Goal: Information Seeking & Learning: Compare options

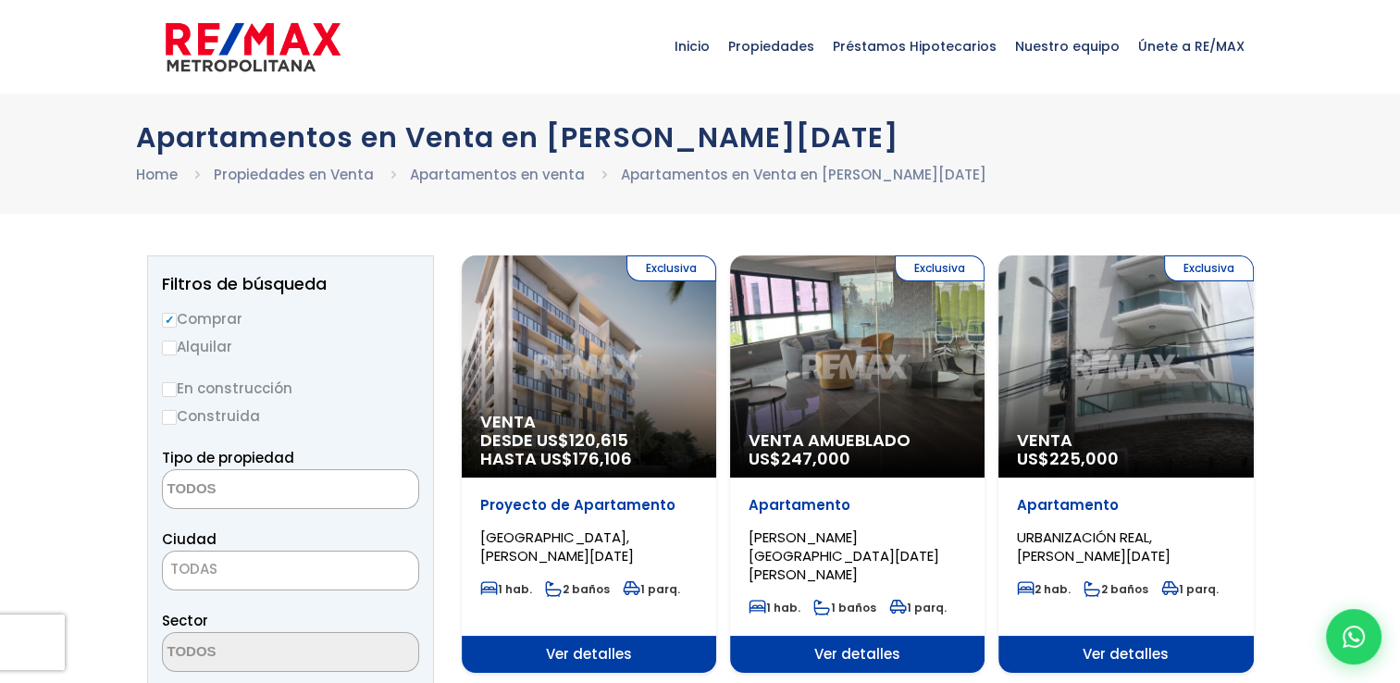
click at [334, 496] on span at bounding box center [290, 489] width 257 height 40
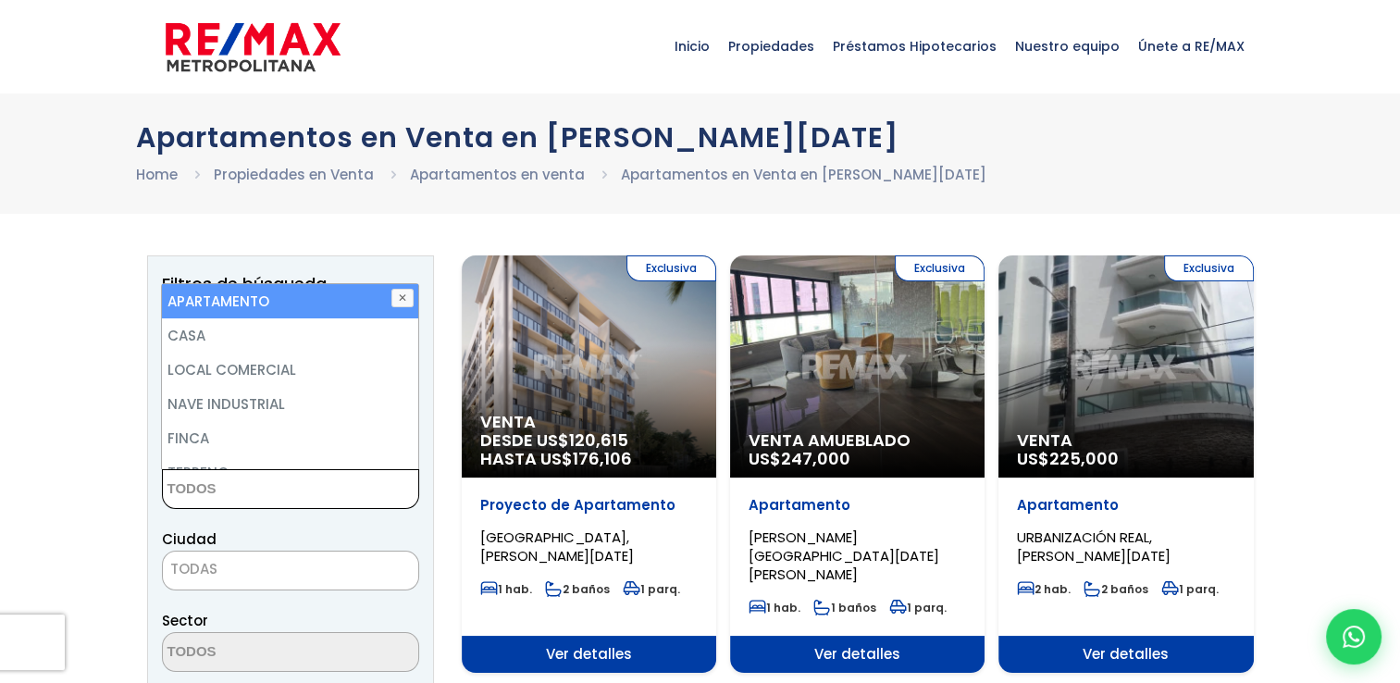
click at [346, 300] on li "APARTAMENTO" at bounding box center [289, 301] width 255 height 34
select select "apartment"
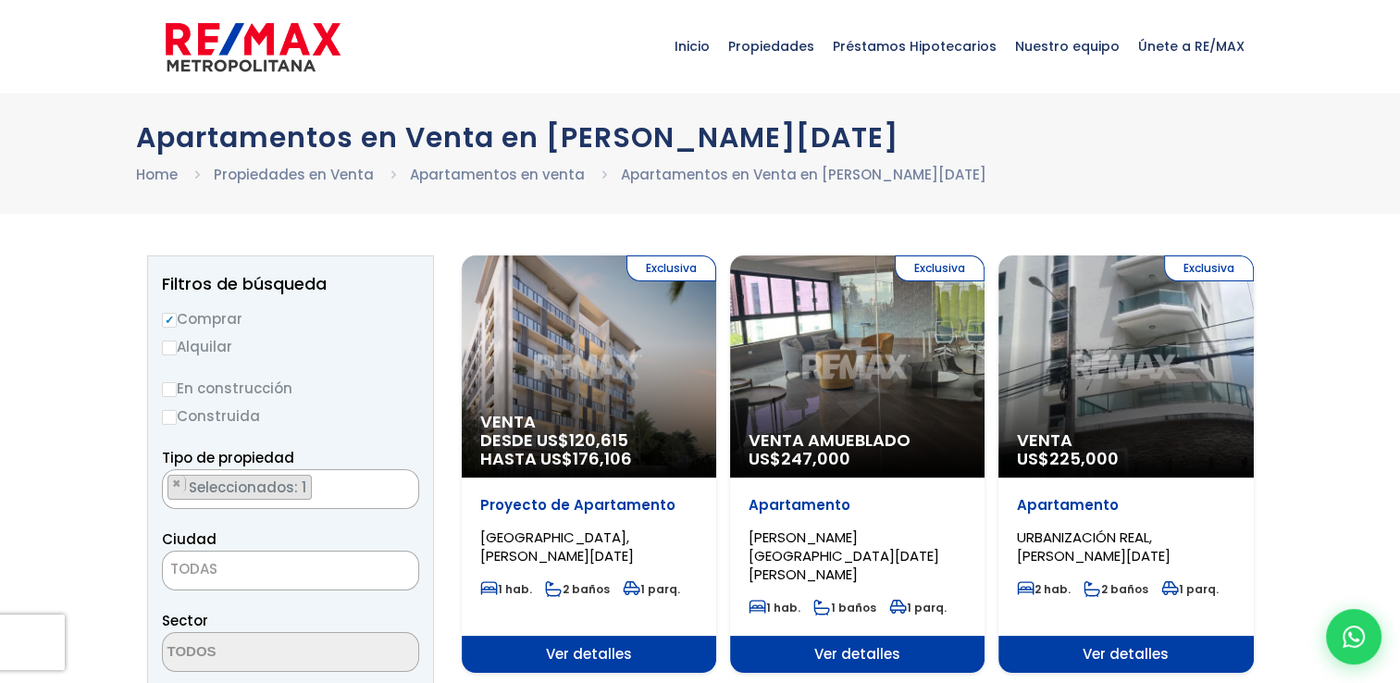
drag, startPoint x: 426, startPoint y: 368, endPoint x: 420, endPoint y: 528, distance: 160.2
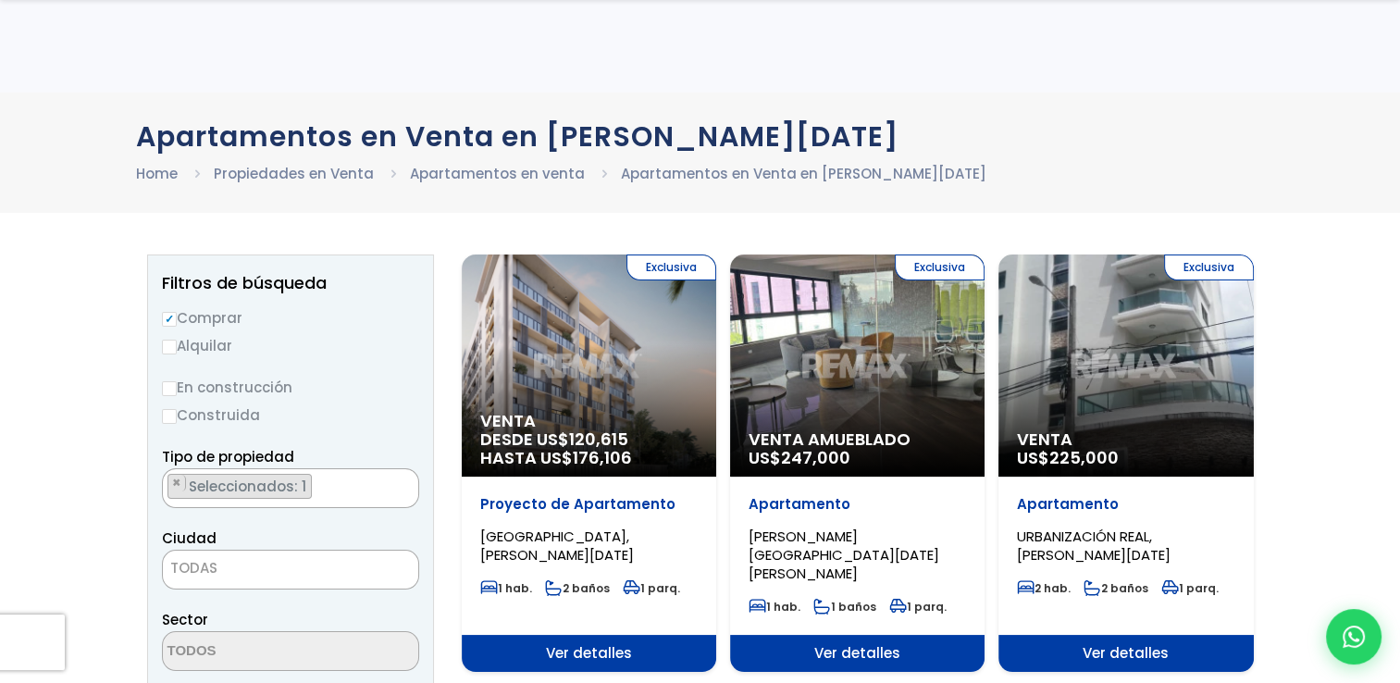
scroll to position [597, 0]
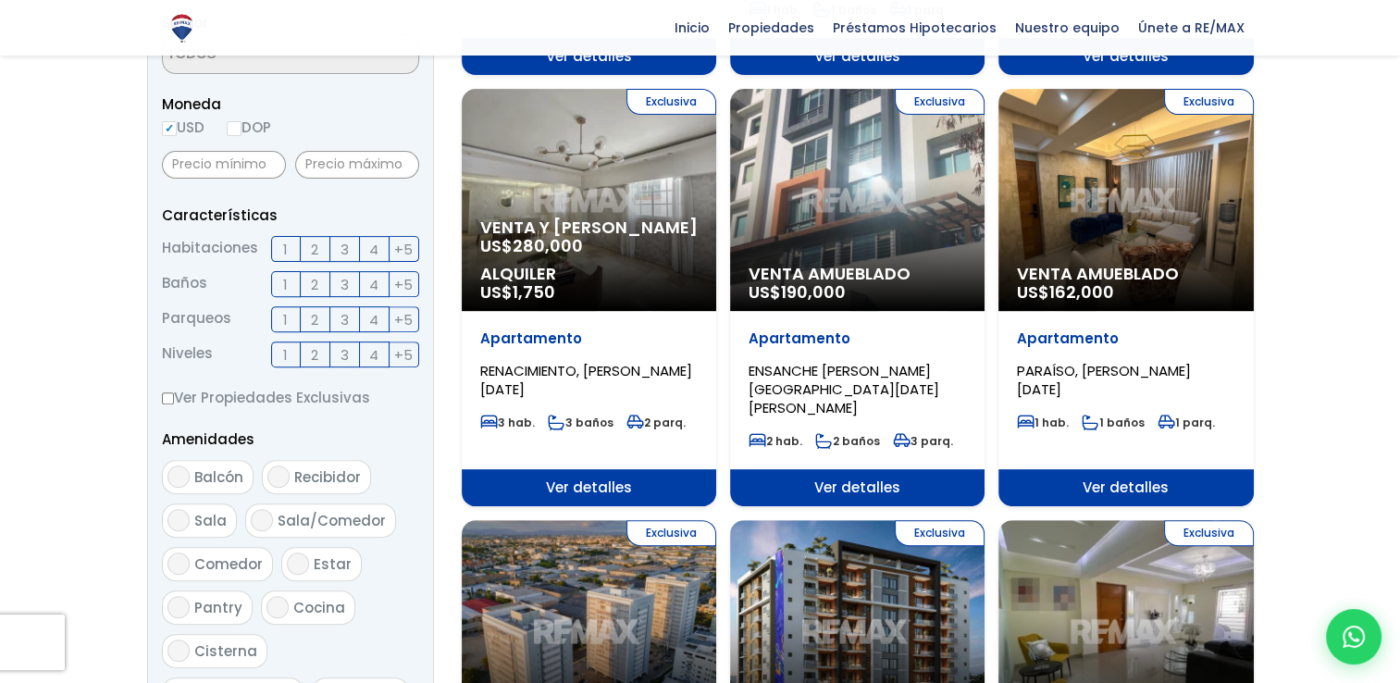
click at [233, 128] on input "DOP" at bounding box center [234, 128] width 15 height 15
radio input "true"
click at [317, 163] on input "text" at bounding box center [357, 165] width 124 height 28
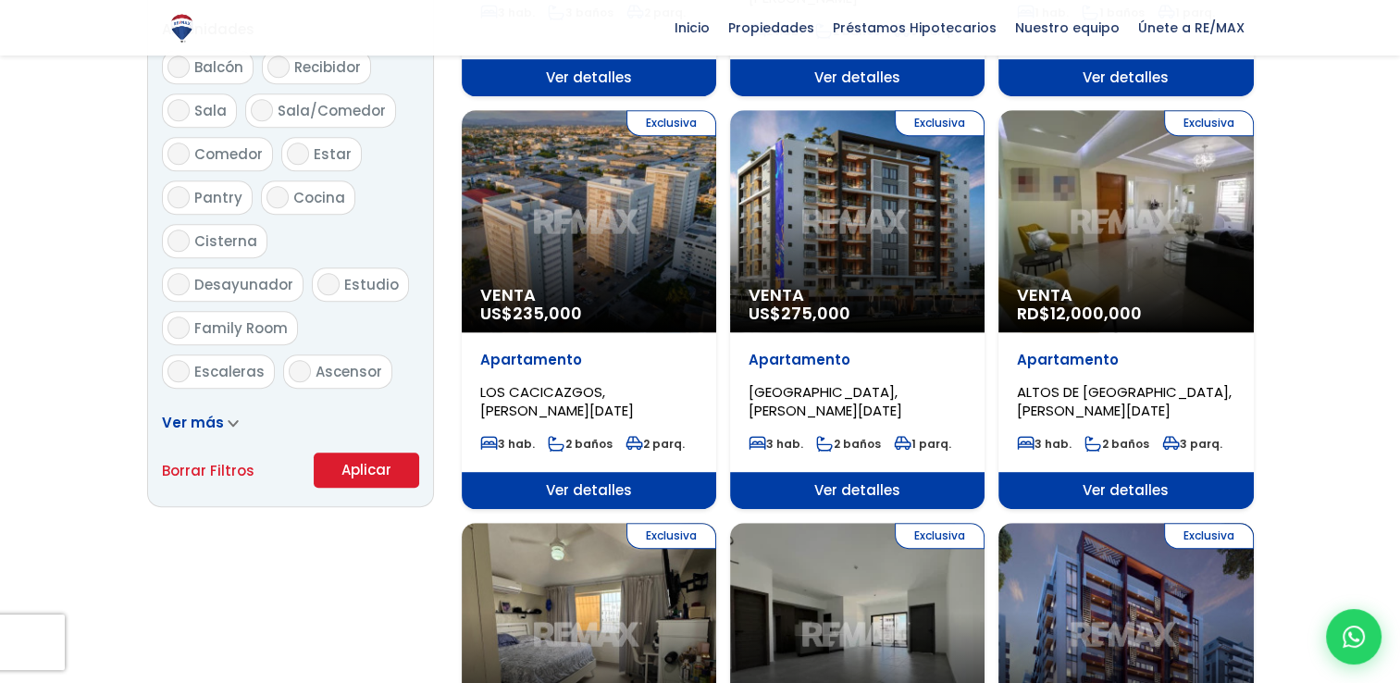
scroll to position [1010, 0]
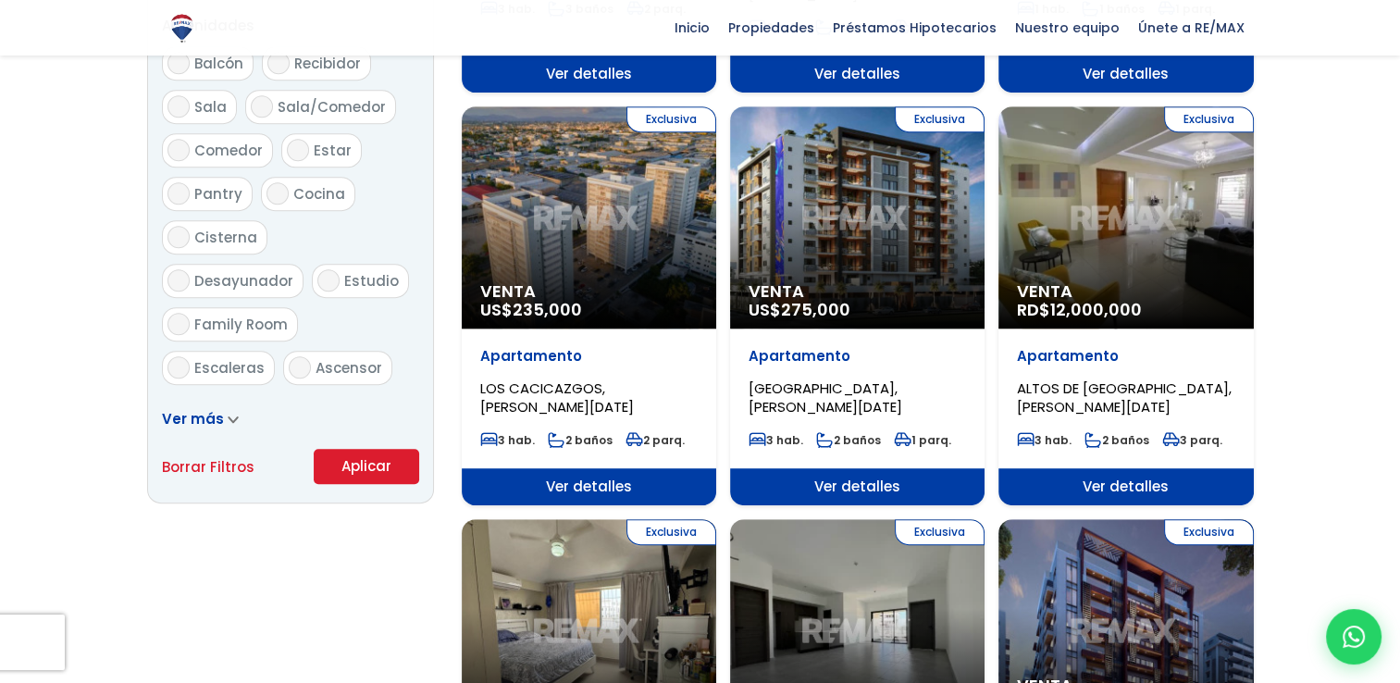
type input "5,500,000"
click at [366, 464] on button "Aplicar" at bounding box center [366, 466] width 105 height 35
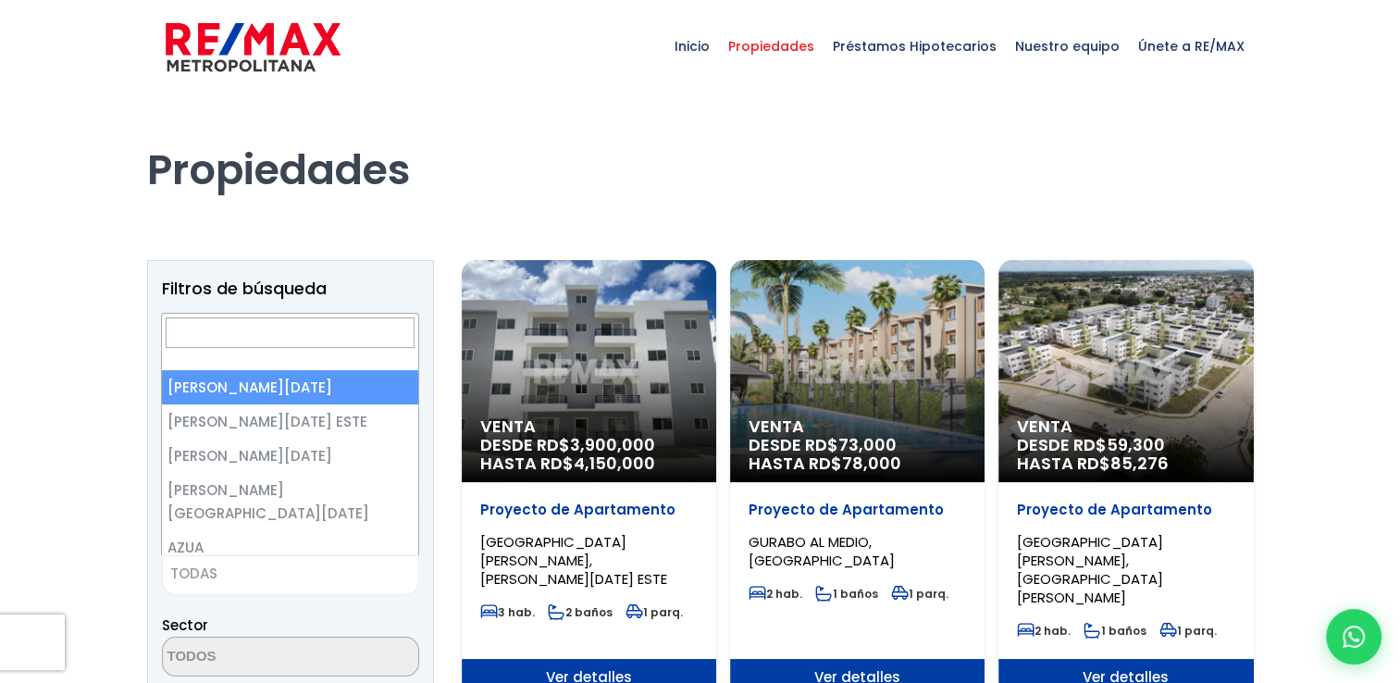
click at [387, 579] on span "TODAS" at bounding box center [290, 574] width 255 height 26
select select "1"
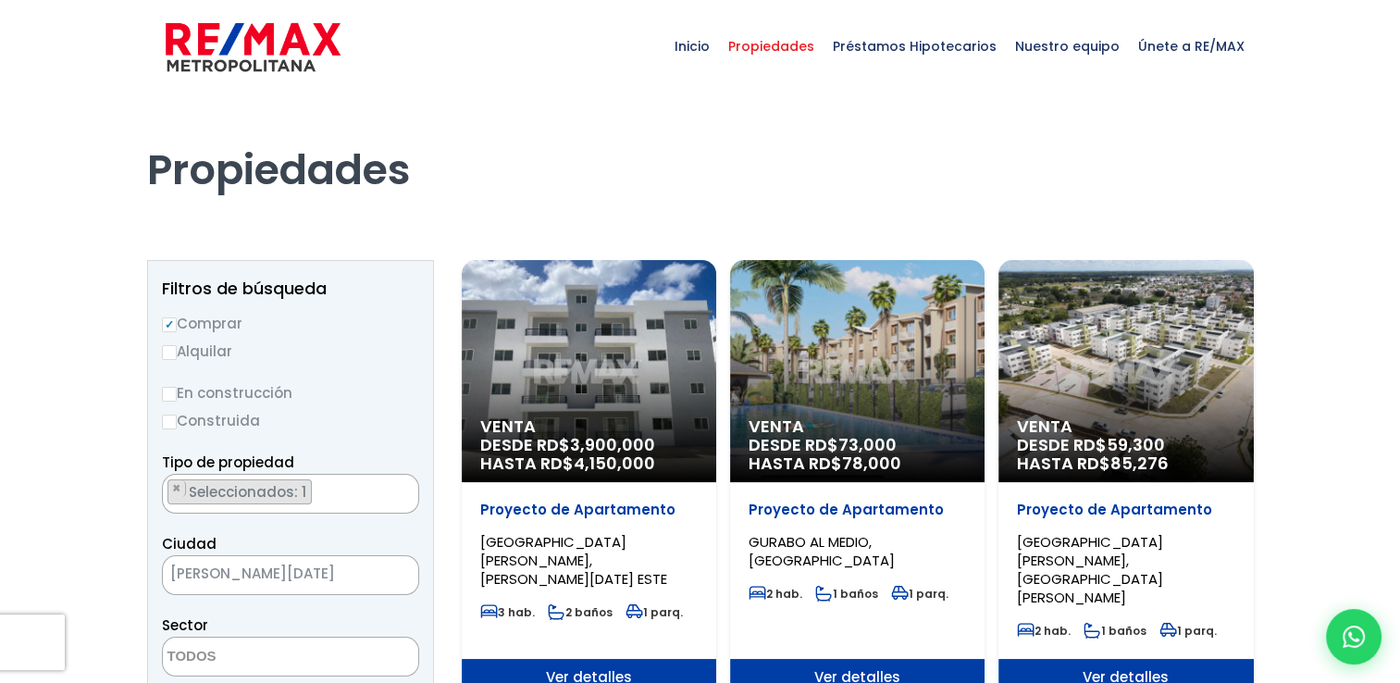
click at [370, 583] on span "SANTO DOMINGO DE GUZMÁN" at bounding box center [267, 574] width 209 height 26
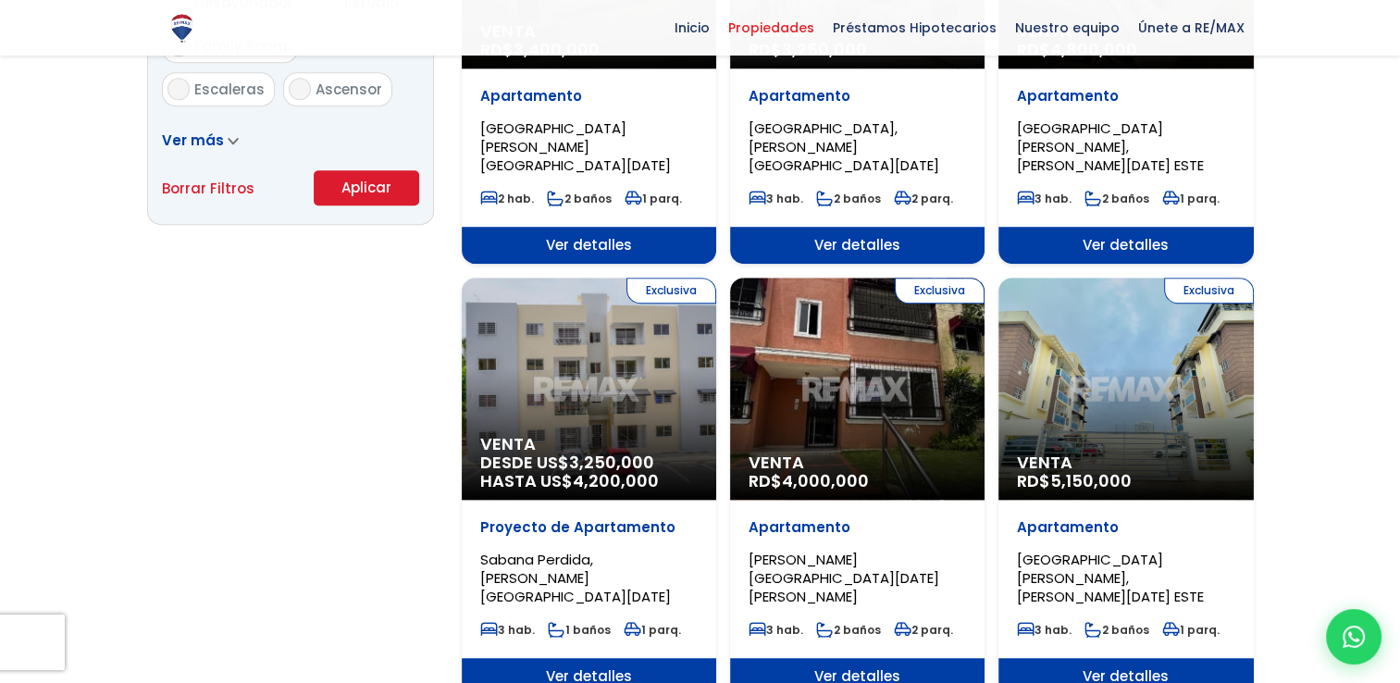
scroll to position [1136, 0]
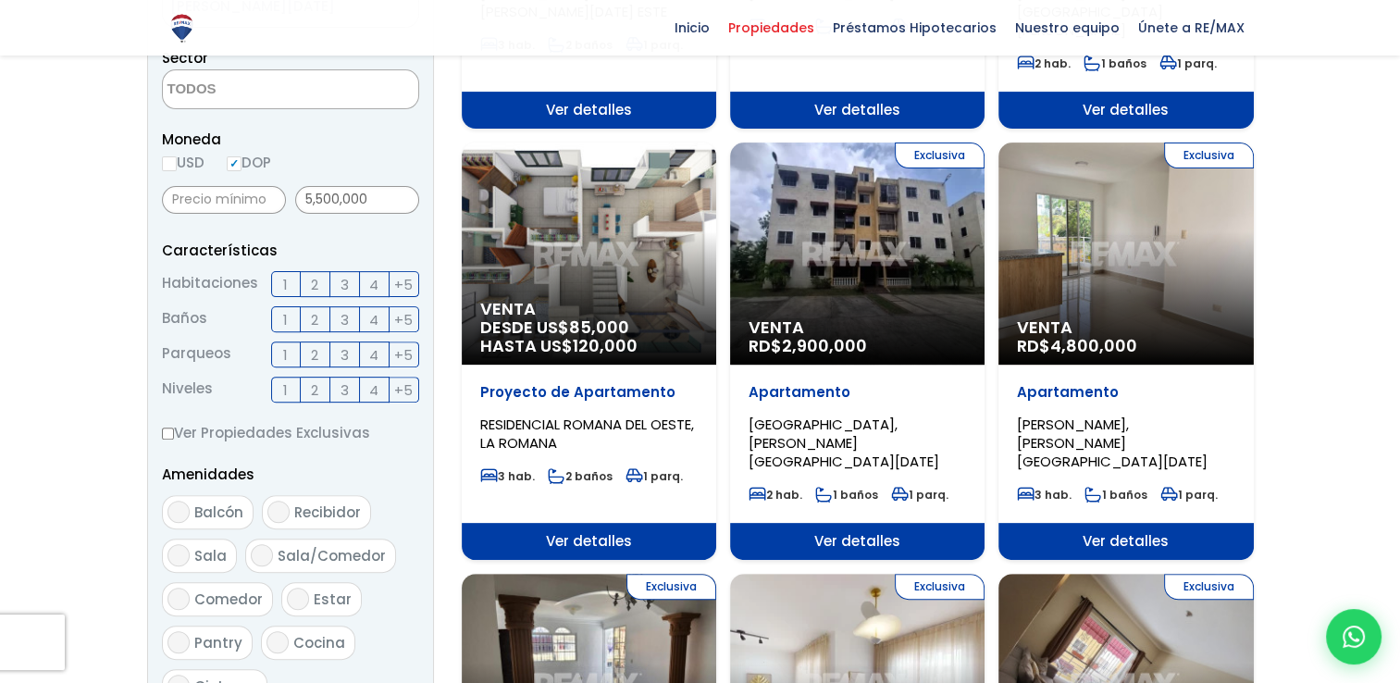
scroll to position [562, 0]
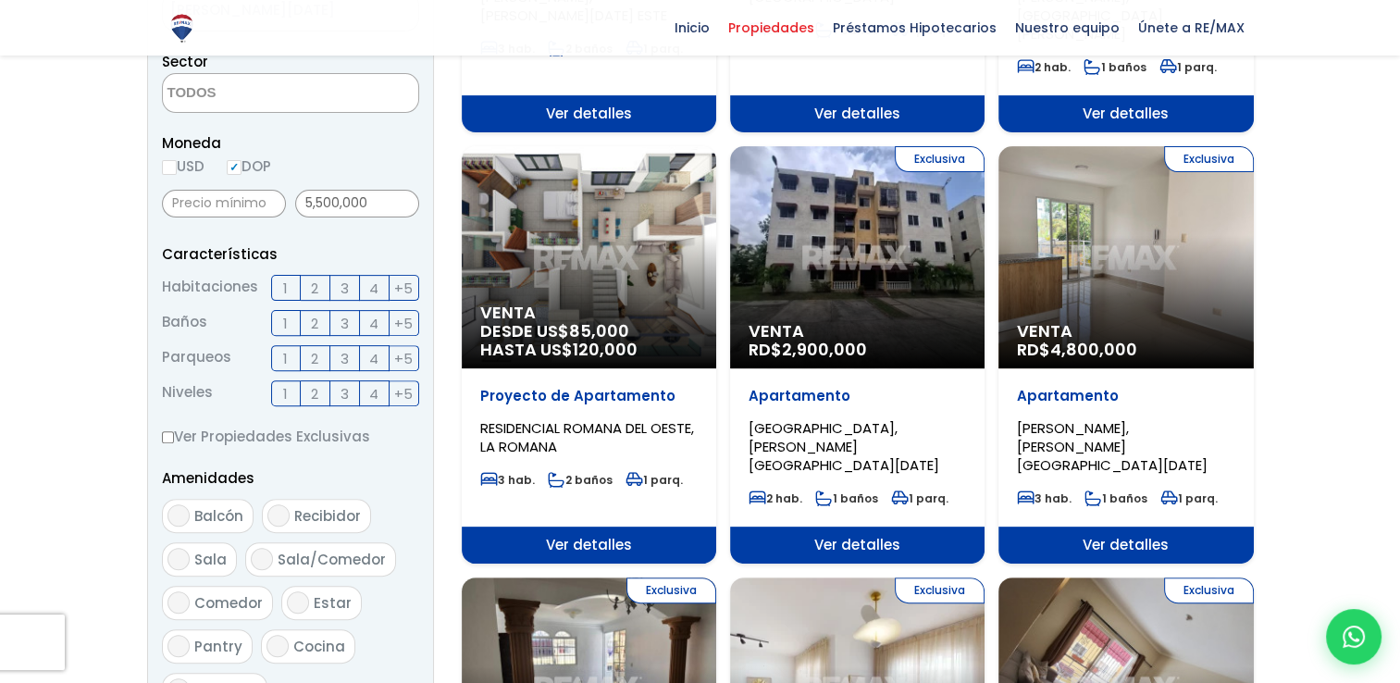
click at [1131, 222] on div "Exclusiva Venta RD$ 4,800,000" at bounding box center [1125, 257] width 254 height 222
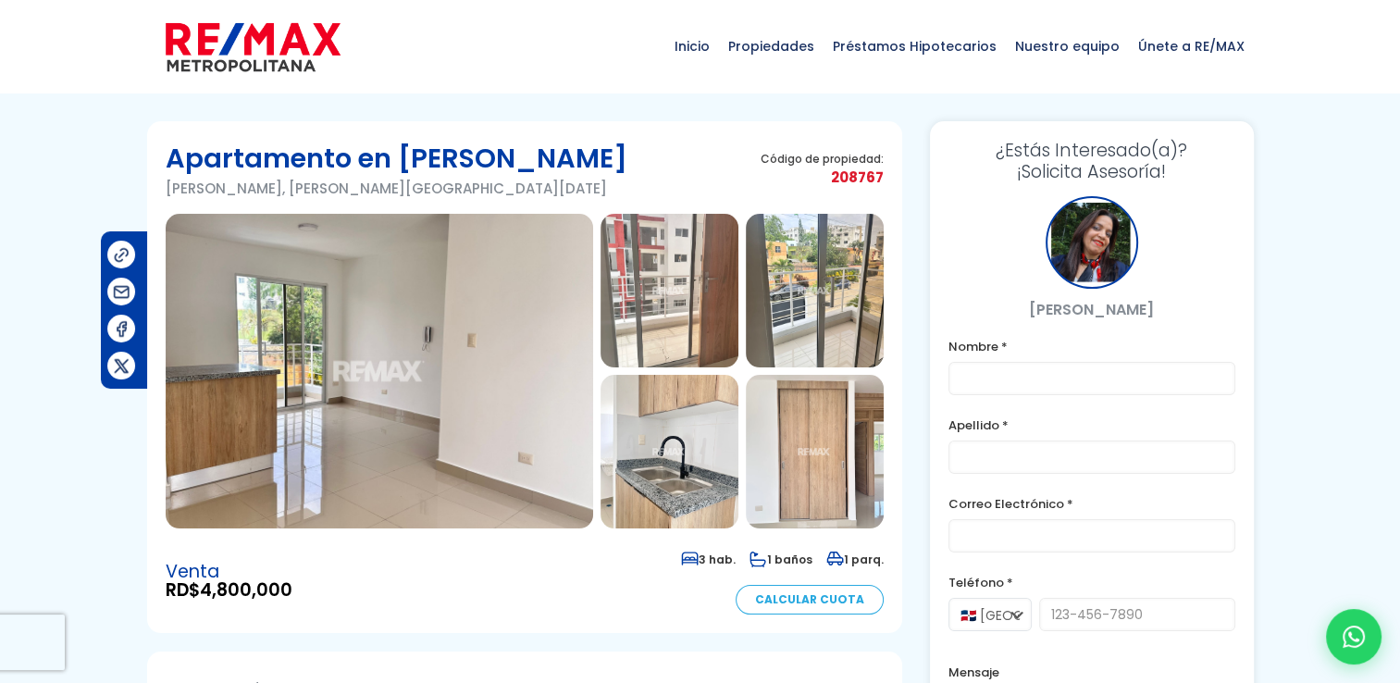
click at [394, 365] on img at bounding box center [379, 371] width 427 height 314
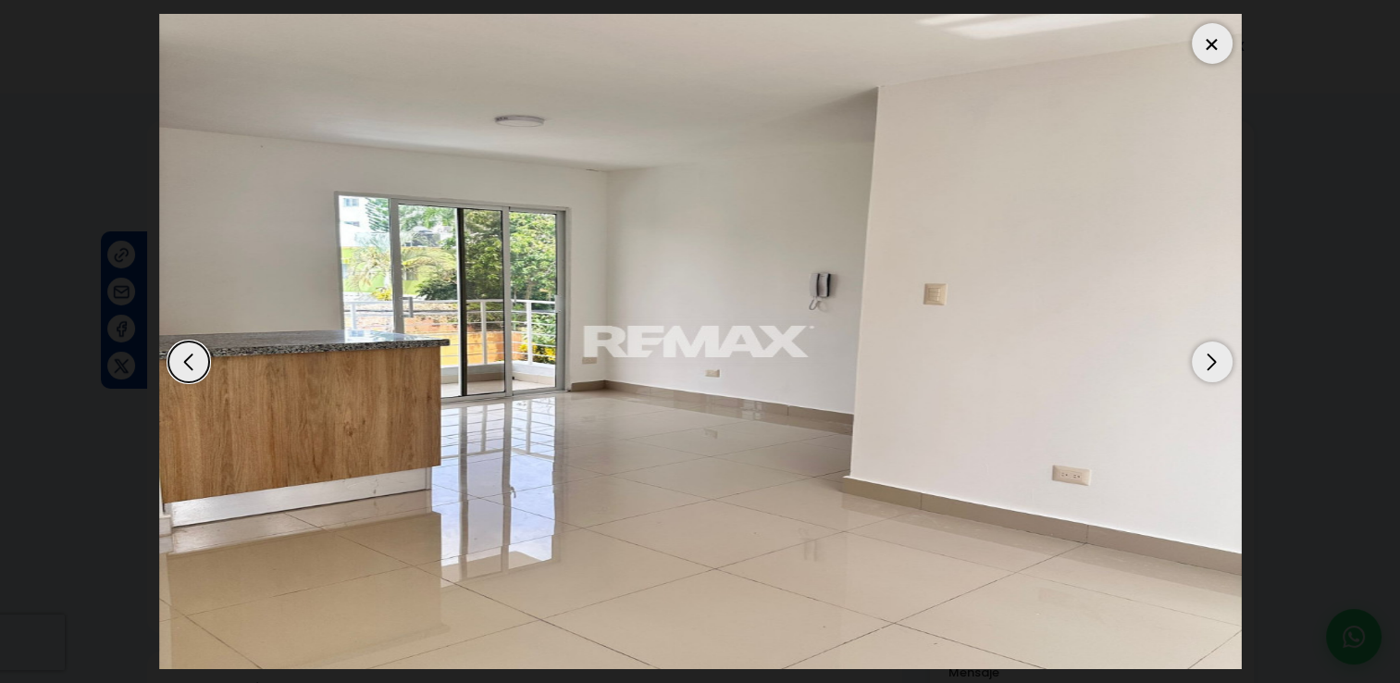
click at [1199, 372] on div "Next slide" at bounding box center [1211, 361] width 41 height 41
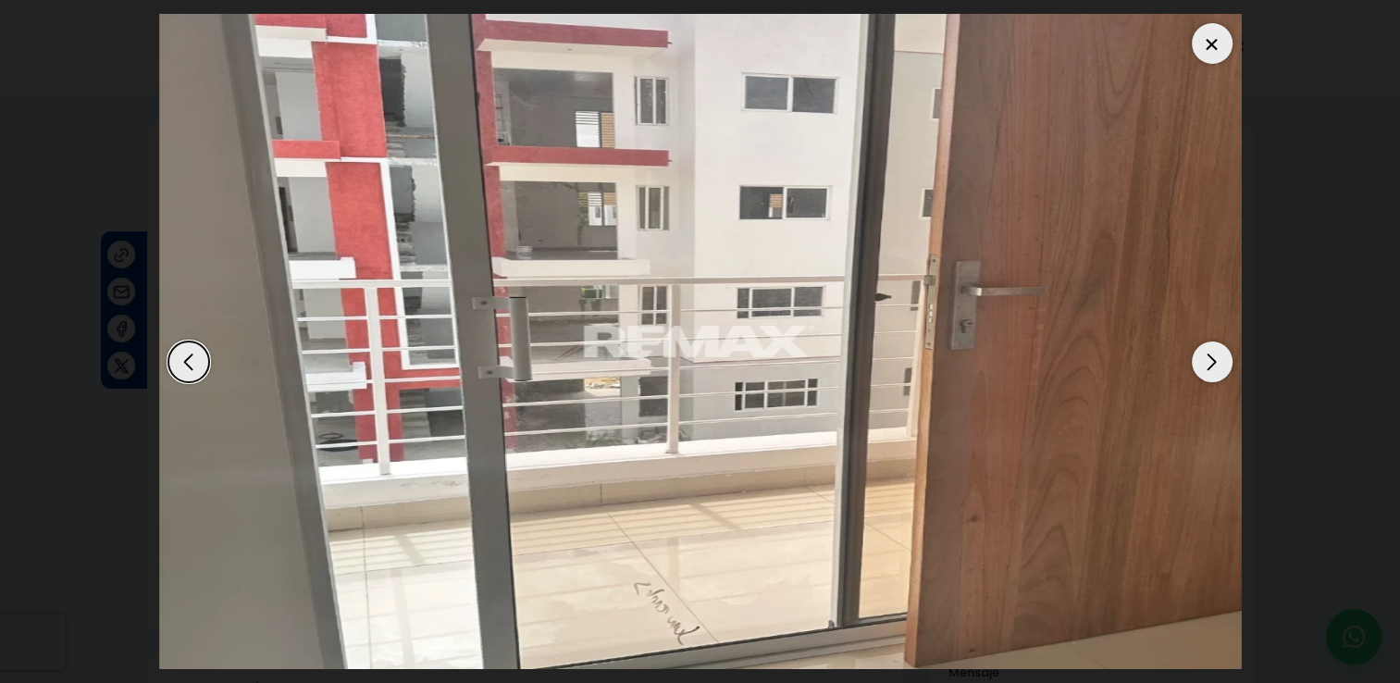
click at [1200, 372] on div "Next slide" at bounding box center [1211, 361] width 41 height 41
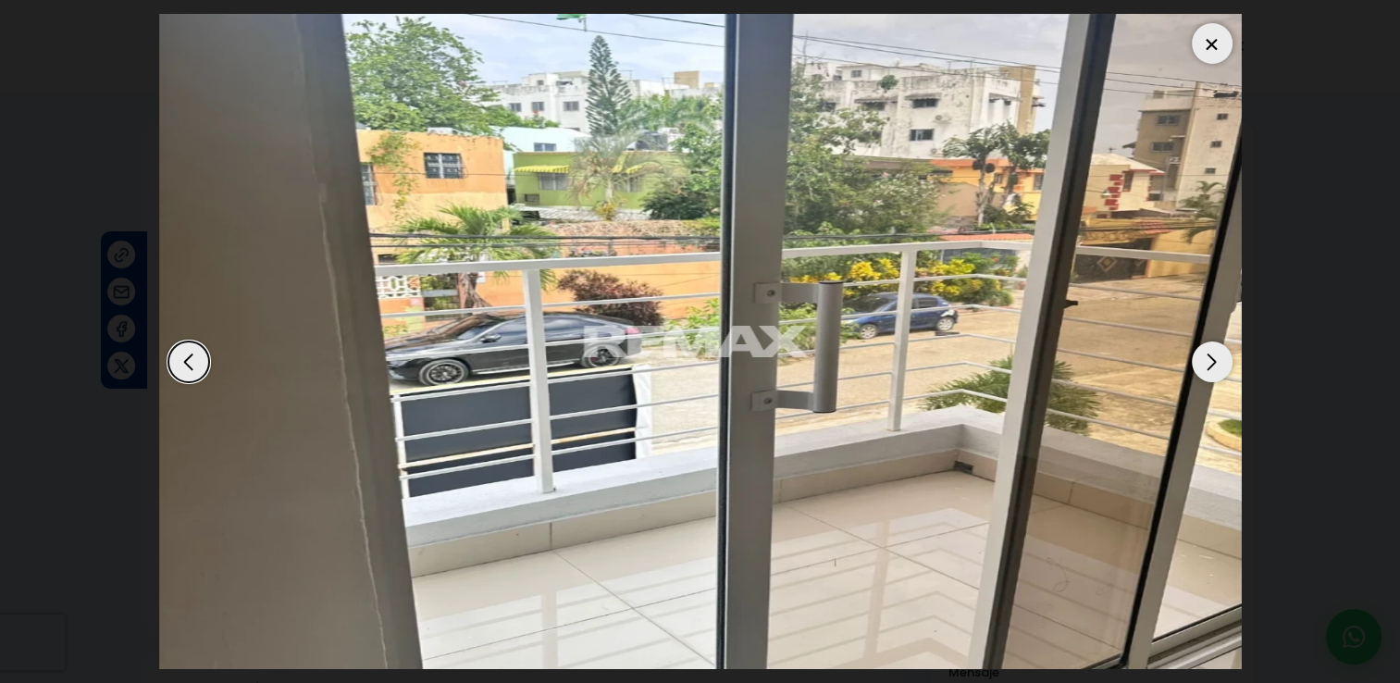
click at [1200, 372] on div "Next slide" at bounding box center [1211, 361] width 41 height 41
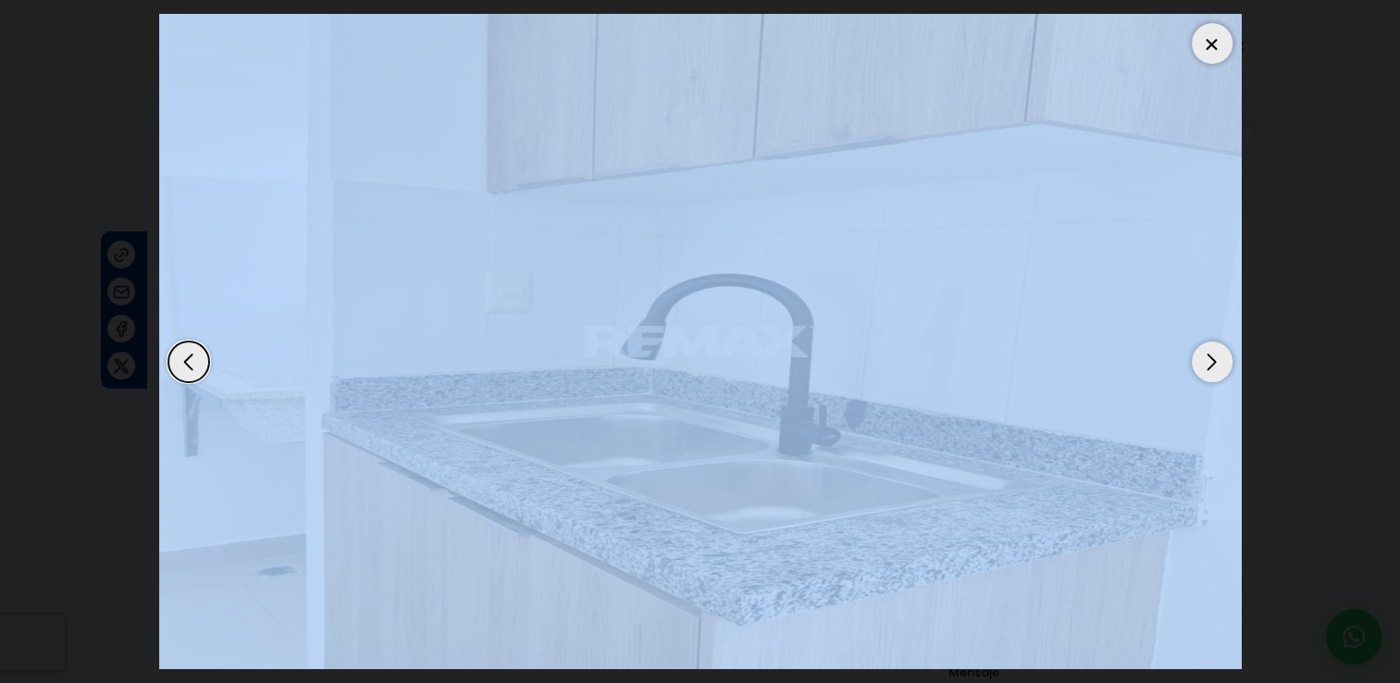
drag, startPoint x: 1200, startPoint y: 372, endPoint x: 1225, endPoint y: 384, distance: 27.7
click at [1225, 384] on div at bounding box center [700, 341] width 1082 height 655
drag, startPoint x: 1225, startPoint y: 384, endPoint x: 1217, endPoint y: 345, distance: 39.5
click at [1217, 345] on div "Next slide" at bounding box center [1211, 361] width 41 height 41
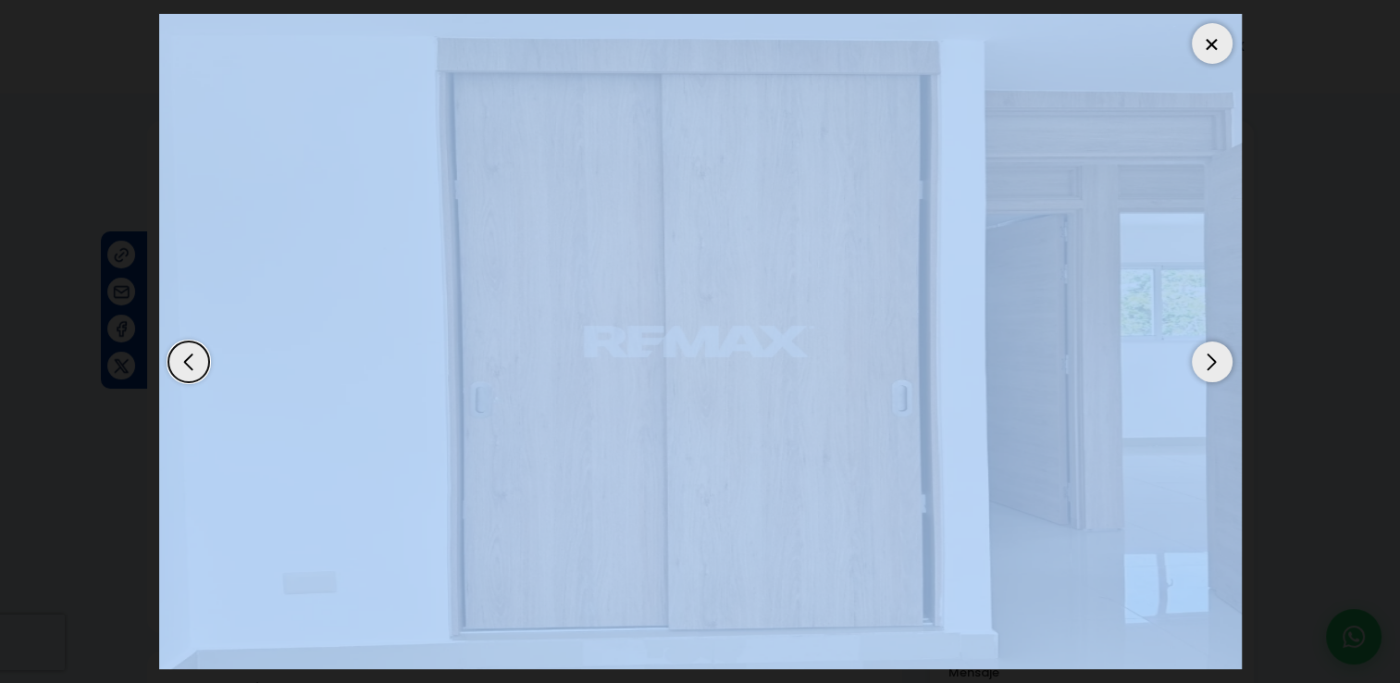
click at [1217, 345] on div "Next slide" at bounding box center [1211, 361] width 41 height 41
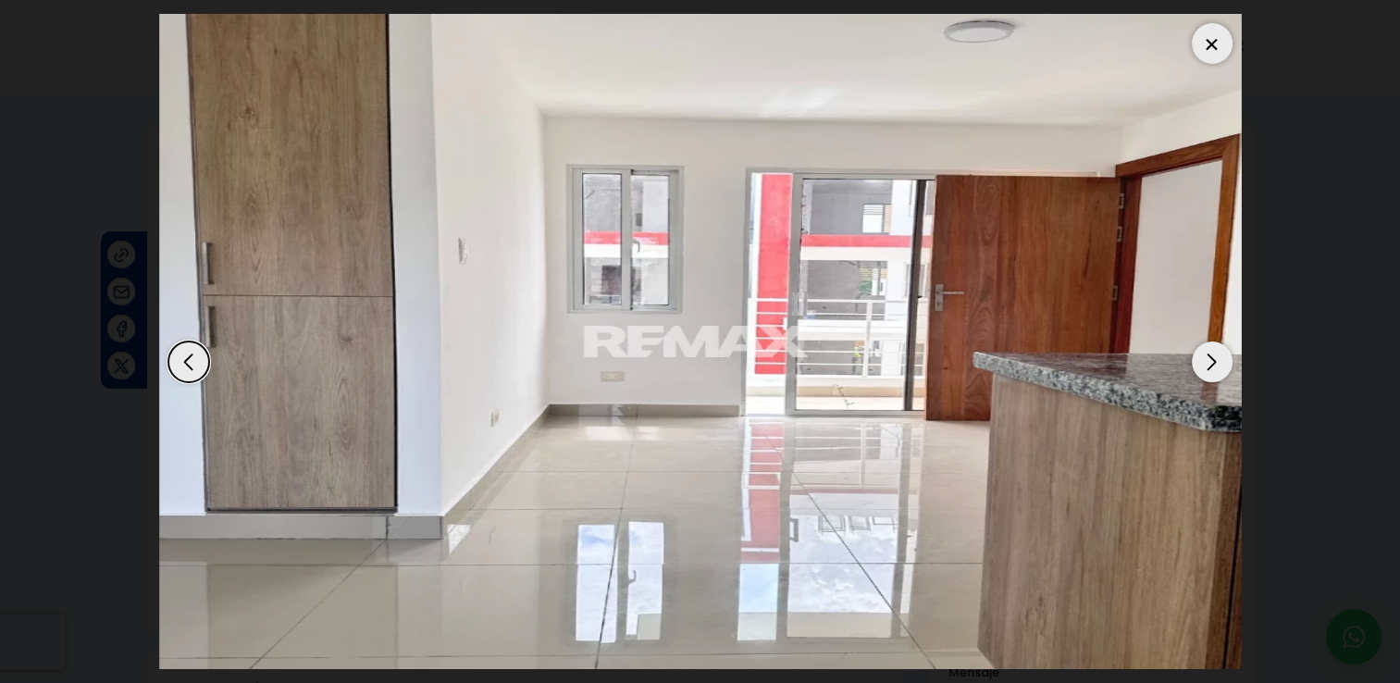
click at [1217, 345] on div "Next slide" at bounding box center [1211, 361] width 41 height 41
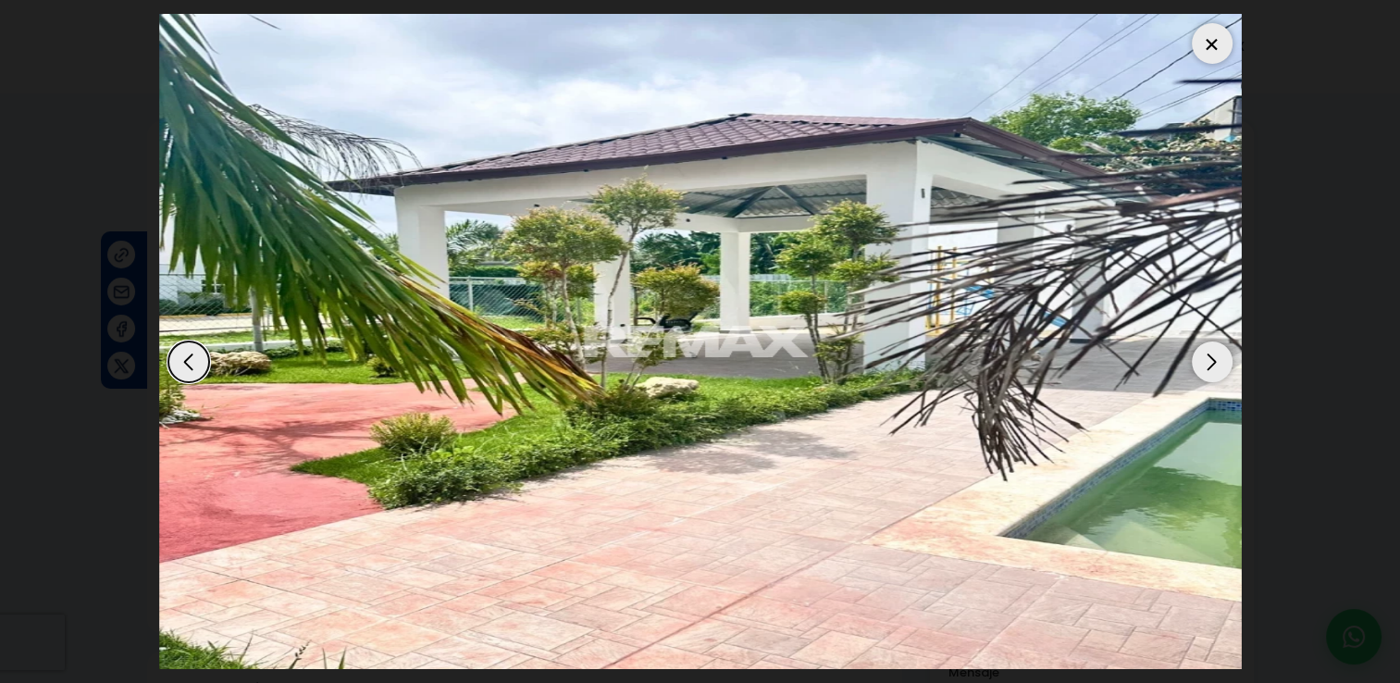
click at [1217, 345] on div "Next slide" at bounding box center [1211, 361] width 41 height 41
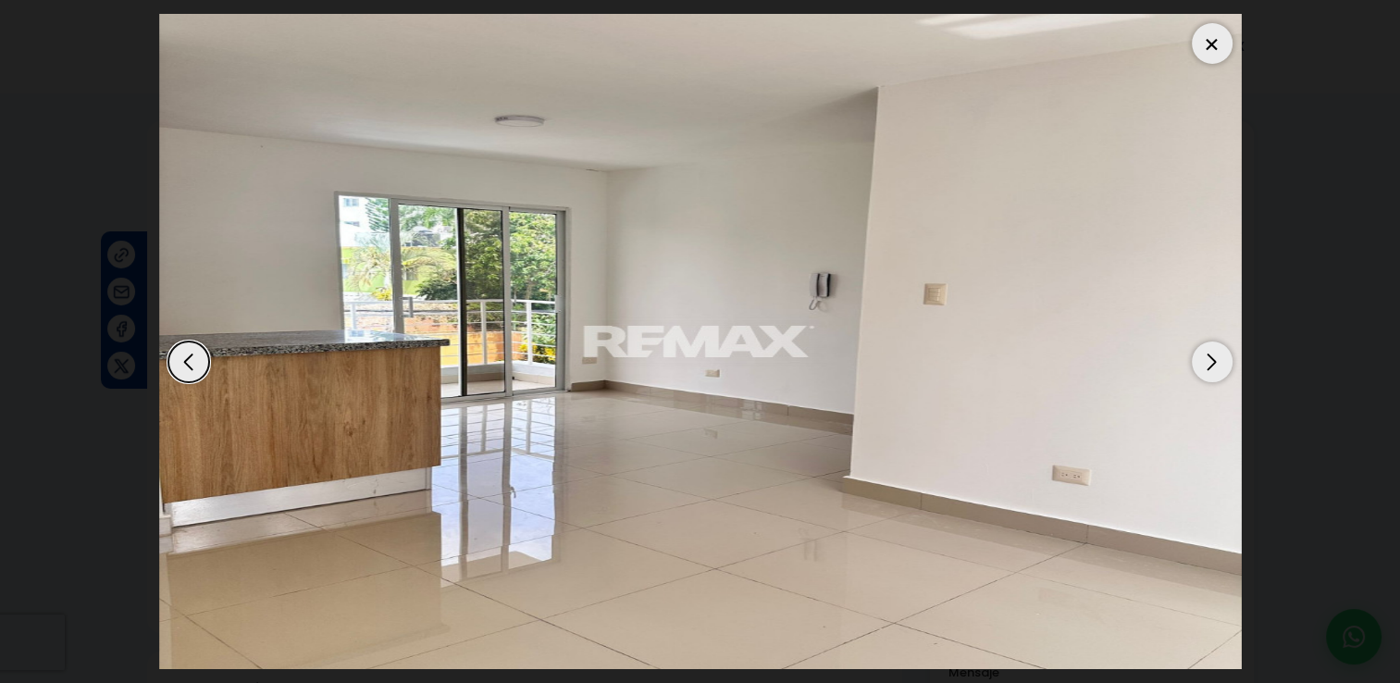
click at [1217, 345] on div "Next slide" at bounding box center [1211, 361] width 41 height 41
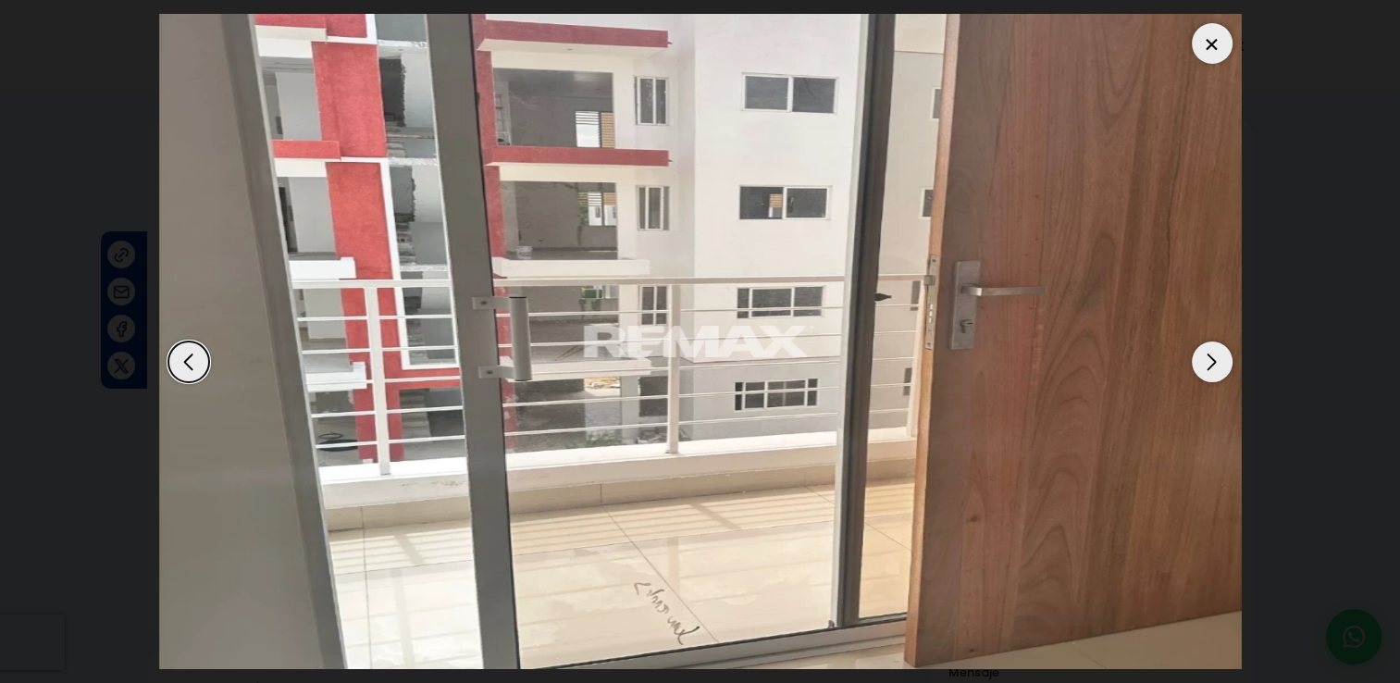
click at [1217, 346] on div "Next slide" at bounding box center [1211, 361] width 41 height 41
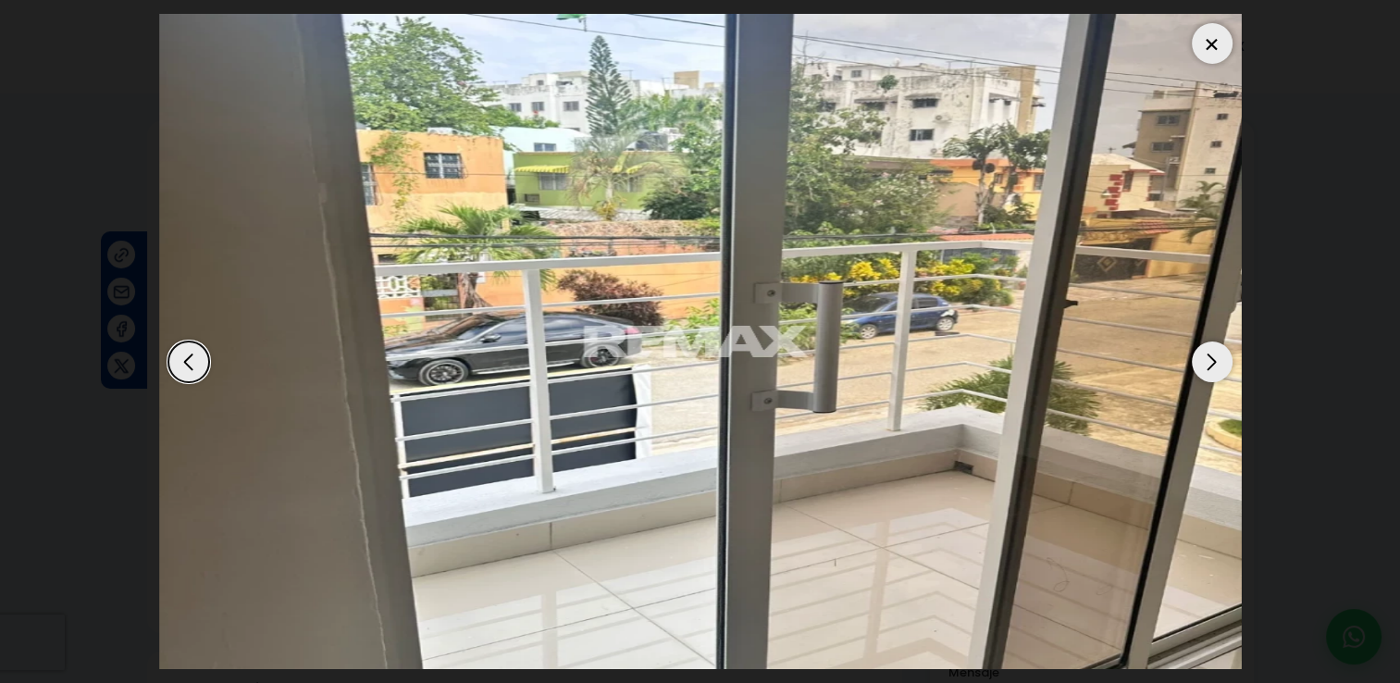
click at [1204, 43] on div at bounding box center [1211, 43] width 41 height 41
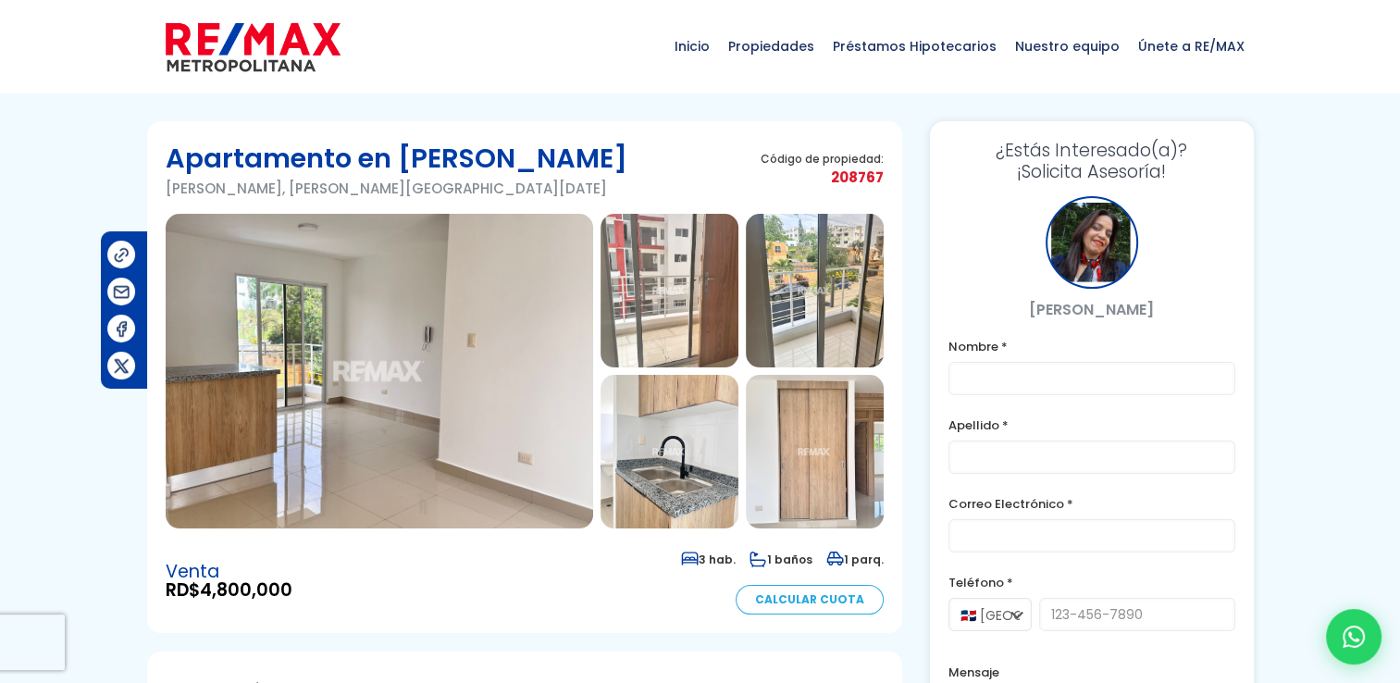
drag, startPoint x: 0, startPoint y: 110, endPoint x: 30, endPoint y: -10, distance: 123.8
click at [30, 0] on html "X Inicio Propiedades Préstamos Hipotecarios Calculadora de préstamos Nuestro eq…" at bounding box center [700, 341] width 1400 height 683
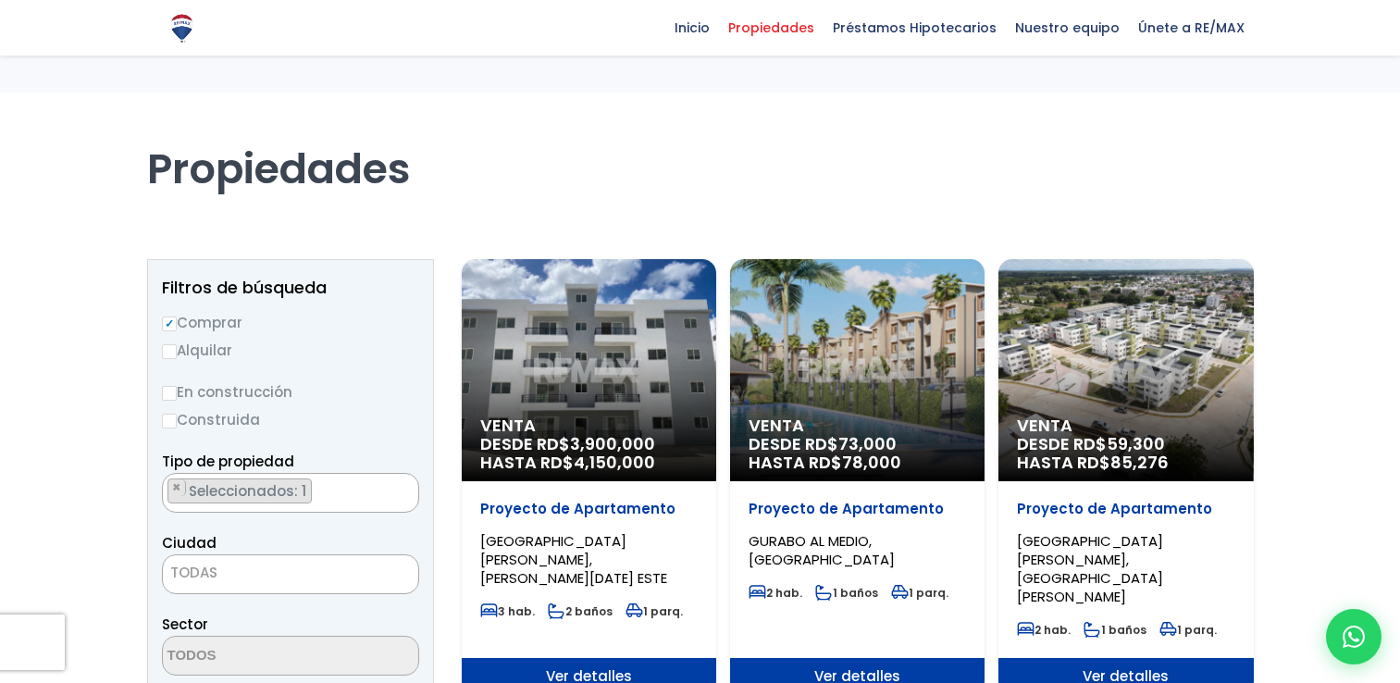
select select "1"
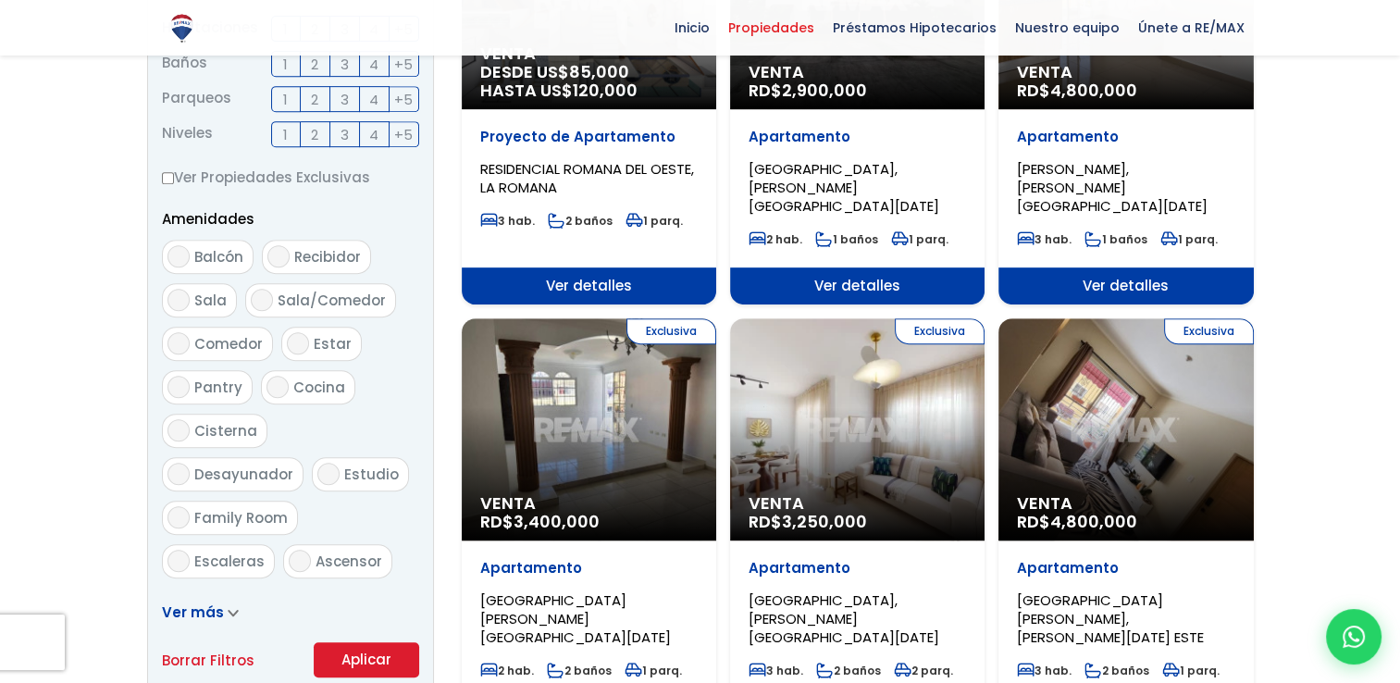
scroll to position [825, 0]
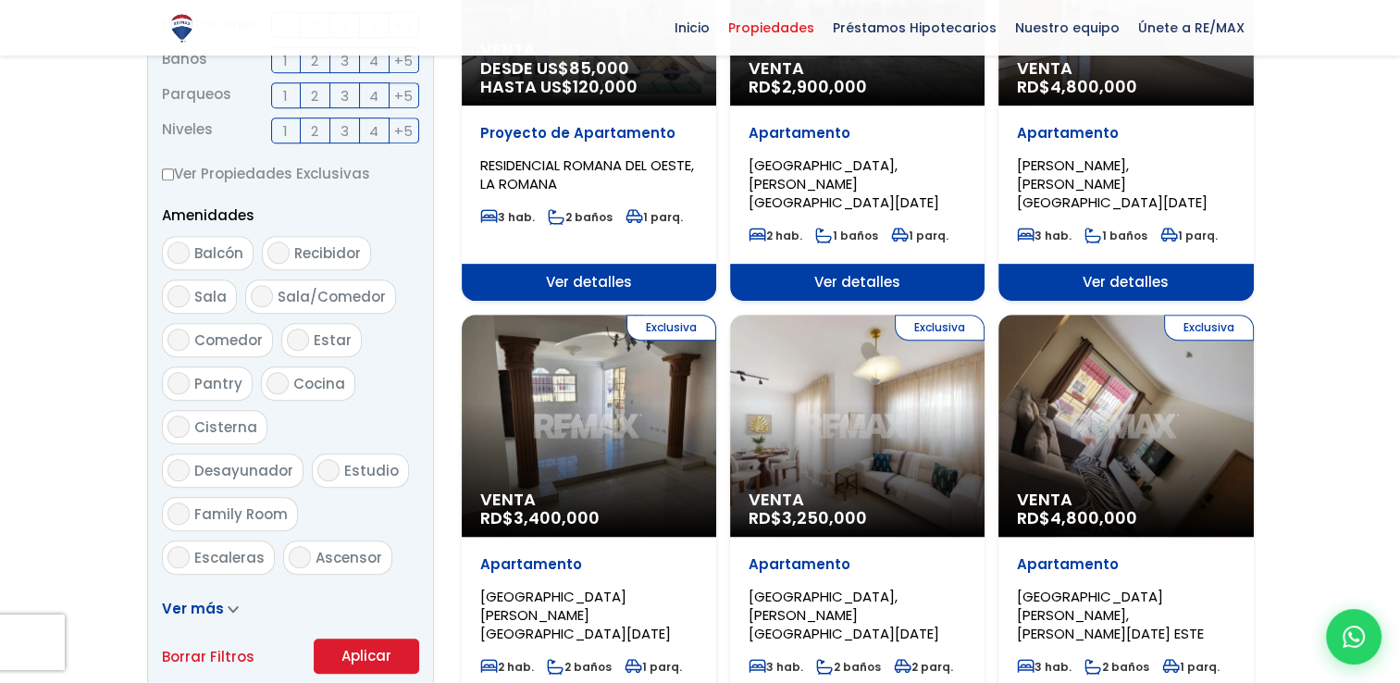
click at [540, 389] on div "Exclusiva Venta RD$ 3,400,000" at bounding box center [589, 425] width 254 height 222
click at [581, 413] on div "Exclusiva Venta RD$ 3,400,000" at bounding box center [589, 425] width 254 height 222
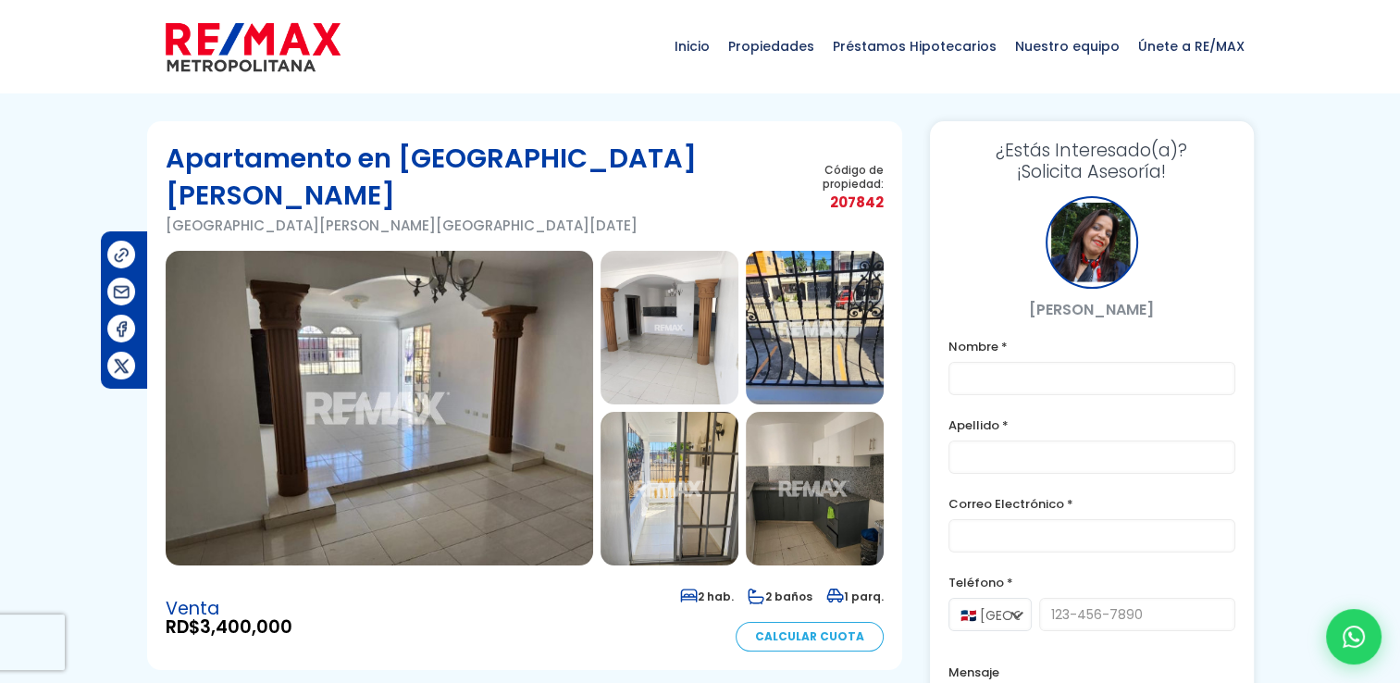
click at [596, 394] on section at bounding box center [525, 408] width 718 height 314
click at [494, 371] on img at bounding box center [379, 408] width 427 height 314
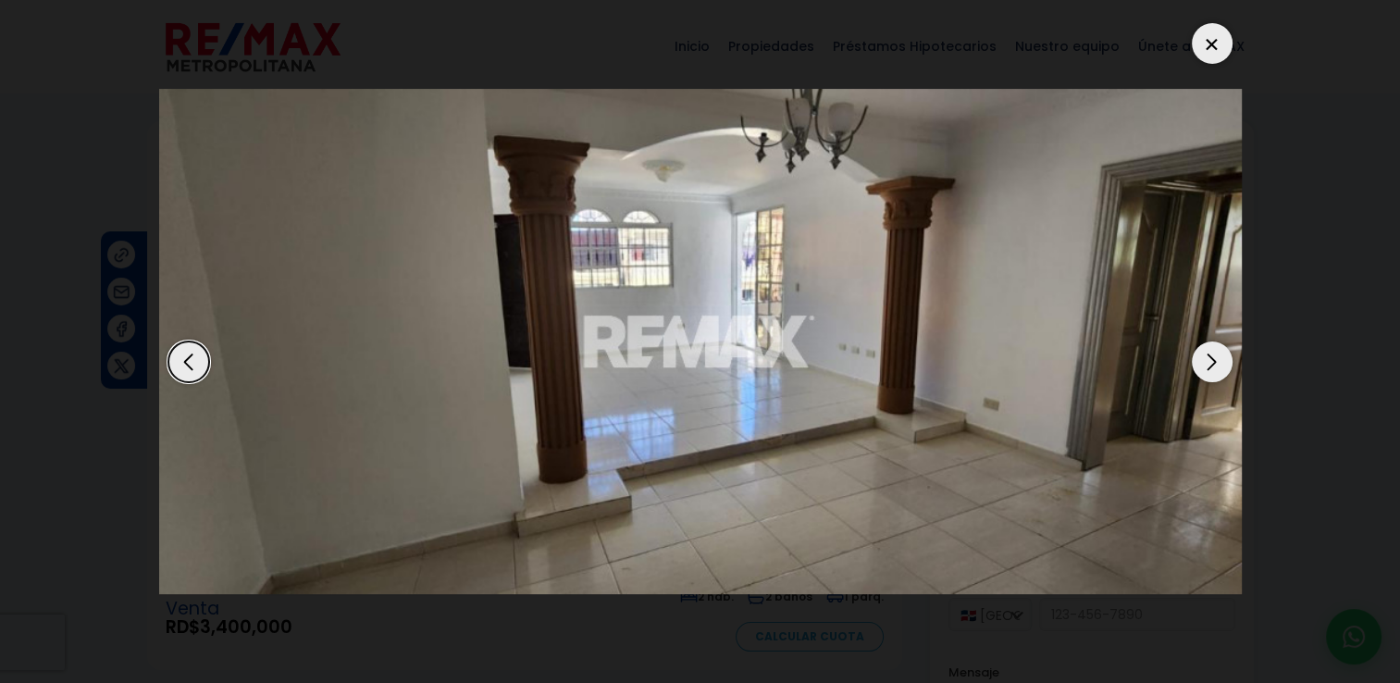
click at [1199, 367] on div "Next slide" at bounding box center [1211, 361] width 41 height 41
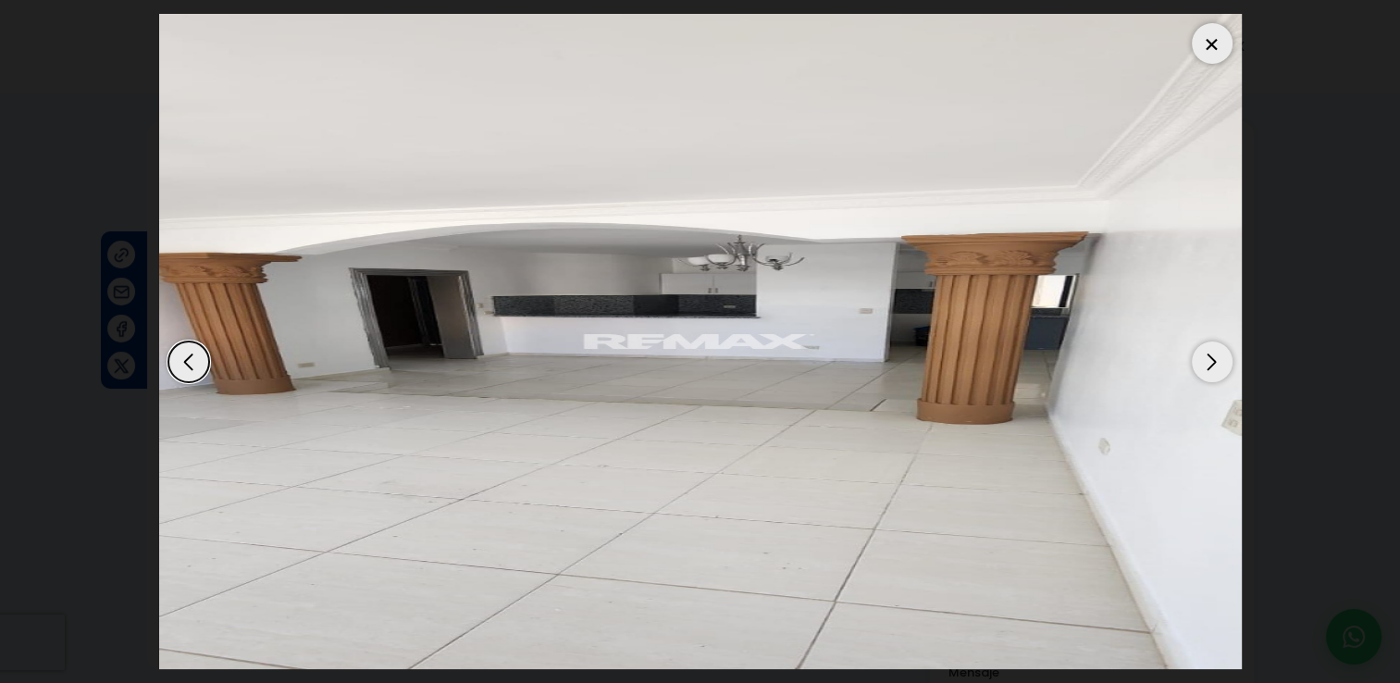
click at [1199, 367] on div "Next slide" at bounding box center [1211, 361] width 41 height 41
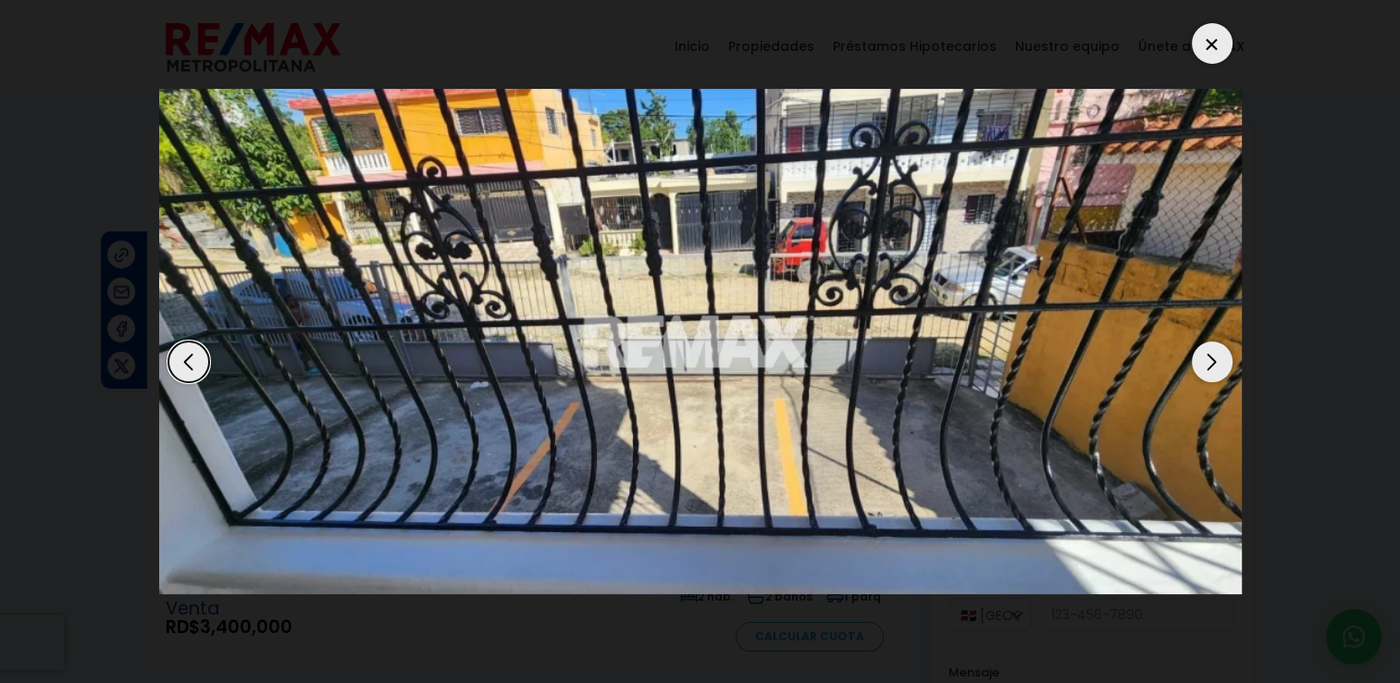
click at [1199, 367] on div "Next slide" at bounding box center [1211, 361] width 41 height 41
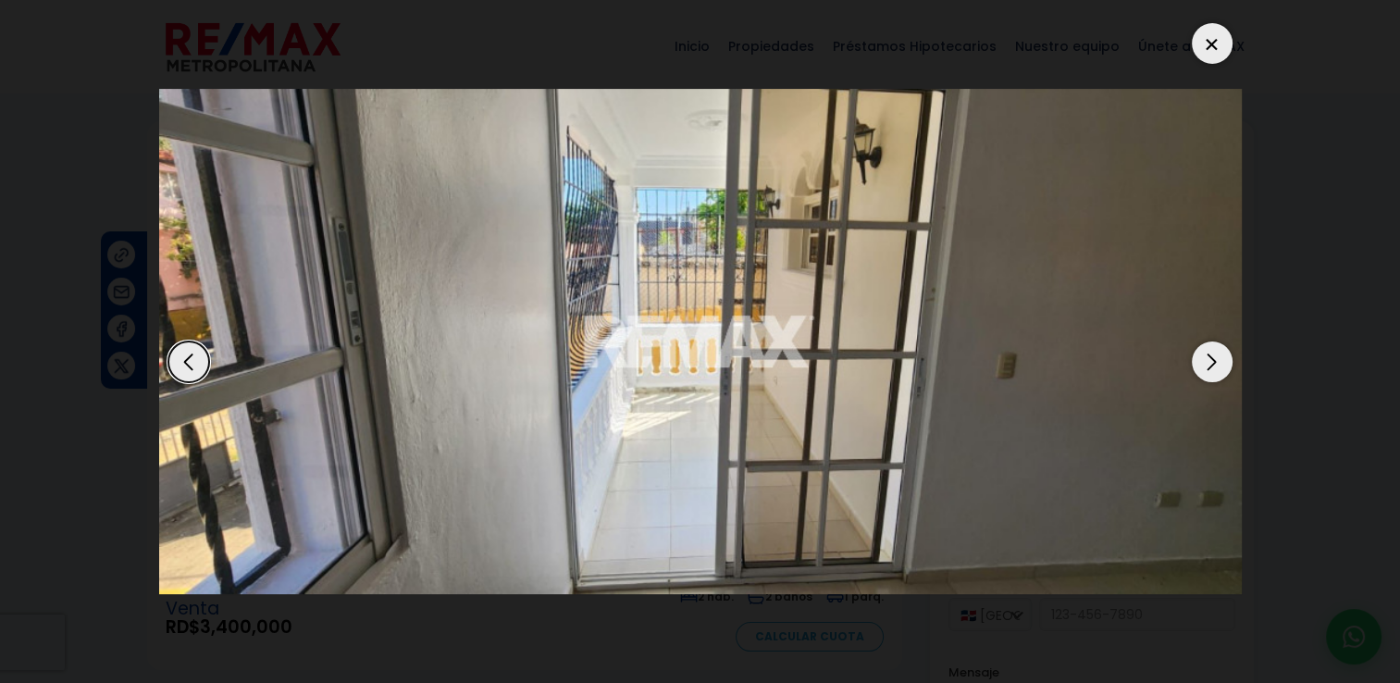
click at [1199, 367] on div "Next slide" at bounding box center [1211, 361] width 41 height 41
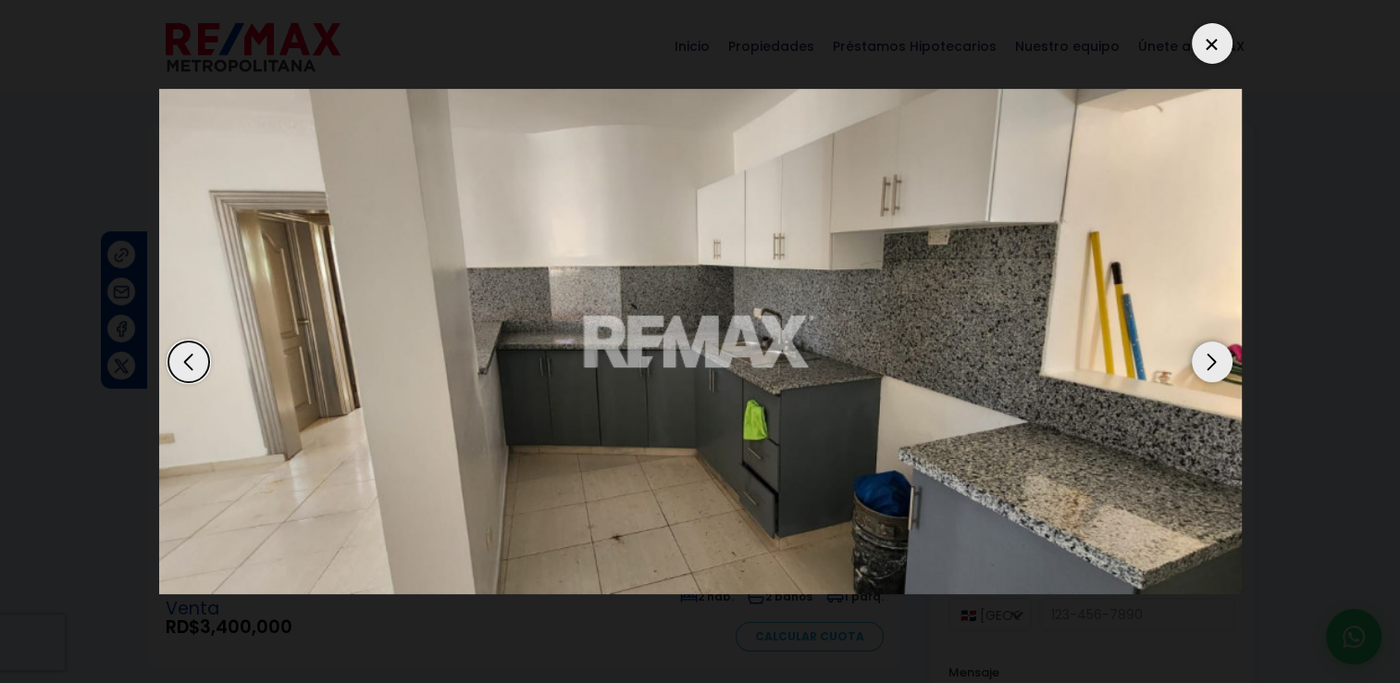
click at [1199, 367] on div "Next slide" at bounding box center [1211, 361] width 41 height 41
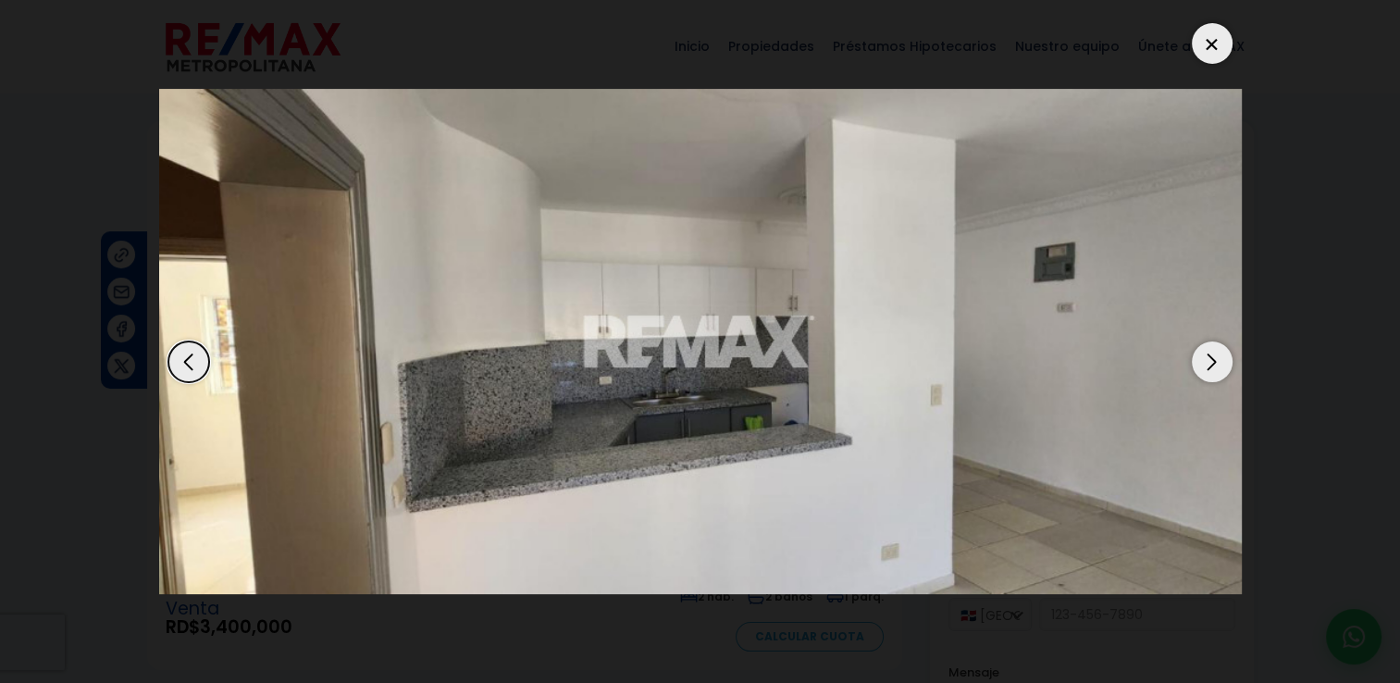
click at [1199, 367] on div "Next slide" at bounding box center [1211, 361] width 41 height 41
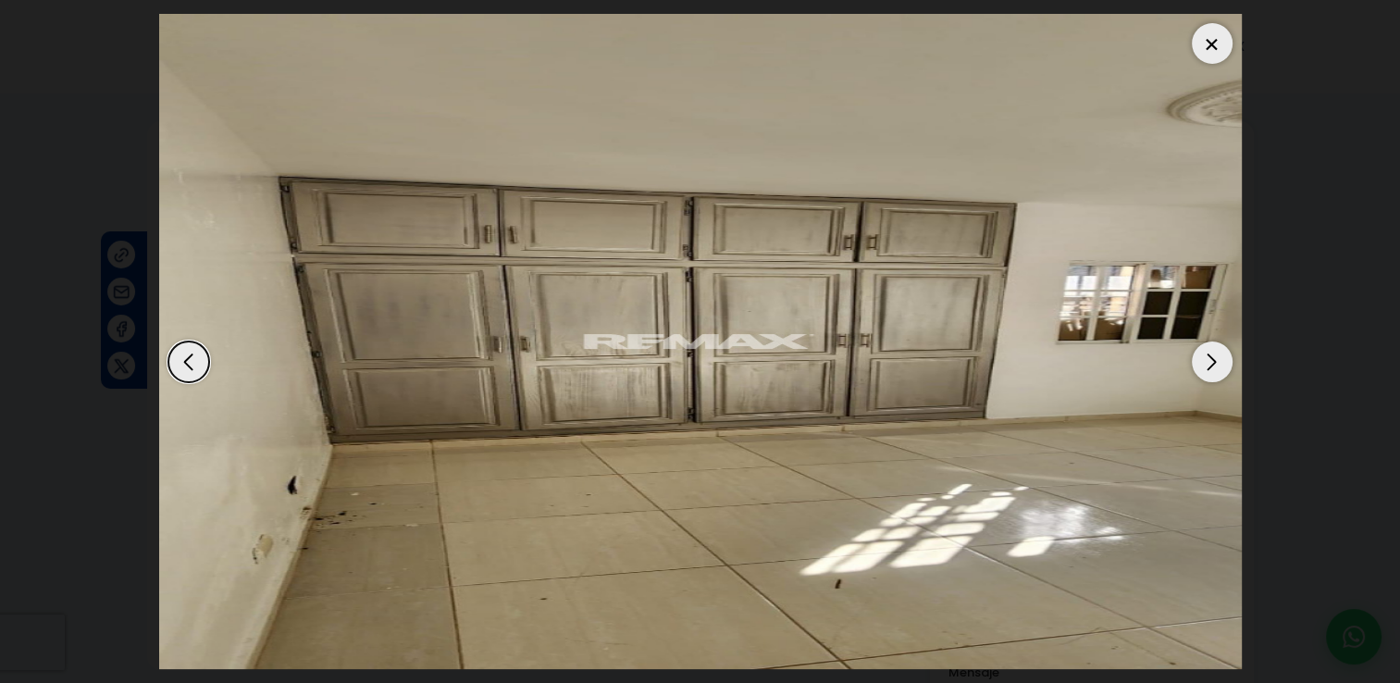
click at [1215, 35] on div at bounding box center [1211, 43] width 41 height 41
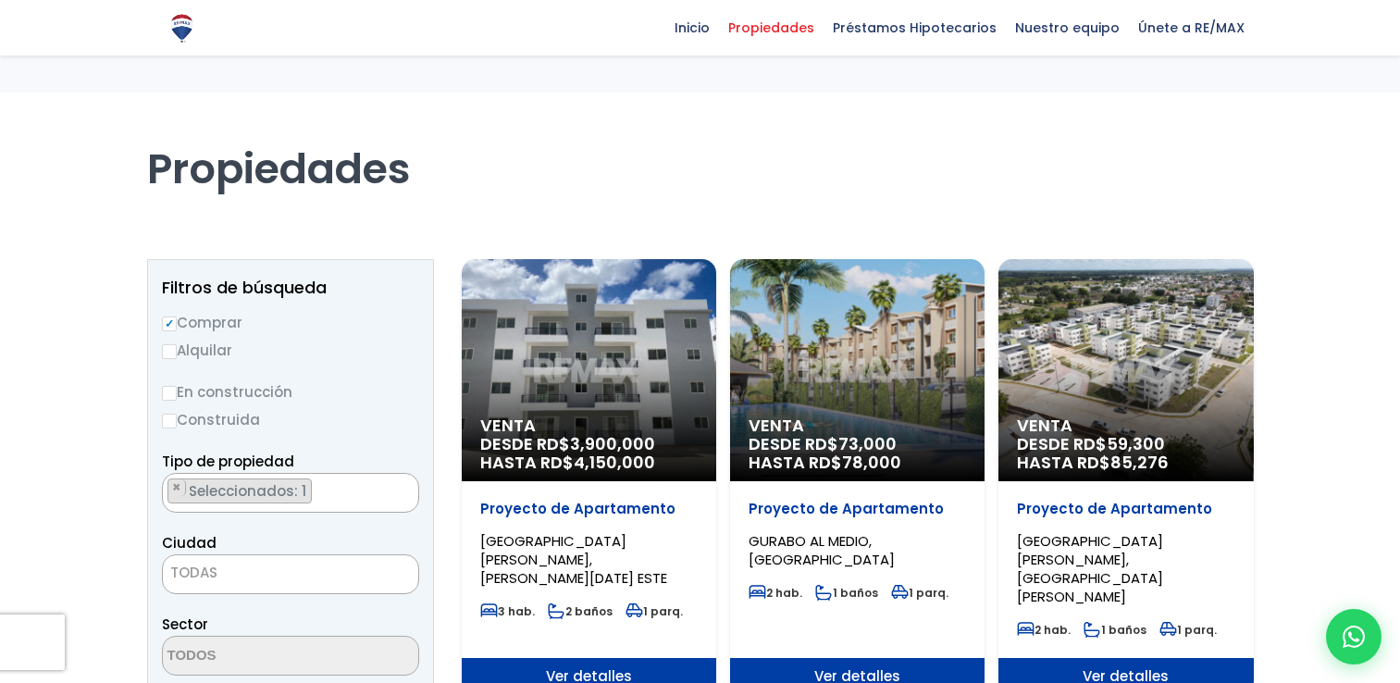
select select "1"
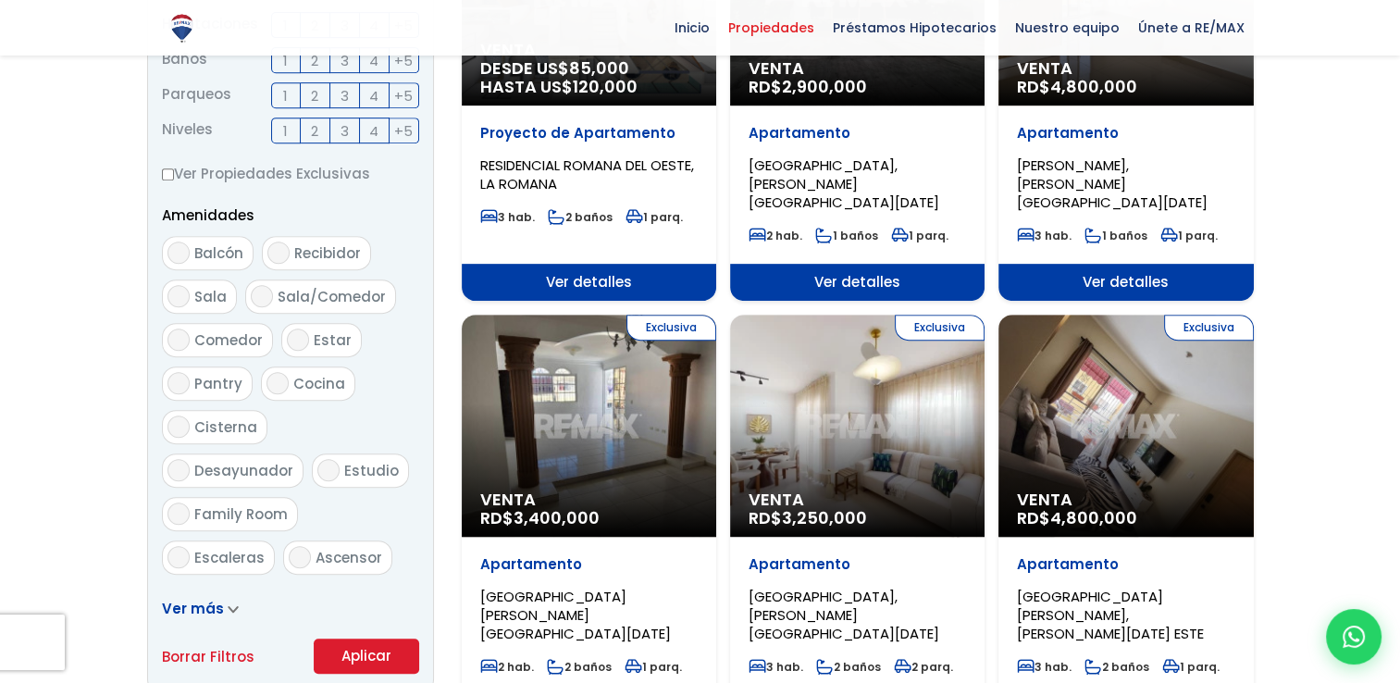
scroll to position [825, 0]
click at [893, 348] on div "Exclusiva Venta RD$ 3,250,000" at bounding box center [857, 425] width 254 height 222
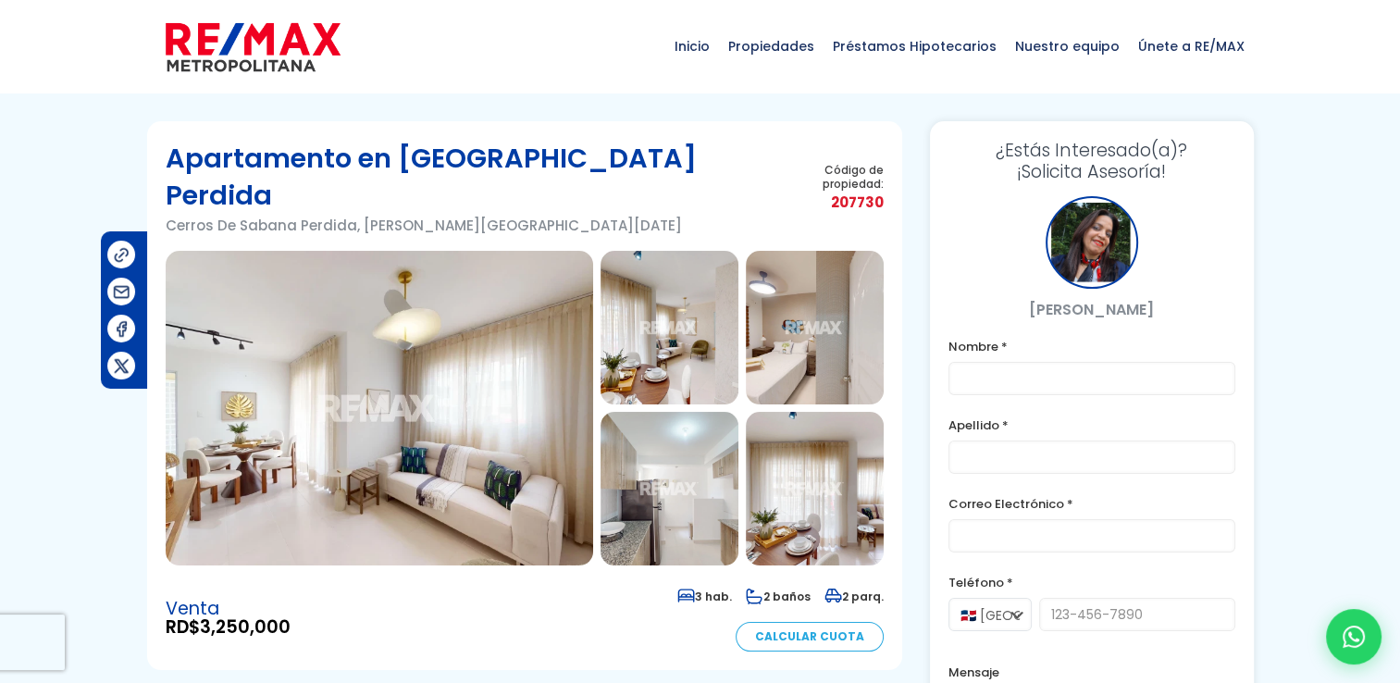
click at [502, 394] on img at bounding box center [379, 408] width 427 height 314
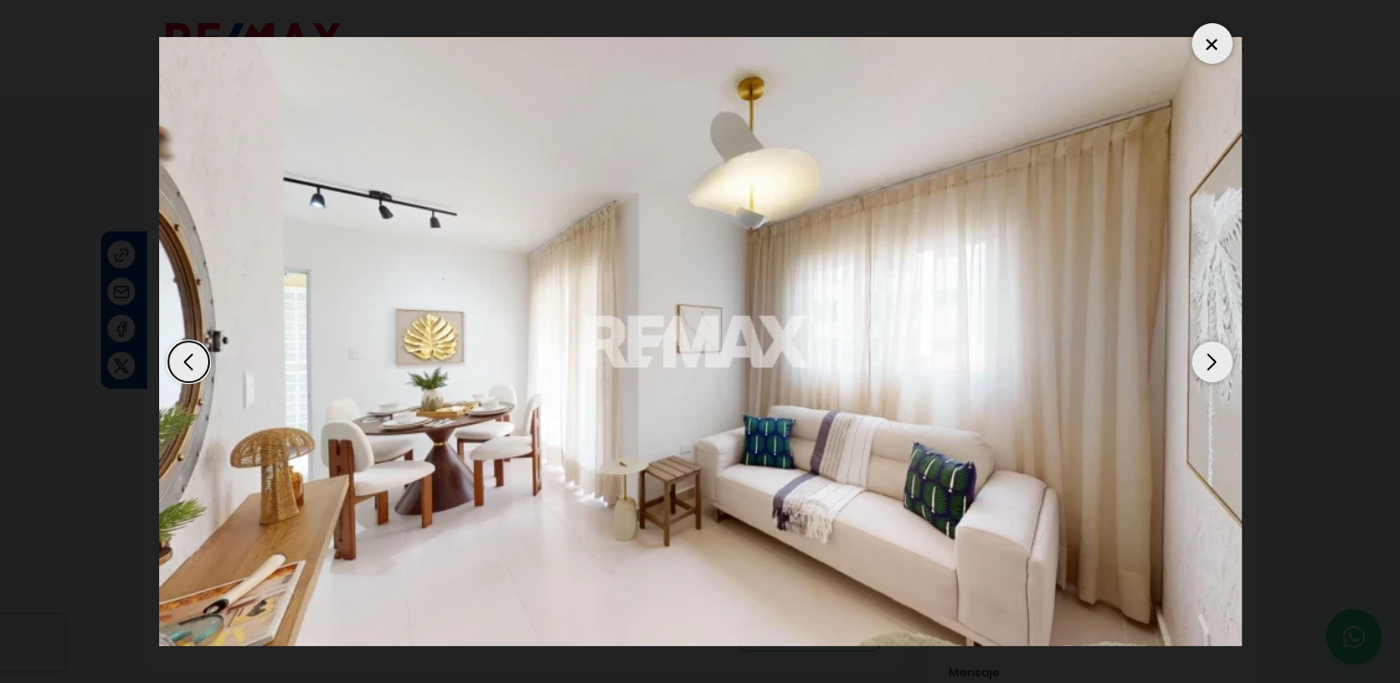
click at [1215, 351] on div "Next slide" at bounding box center [1211, 361] width 41 height 41
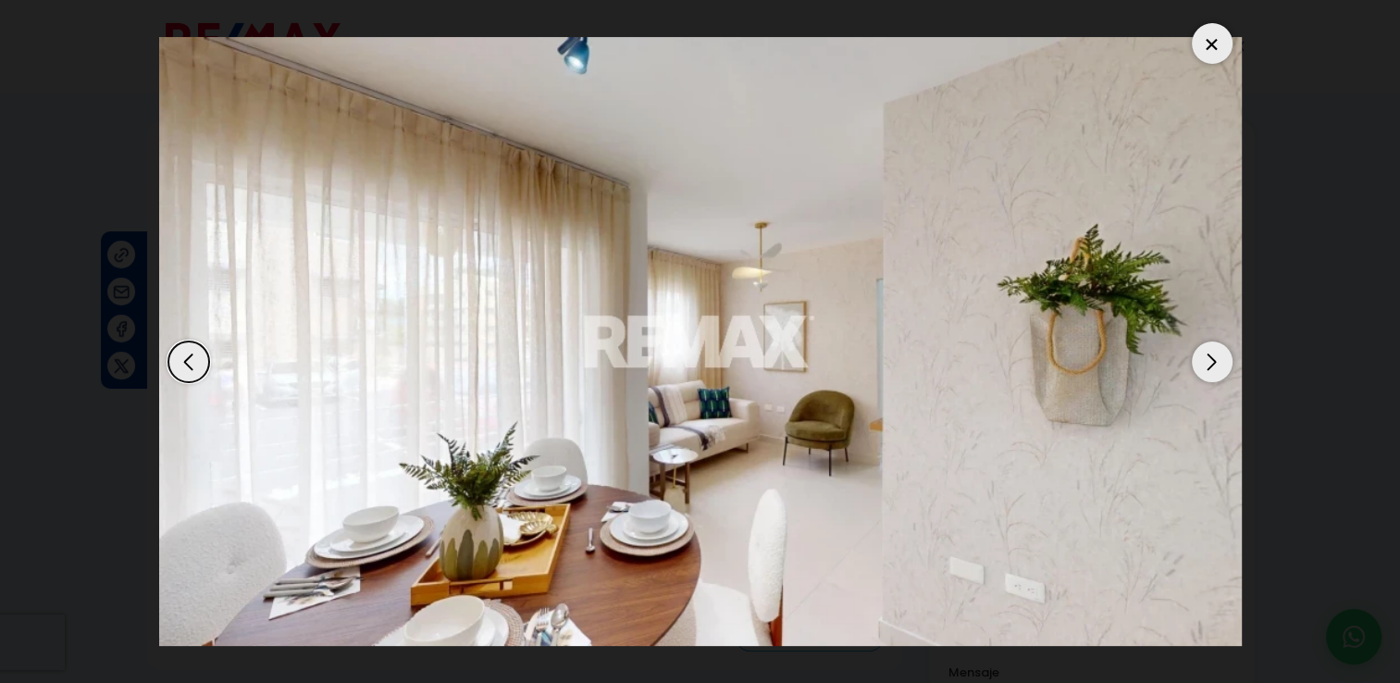
click at [1215, 351] on div "Next slide" at bounding box center [1211, 361] width 41 height 41
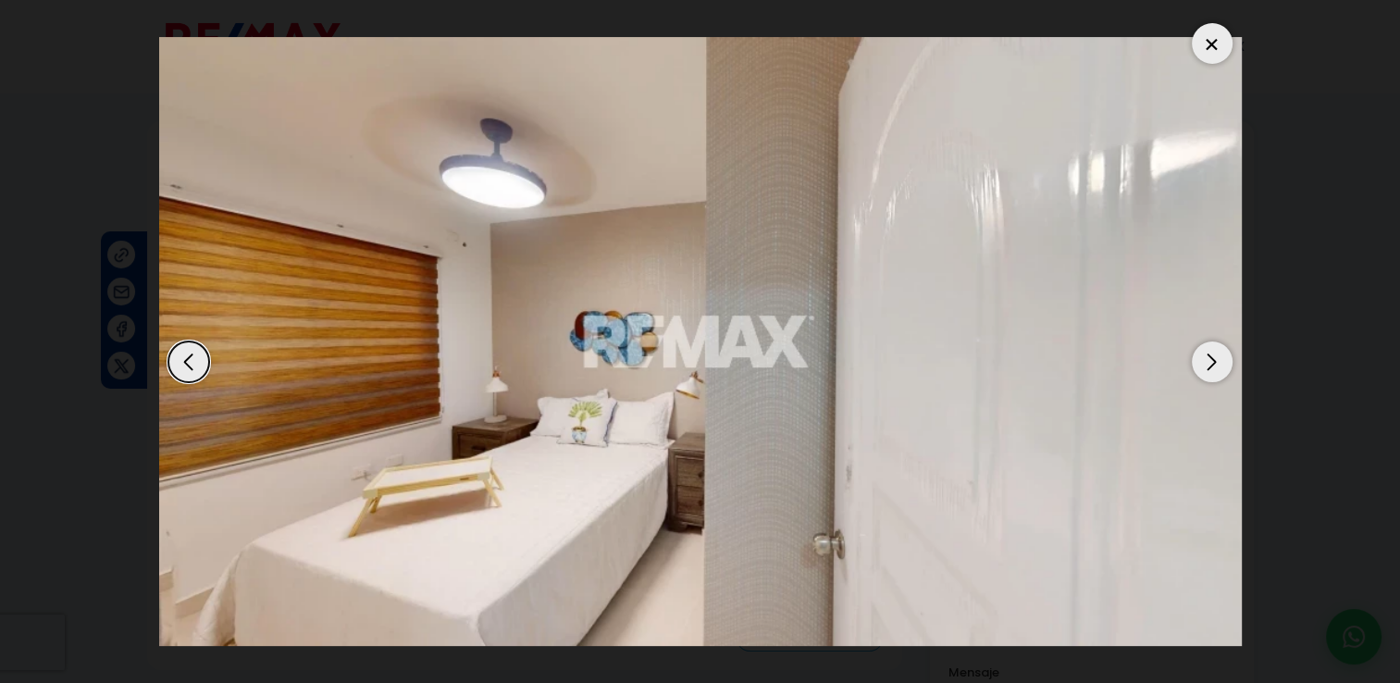
click at [1215, 351] on div "Next slide" at bounding box center [1211, 361] width 41 height 41
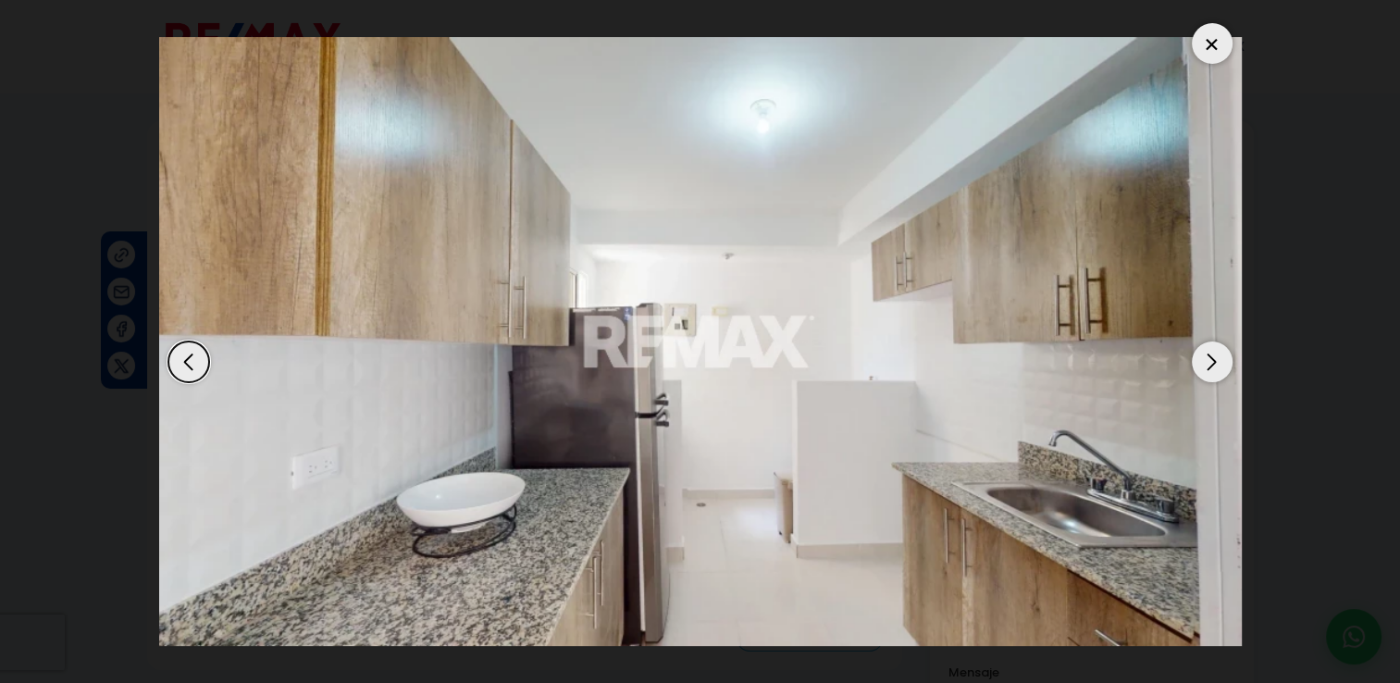
click at [1215, 351] on div "Next slide" at bounding box center [1211, 361] width 41 height 41
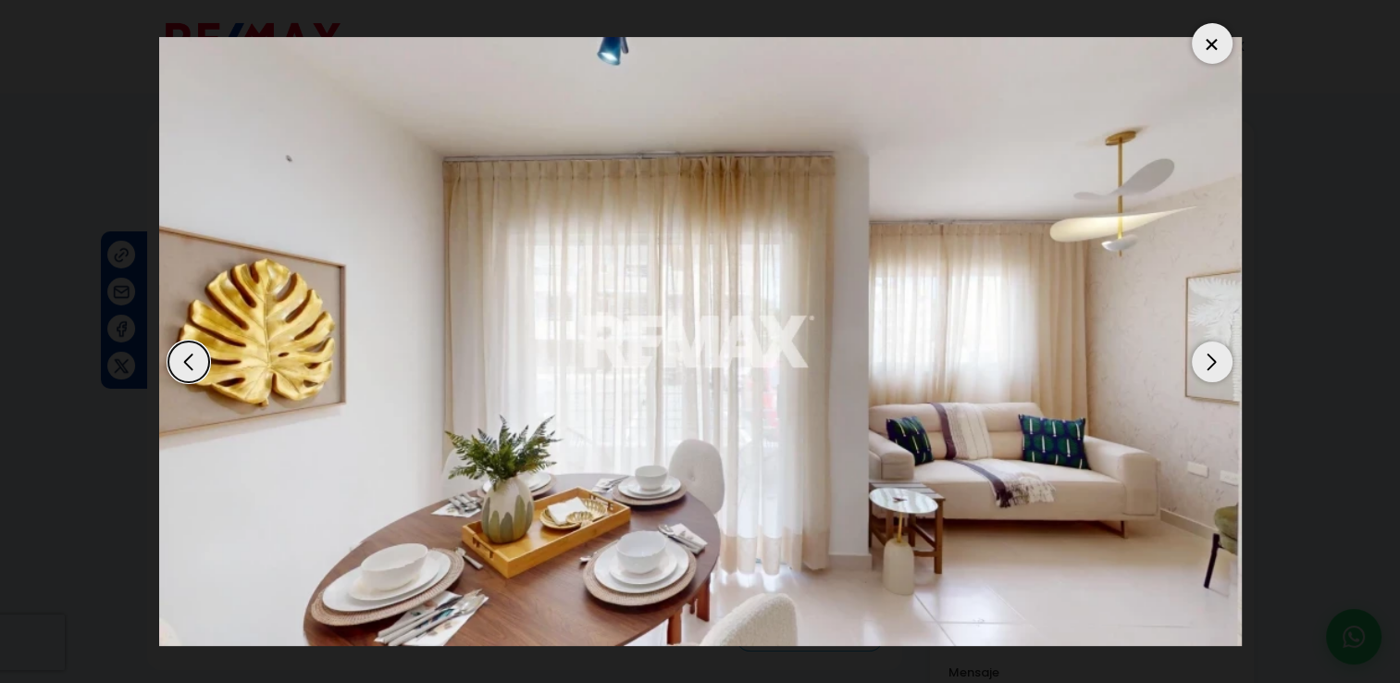
click at [1215, 351] on div "Next slide" at bounding box center [1211, 361] width 41 height 41
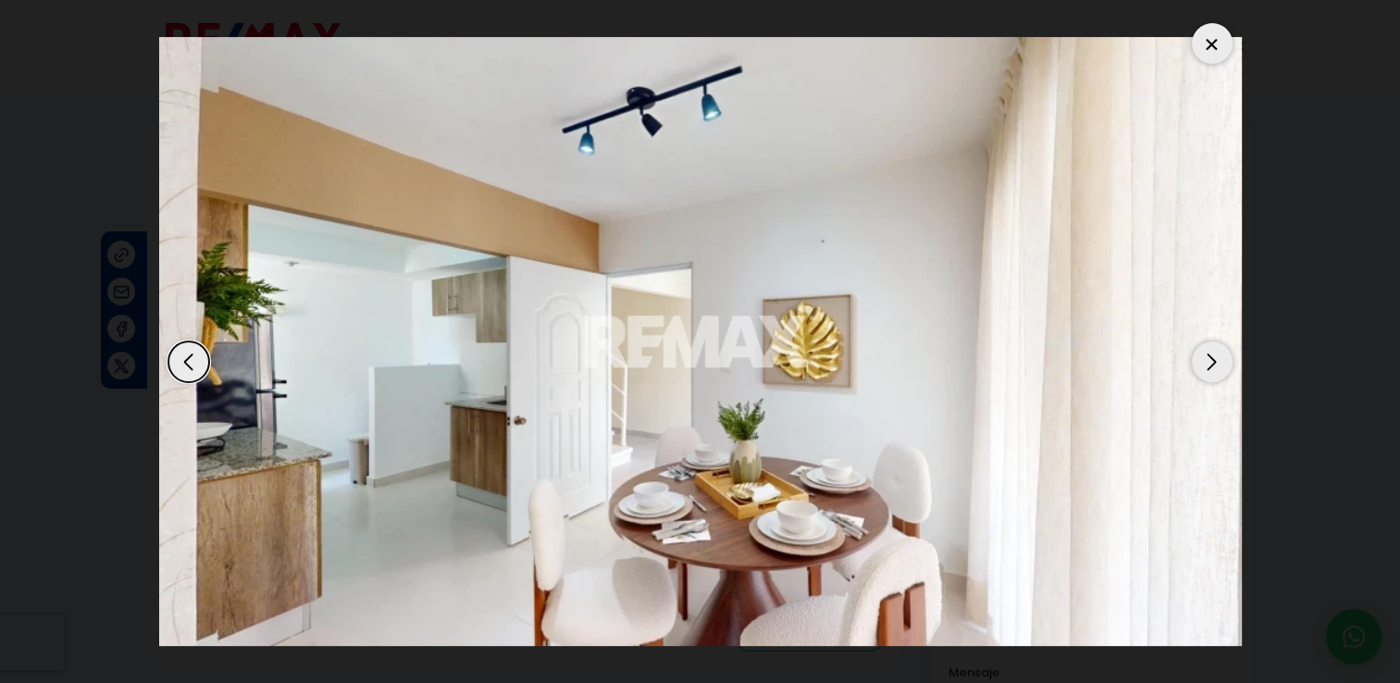
drag, startPoint x: 1215, startPoint y: 351, endPoint x: 1211, endPoint y: 377, distance: 26.2
click at [1211, 377] on div "Next slide" at bounding box center [1211, 361] width 41 height 41
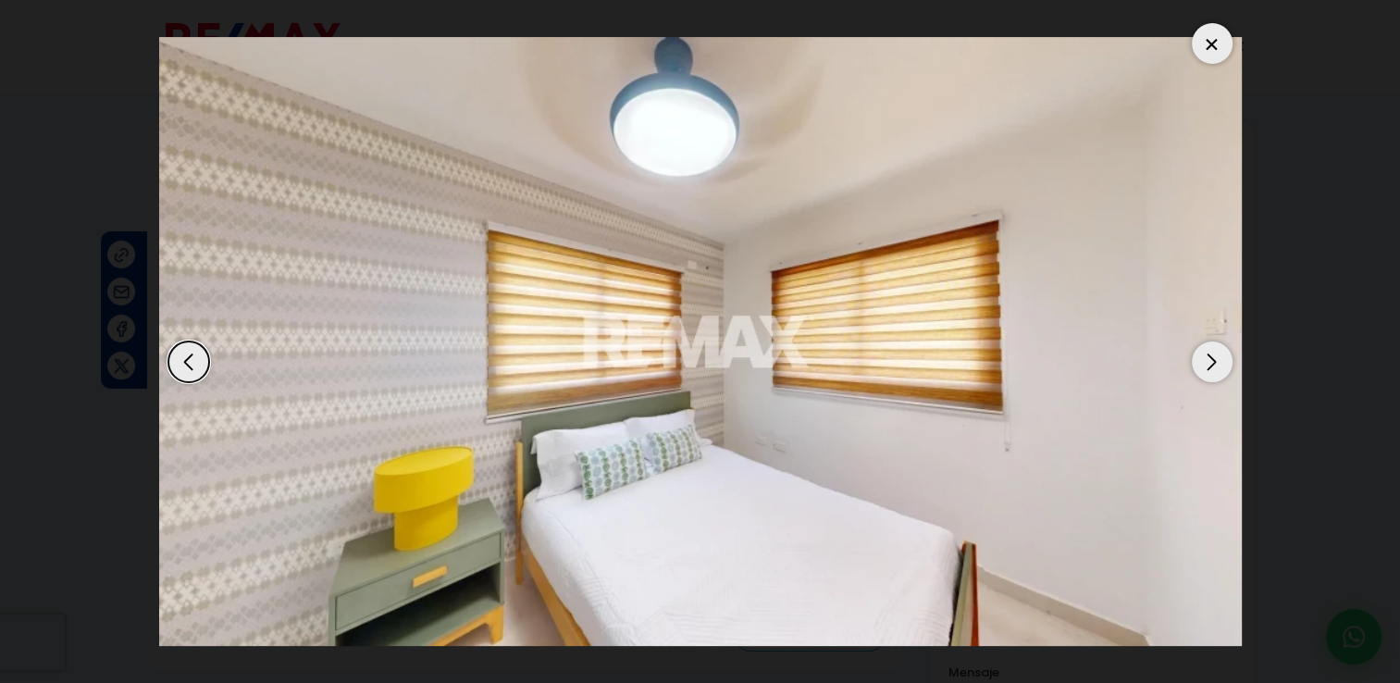
click at [1211, 377] on div "Next slide" at bounding box center [1211, 361] width 41 height 41
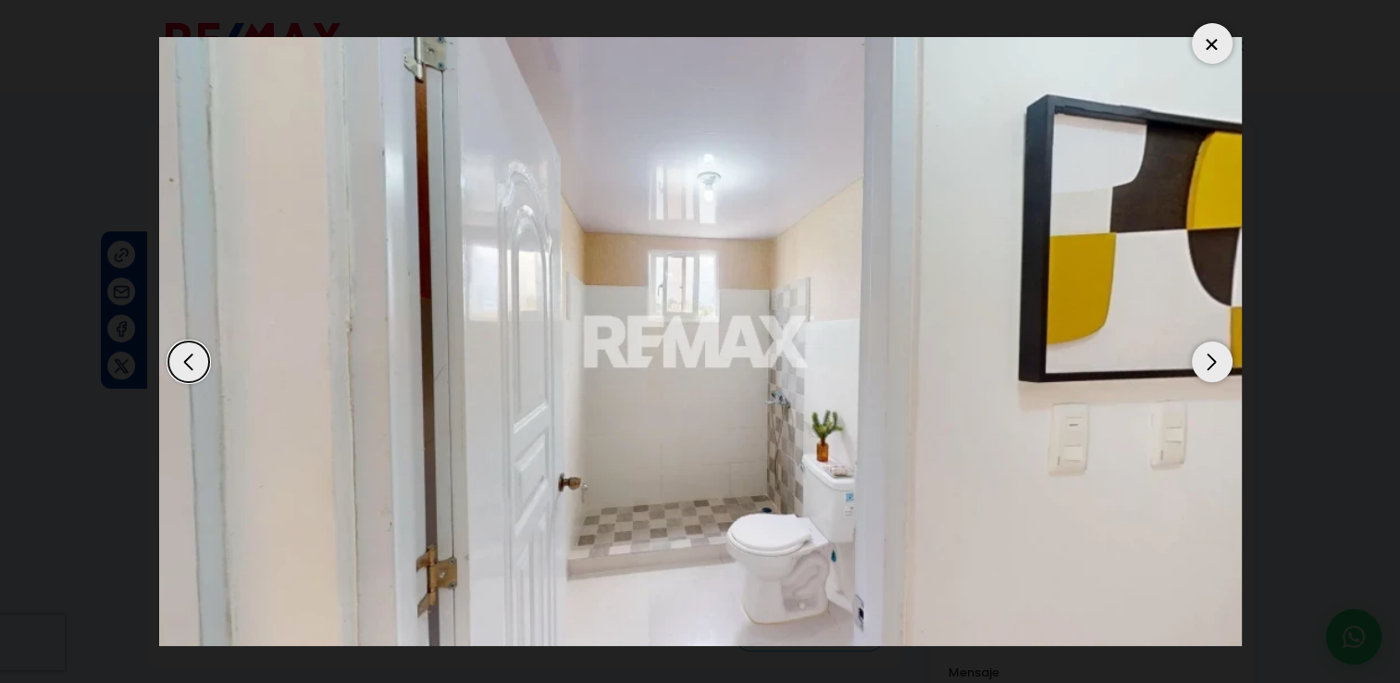
click at [1211, 377] on div "Next slide" at bounding box center [1211, 361] width 41 height 41
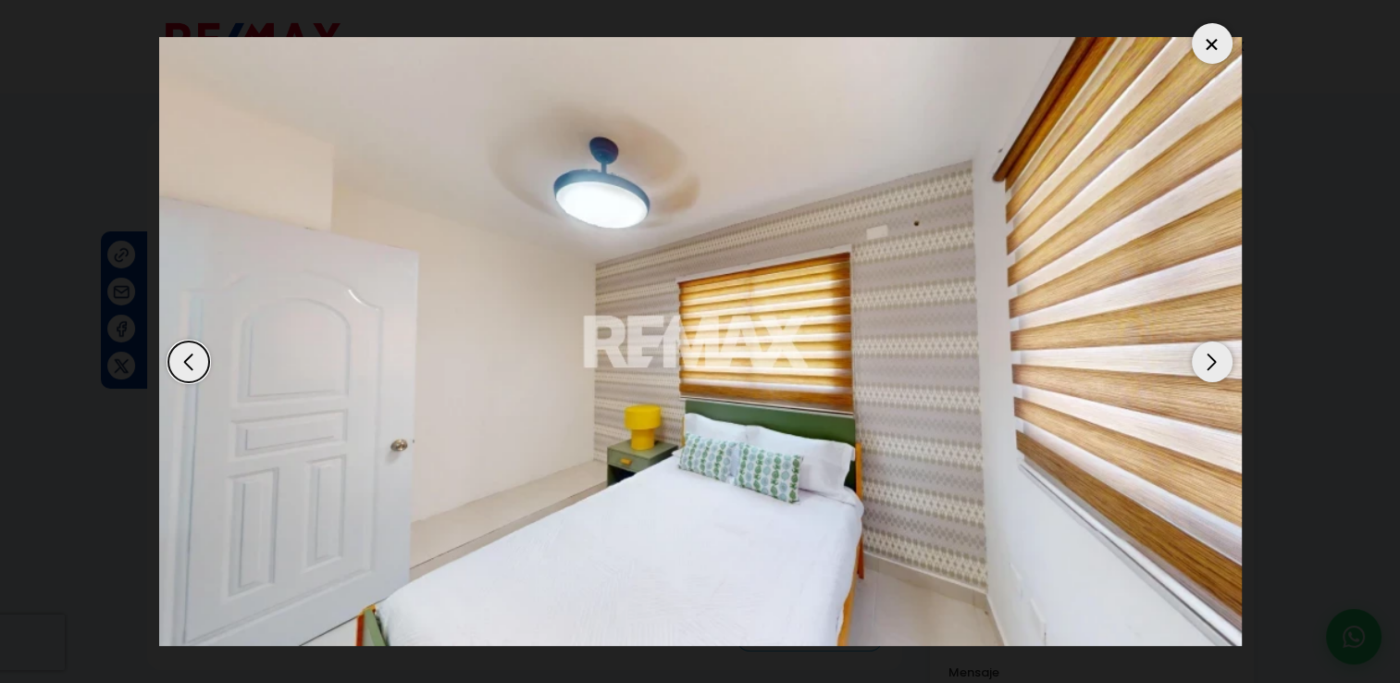
click at [1211, 377] on div "Next slide" at bounding box center [1211, 361] width 41 height 41
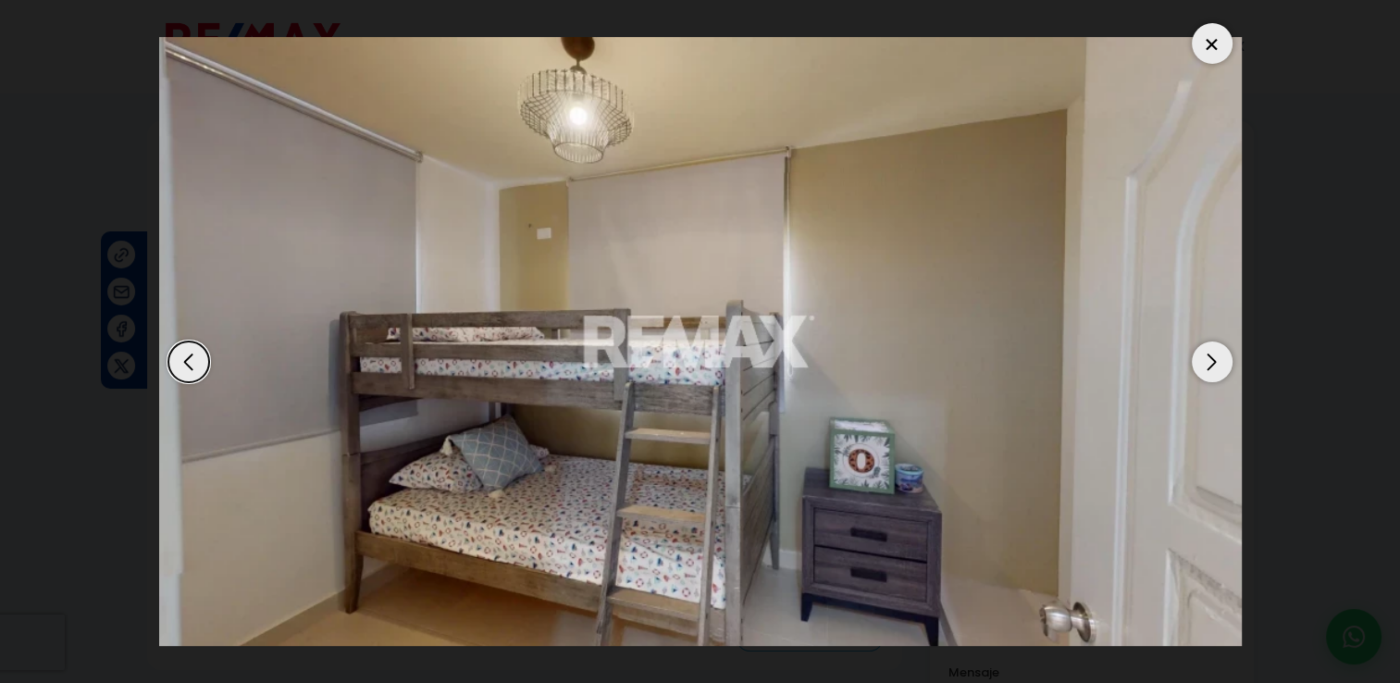
click at [1211, 377] on div "Next slide" at bounding box center [1211, 361] width 41 height 41
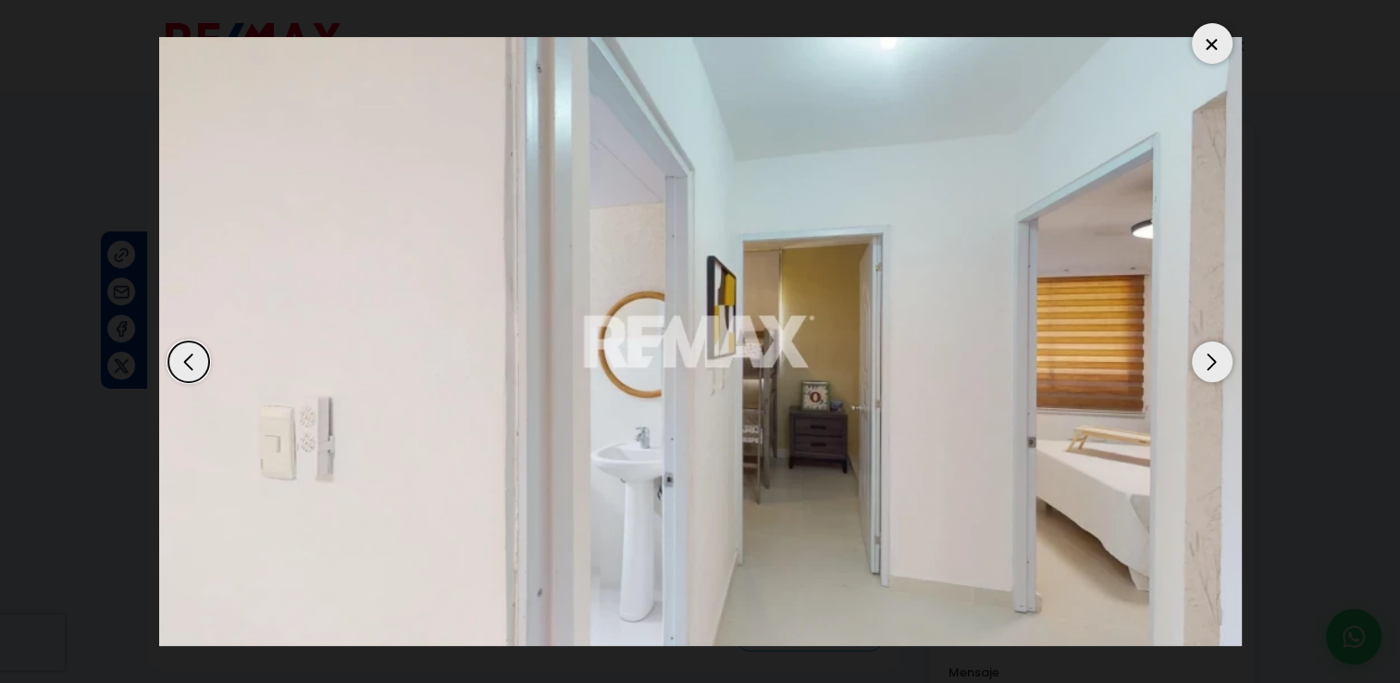
click at [1211, 377] on div "Next slide" at bounding box center [1211, 361] width 41 height 41
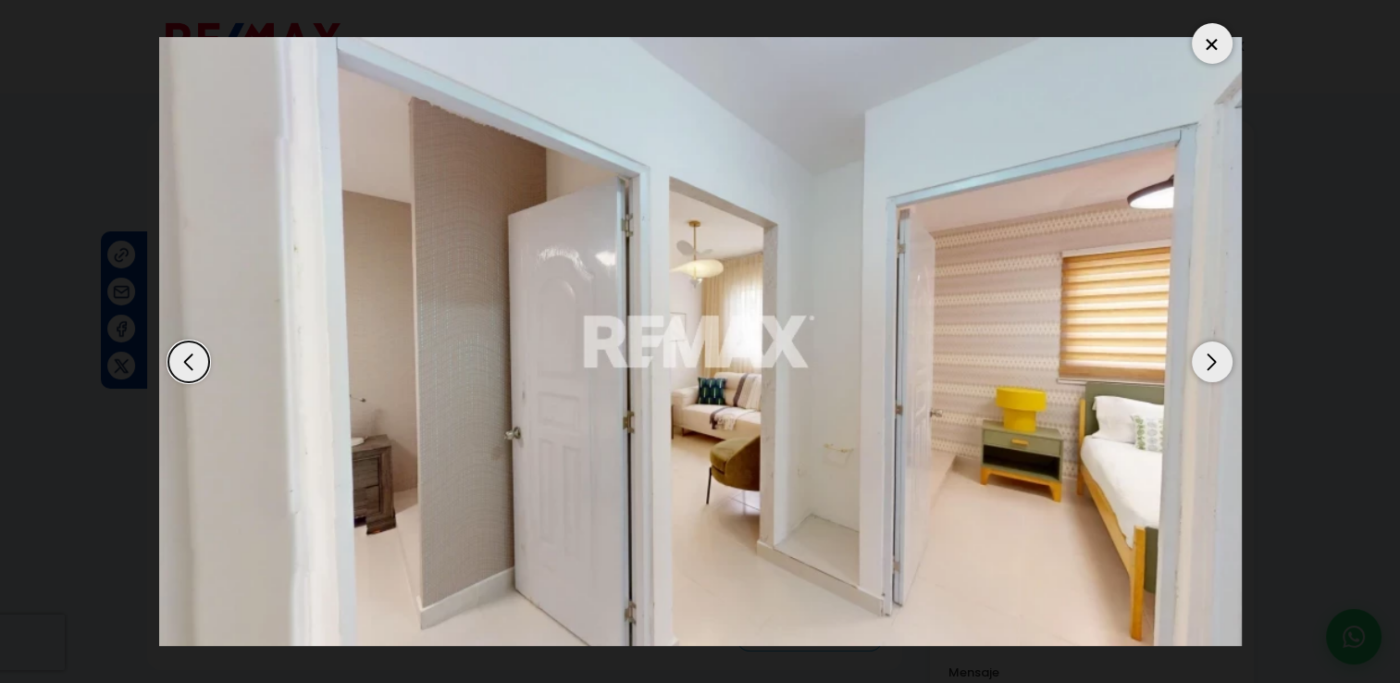
click at [1211, 377] on div "Next slide" at bounding box center [1211, 361] width 41 height 41
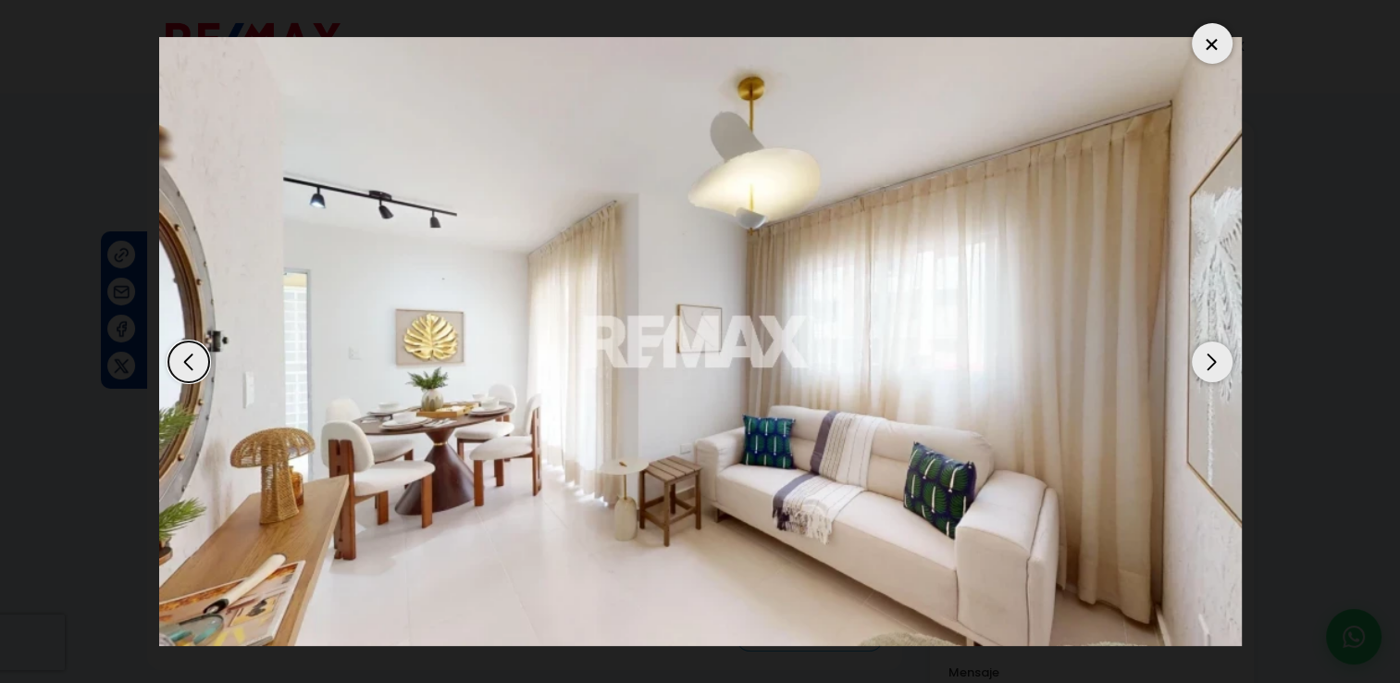
click at [1220, 51] on div at bounding box center [1211, 43] width 41 height 41
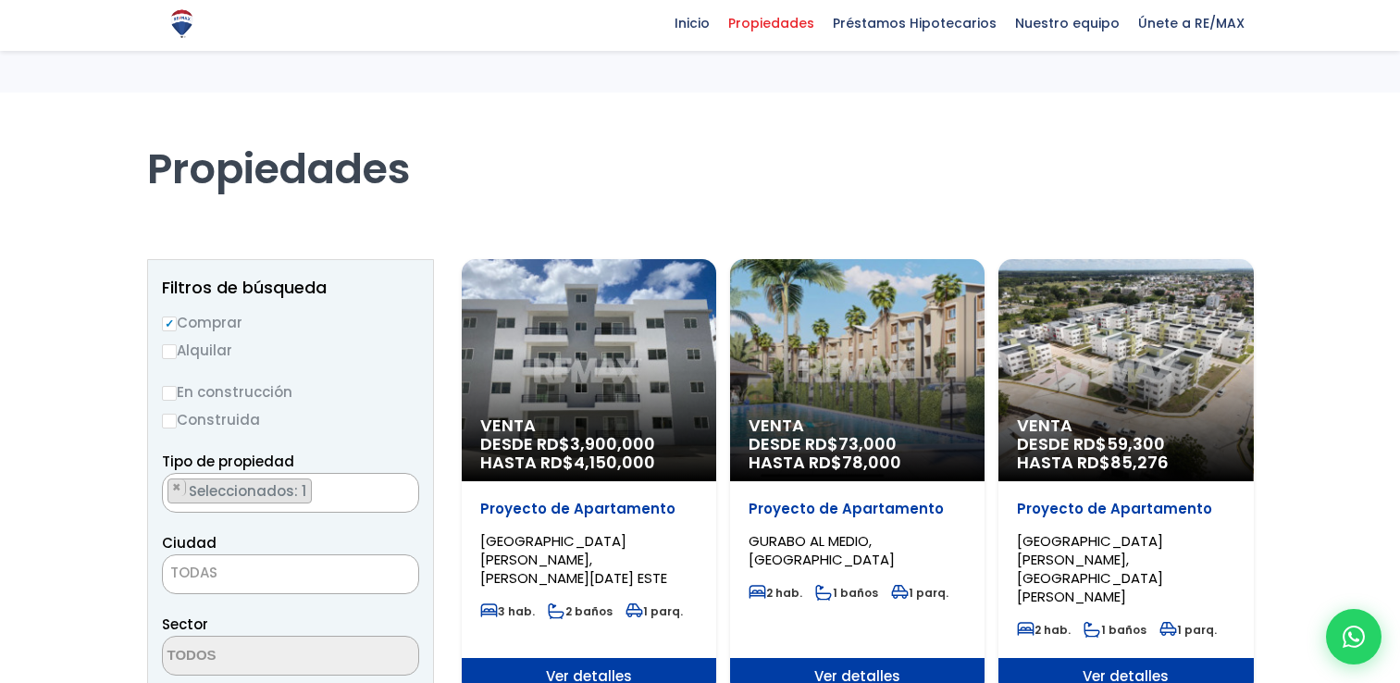
select select "1"
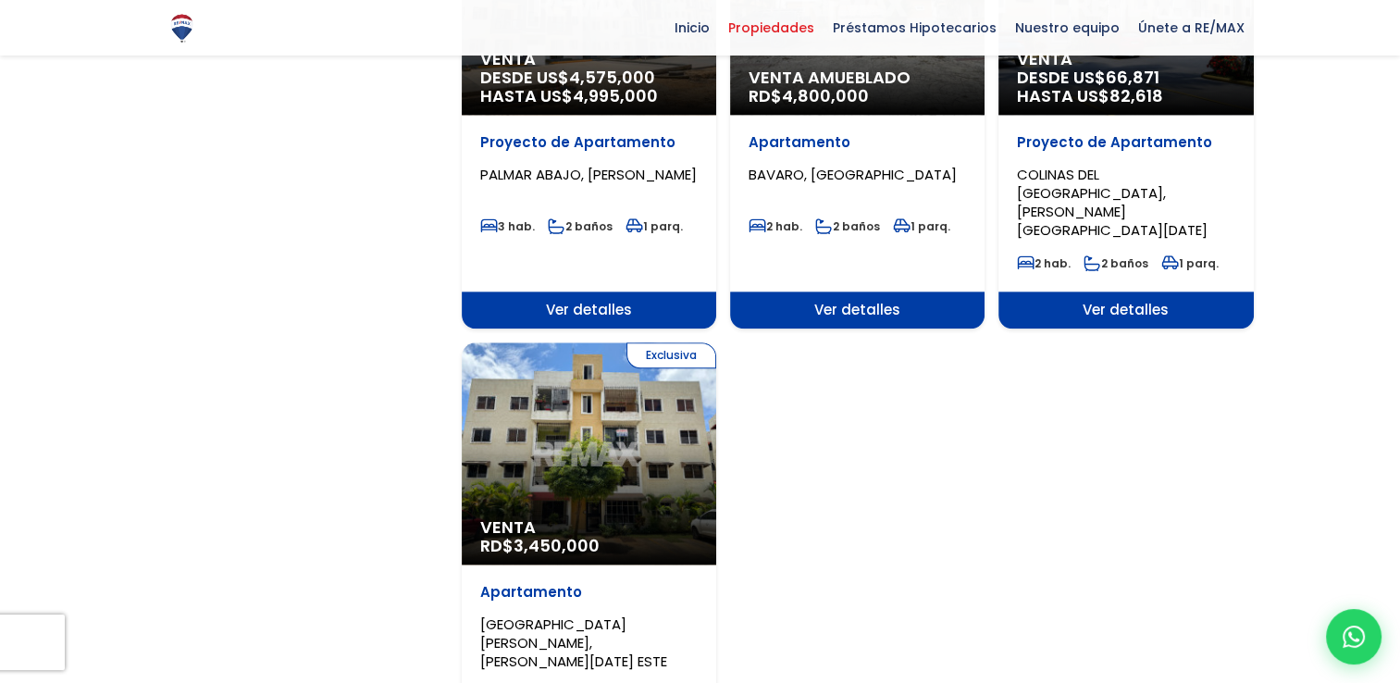
scroll to position [2113, 0]
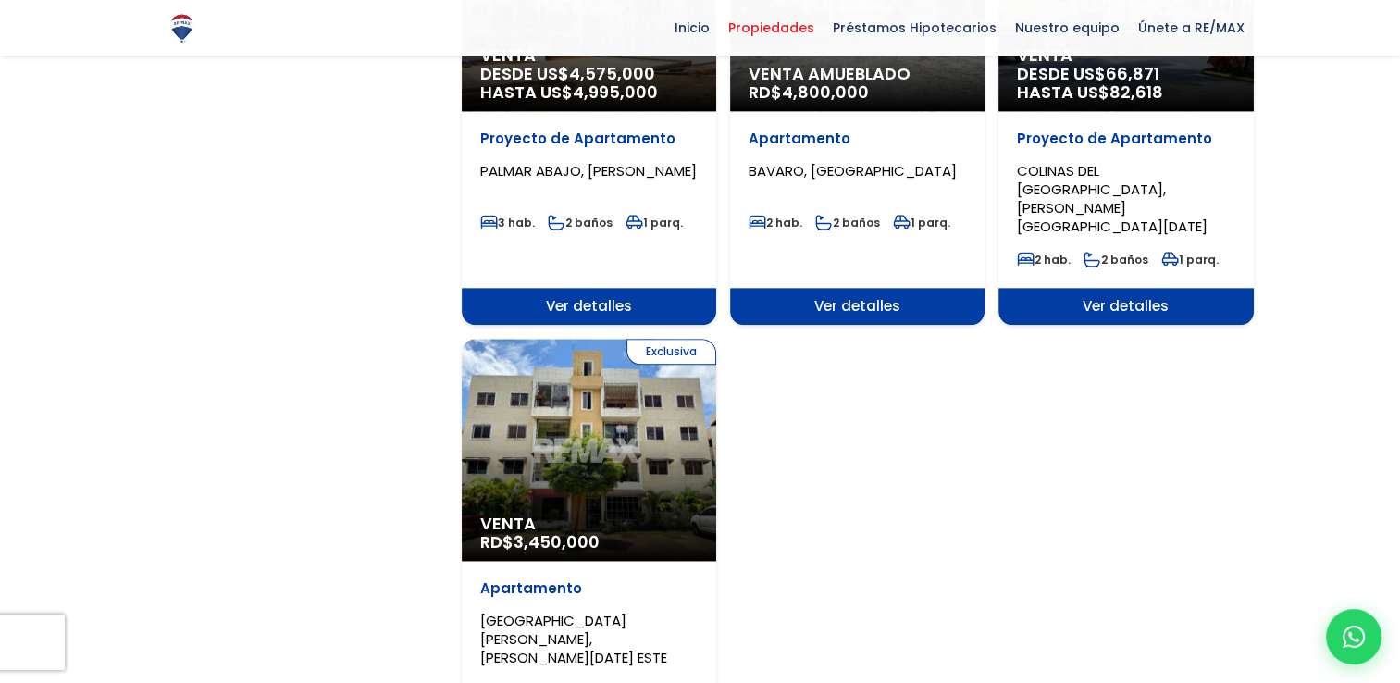
click at [641, 339] on div "Exclusiva Venta RD$ 3,450,000" at bounding box center [589, 450] width 254 height 222
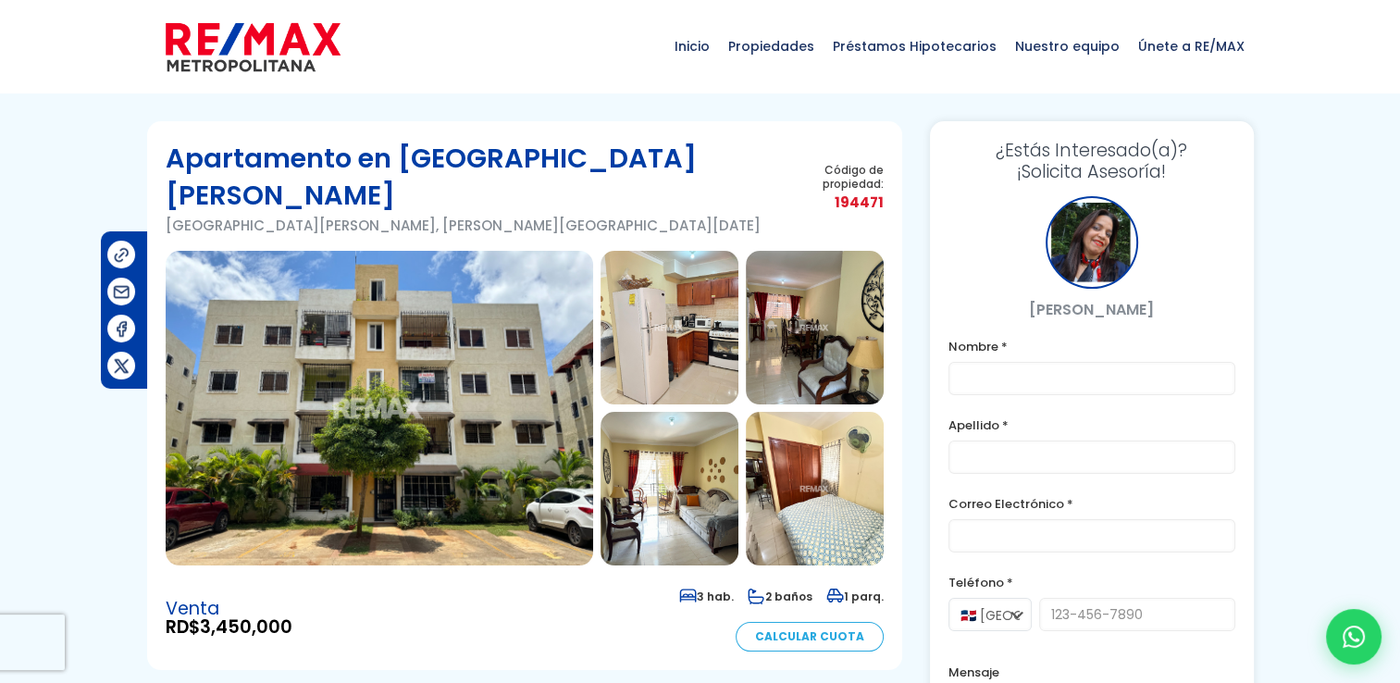
click at [433, 339] on img at bounding box center [379, 408] width 427 height 314
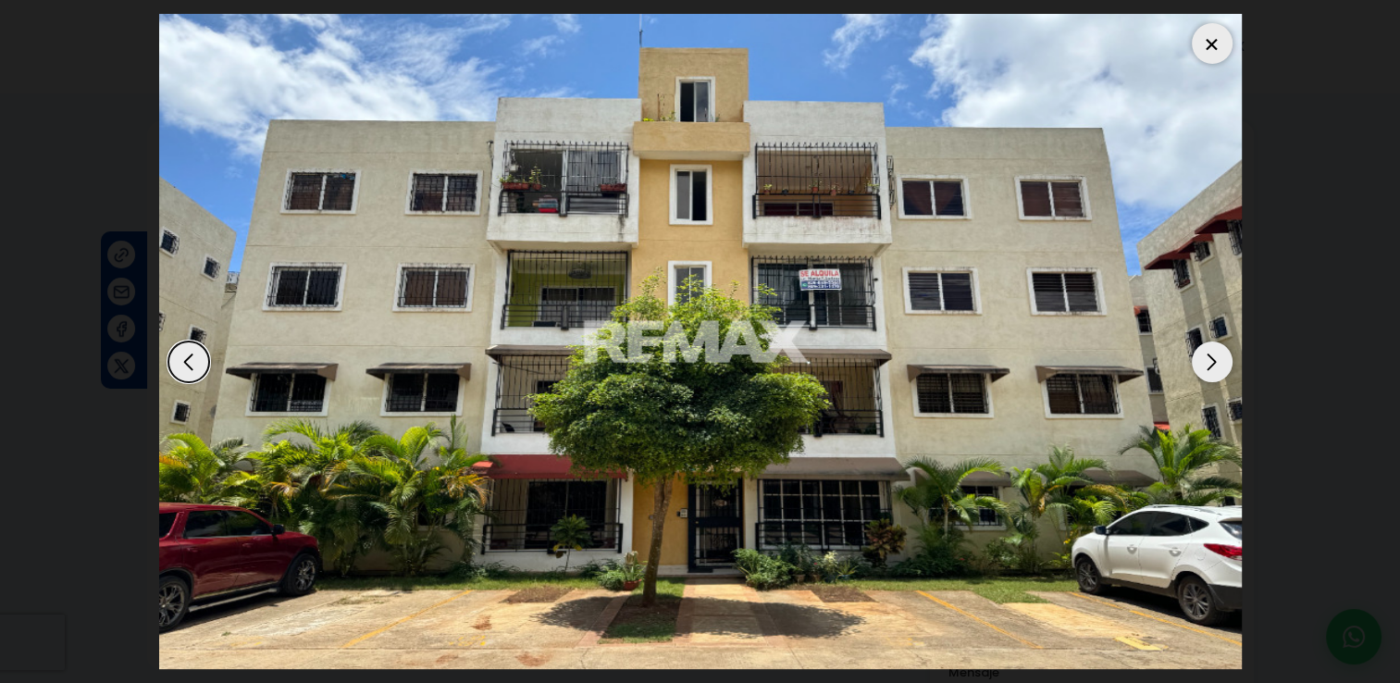
click at [1202, 368] on div "Next slide" at bounding box center [1211, 361] width 41 height 41
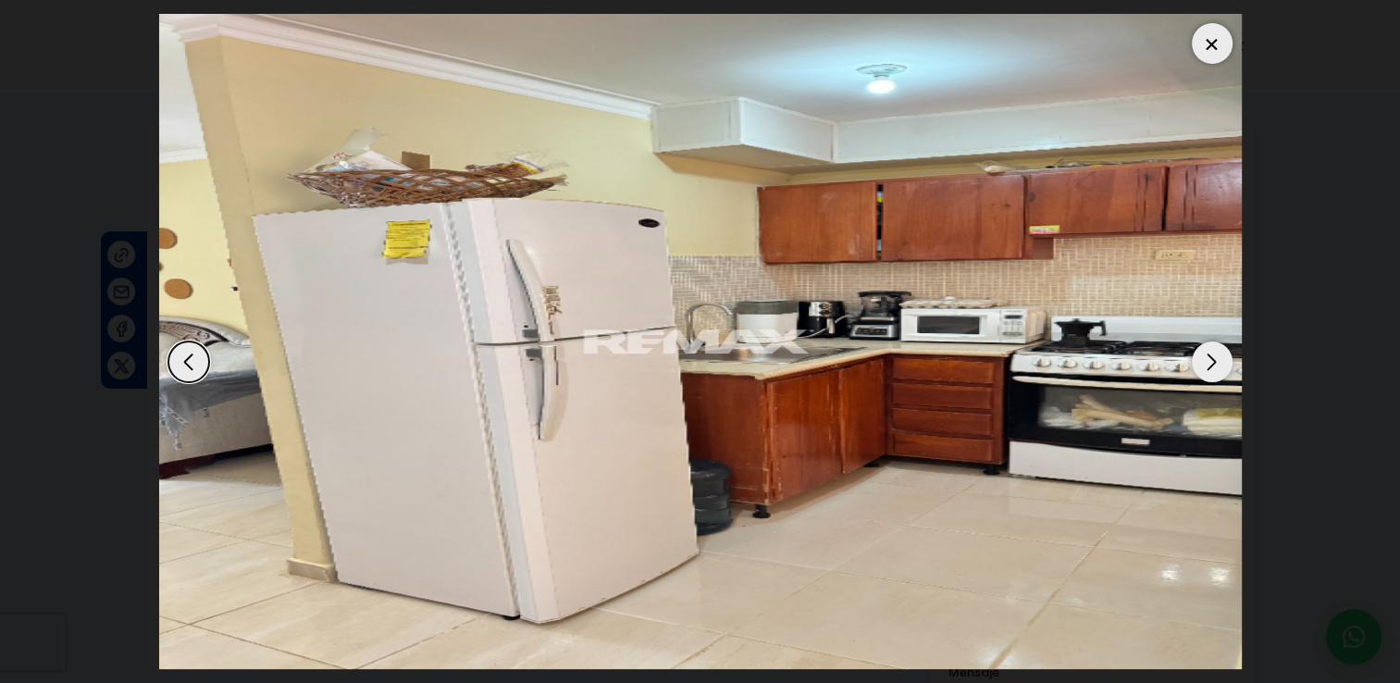
click at [1202, 368] on div "Next slide" at bounding box center [1211, 361] width 41 height 41
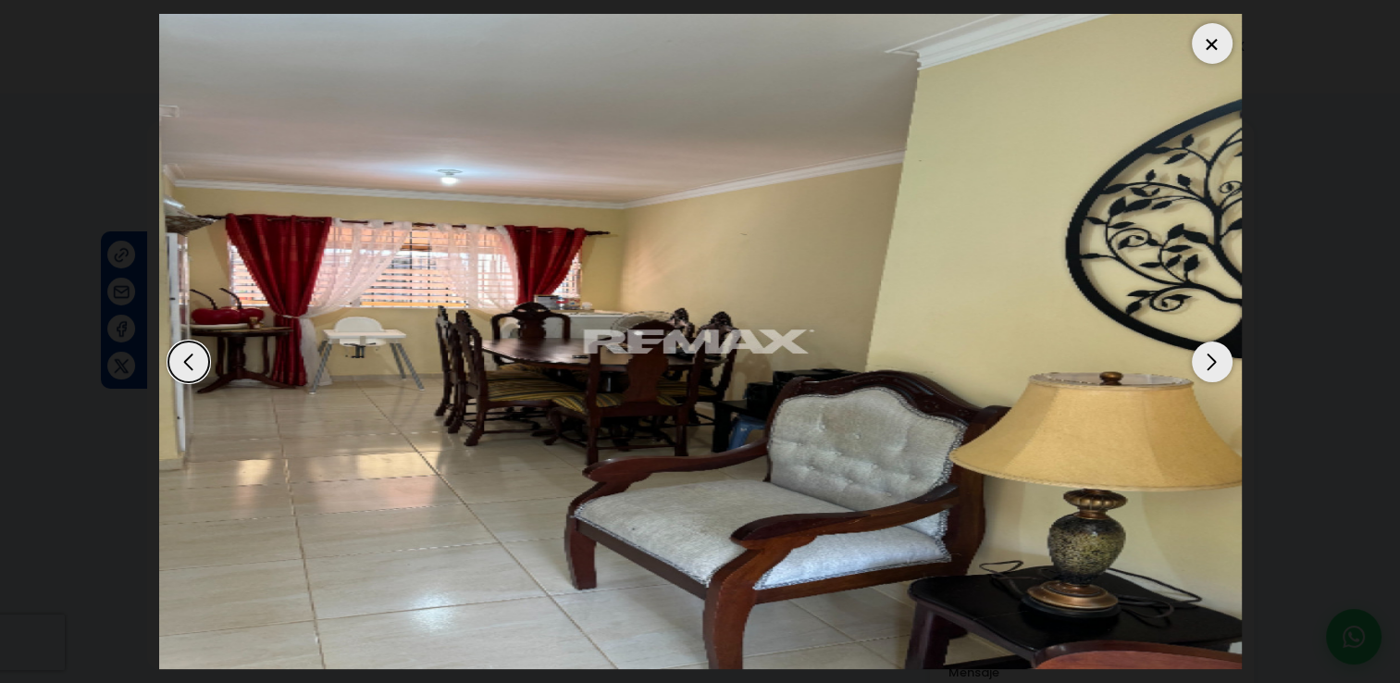
click at [1202, 368] on div "Next slide" at bounding box center [1211, 361] width 41 height 41
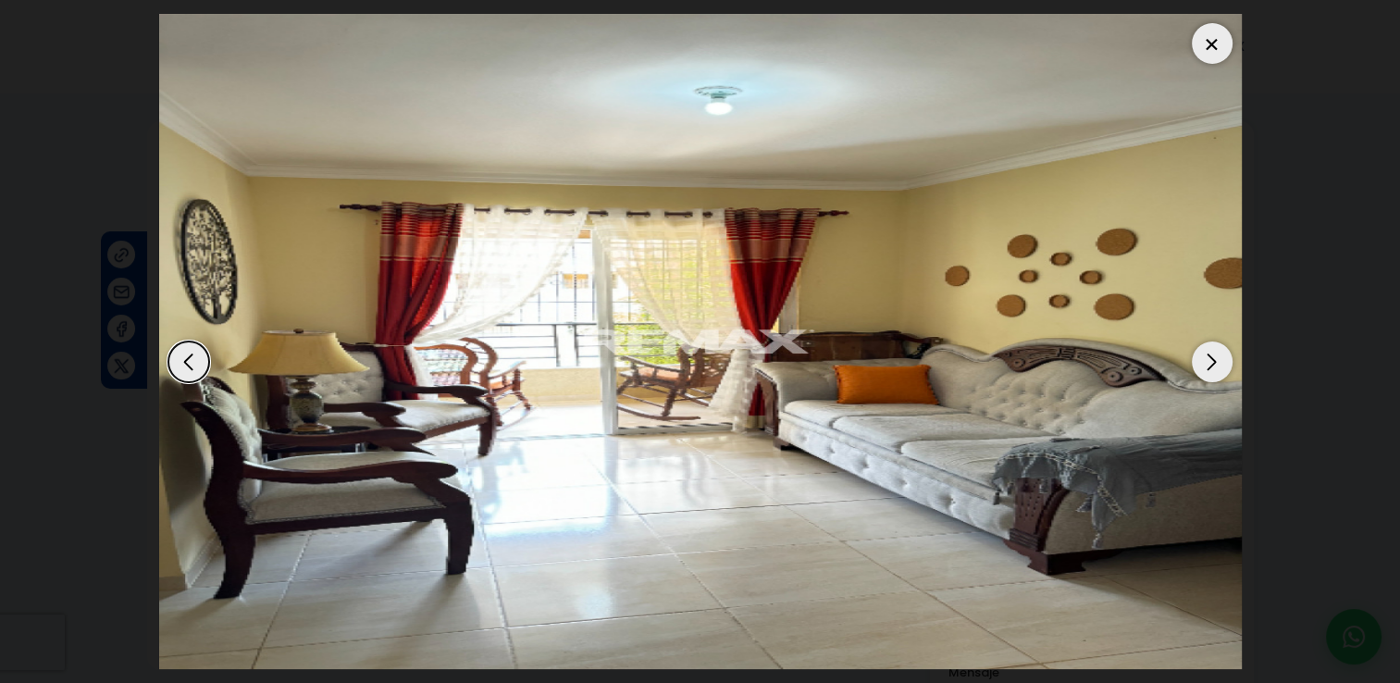
click at [1202, 368] on div "Next slide" at bounding box center [1211, 361] width 41 height 41
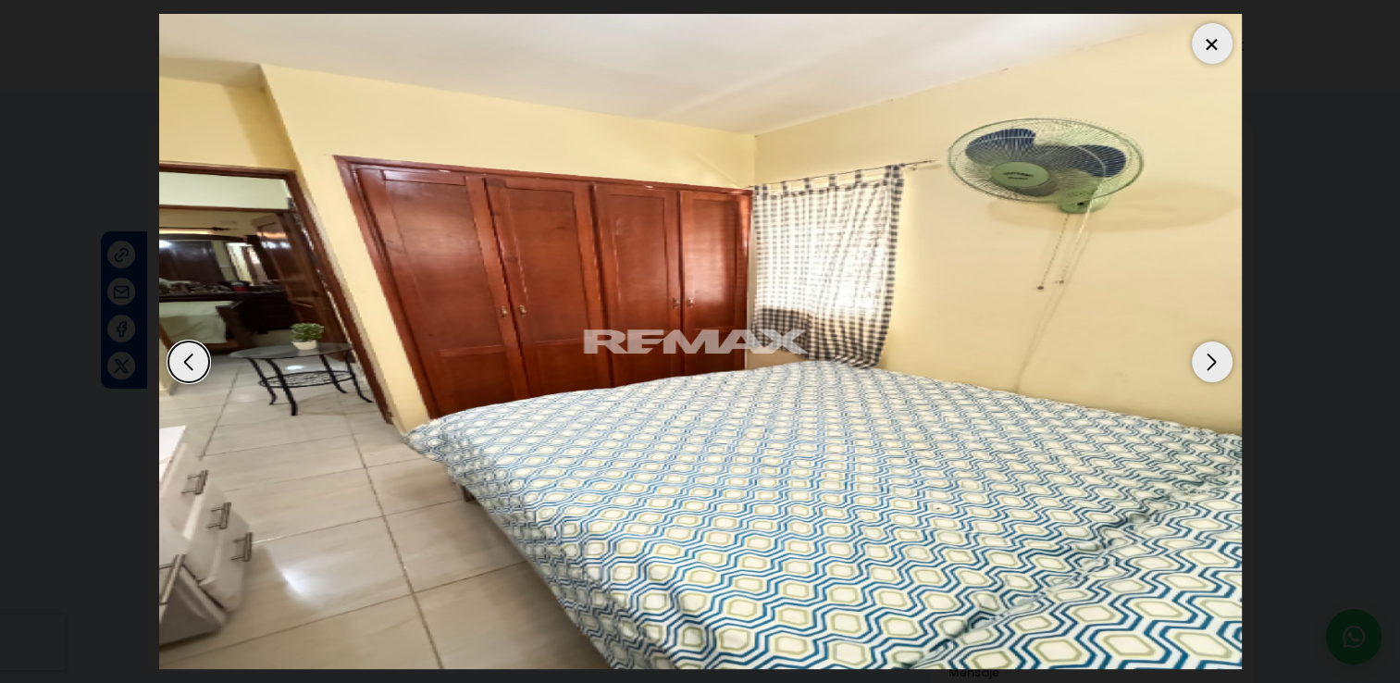
click at [1202, 368] on div "Next slide" at bounding box center [1211, 361] width 41 height 41
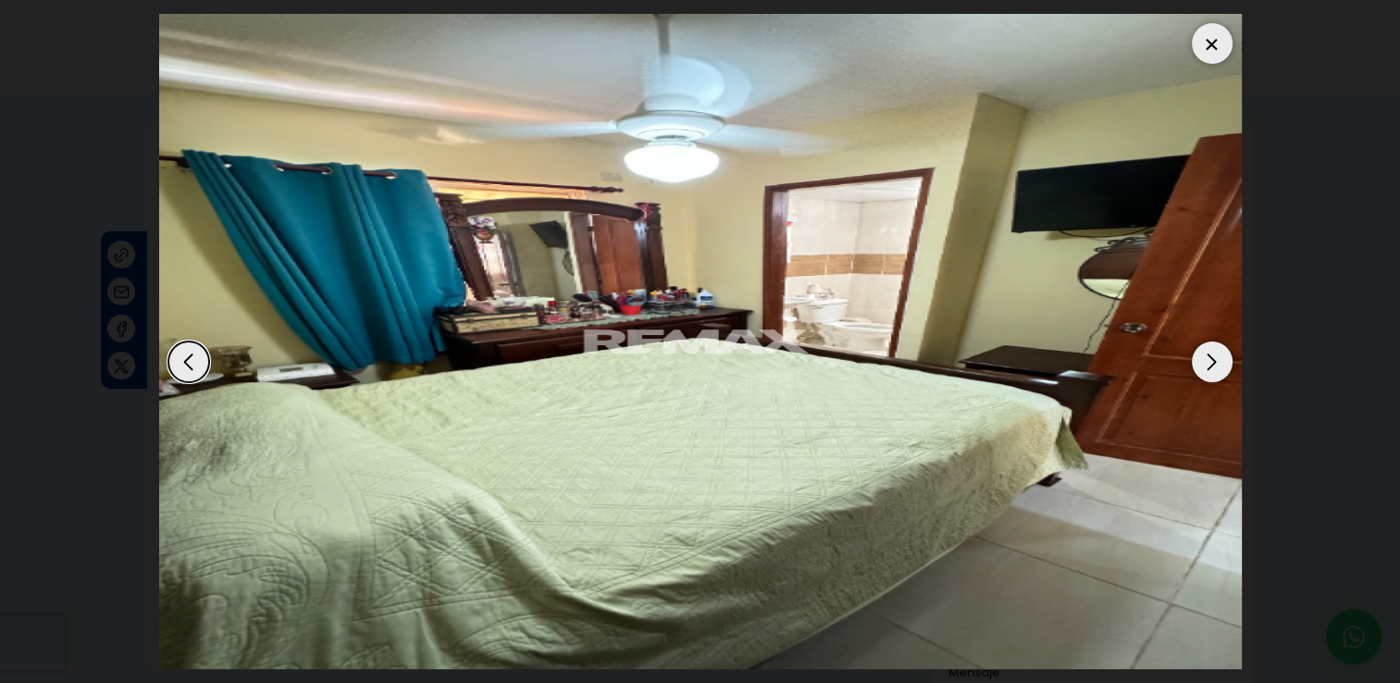
click at [1202, 368] on div "Next slide" at bounding box center [1211, 361] width 41 height 41
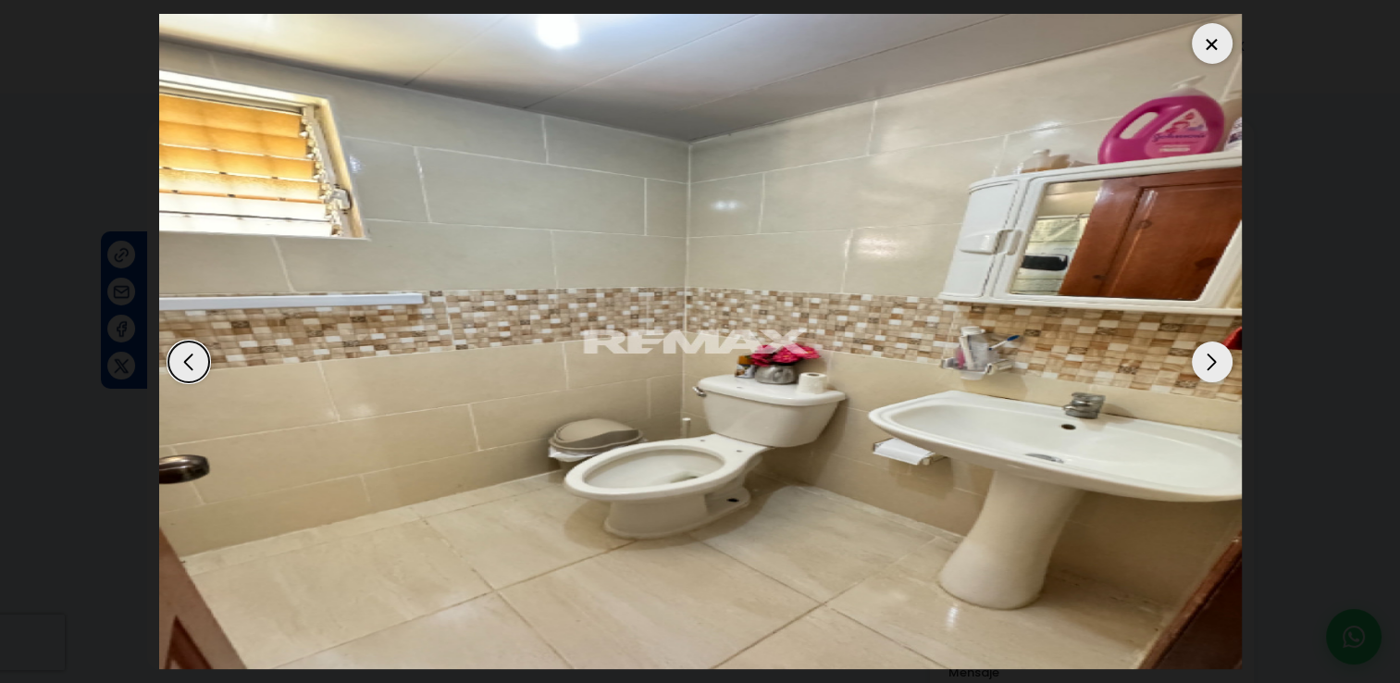
click at [1202, 368] on div "Next slide" at bounding box center [1211, 361] width 41 height 41
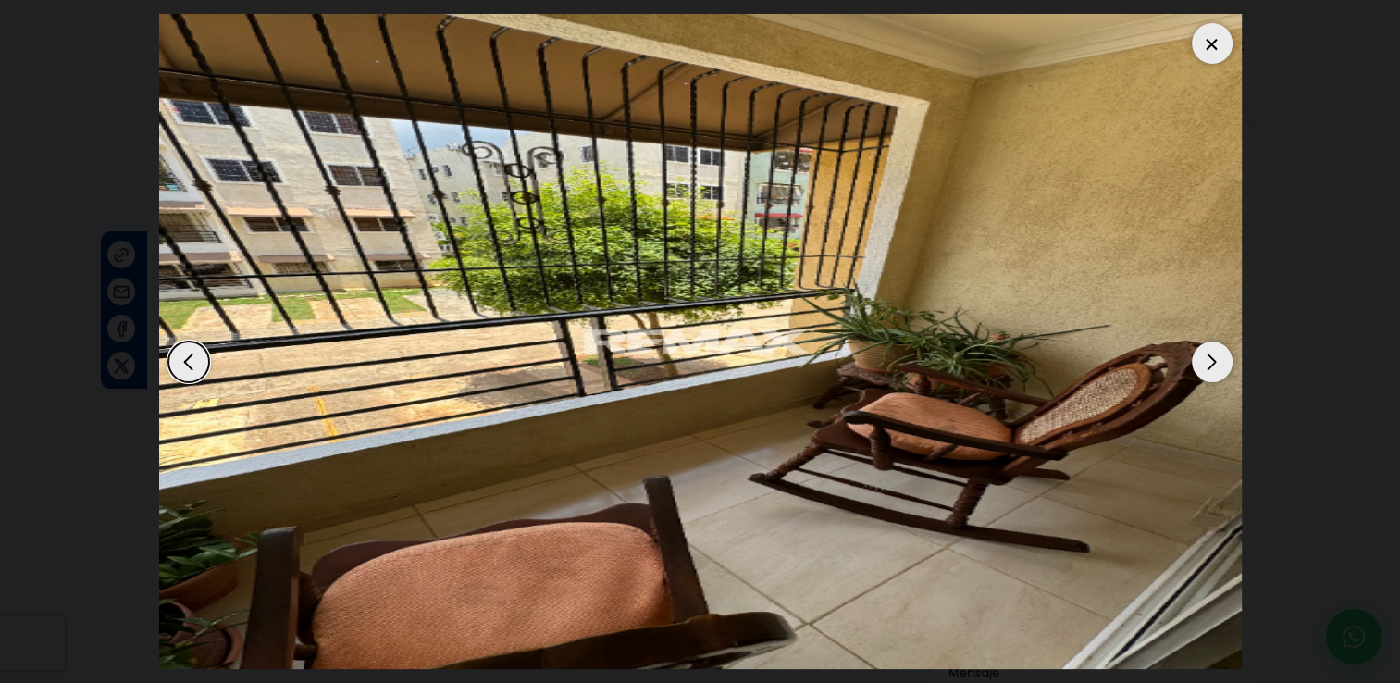
click at [1210, 40] on div at bounding box center [1211, 43] width 41 height 41
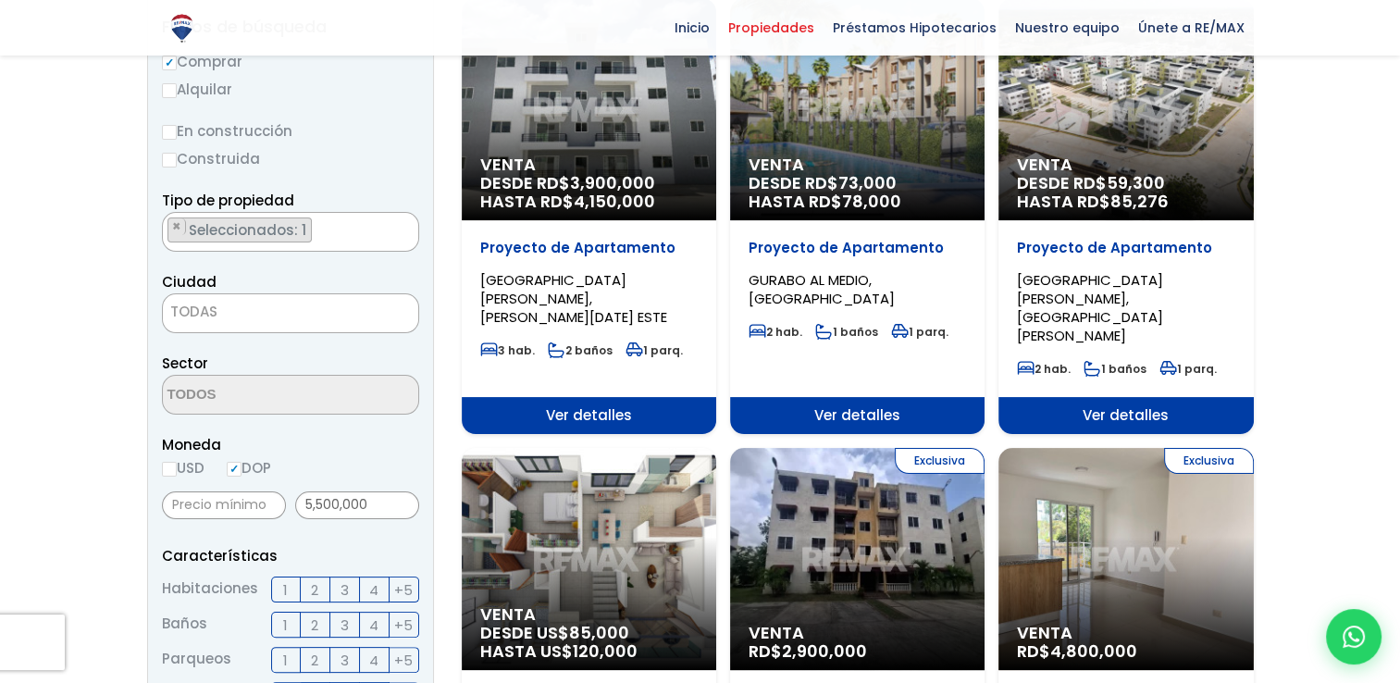
scroll to position [265, 0]
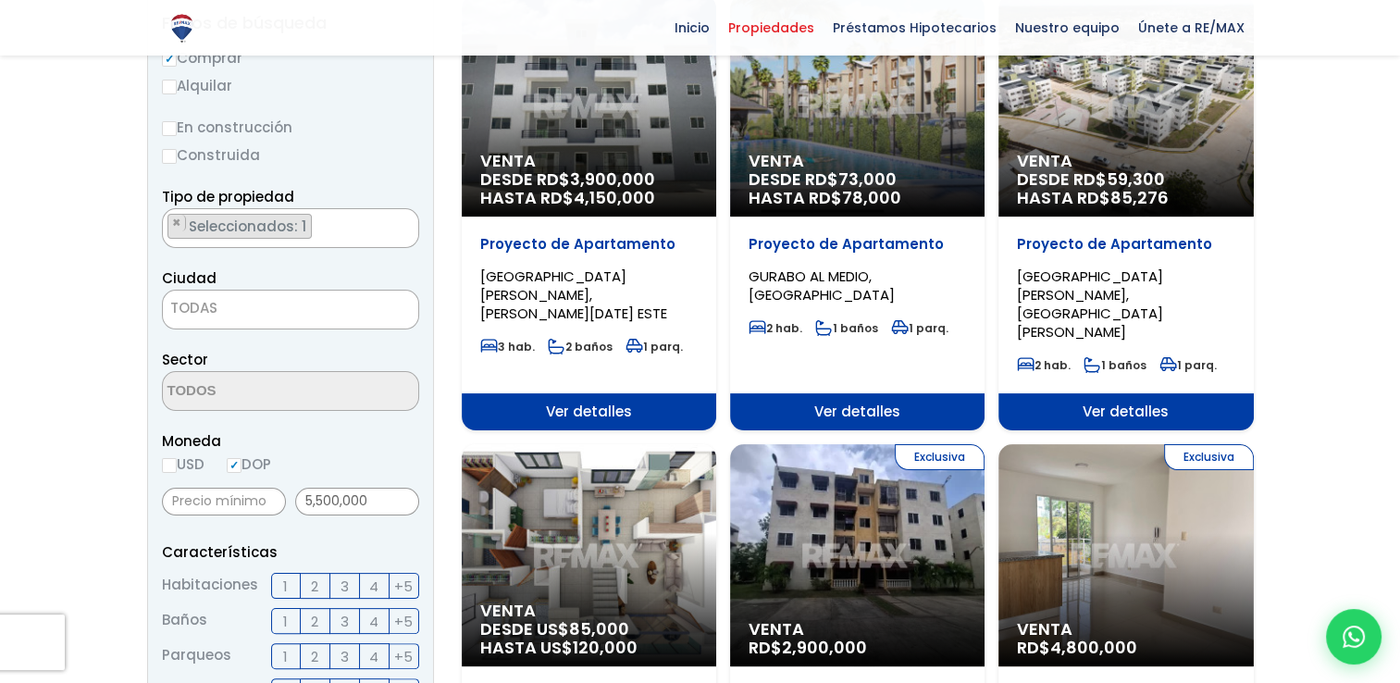
click at [265, 314] on span "TODAS" at bounding box center [290, 308] width 255 height 26
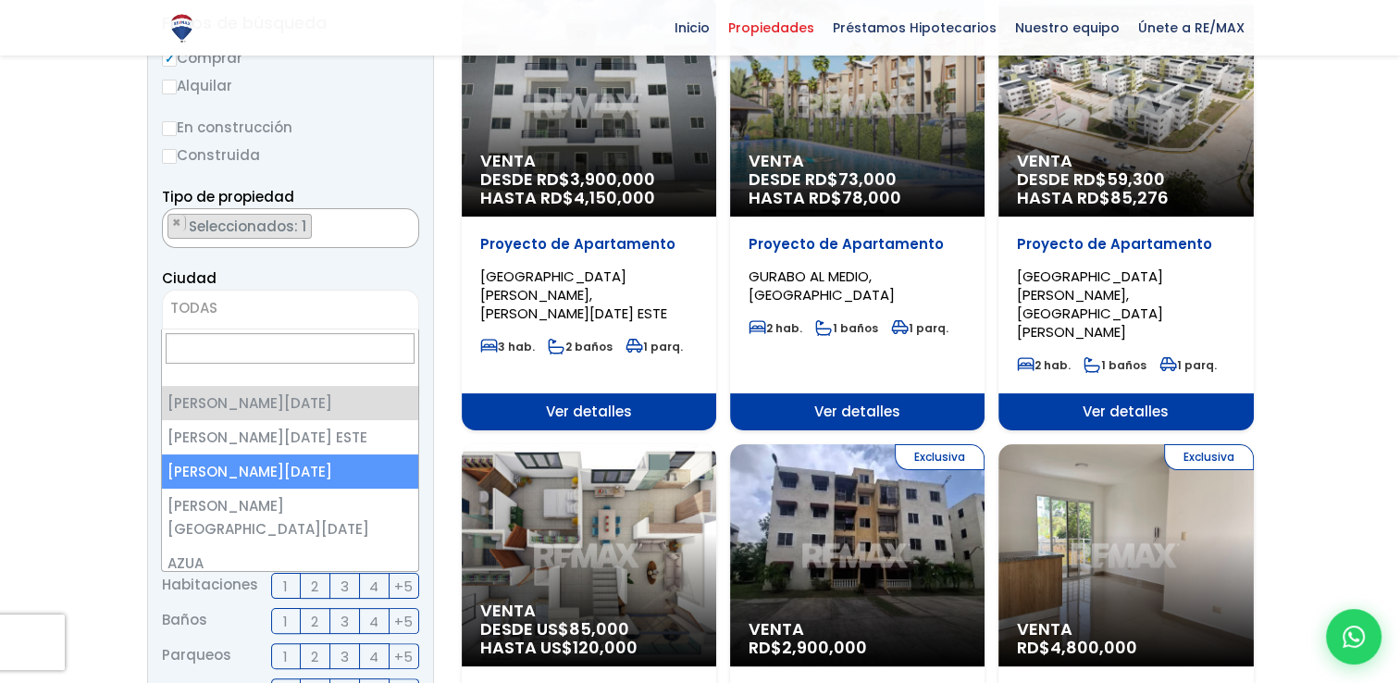
select select "149"
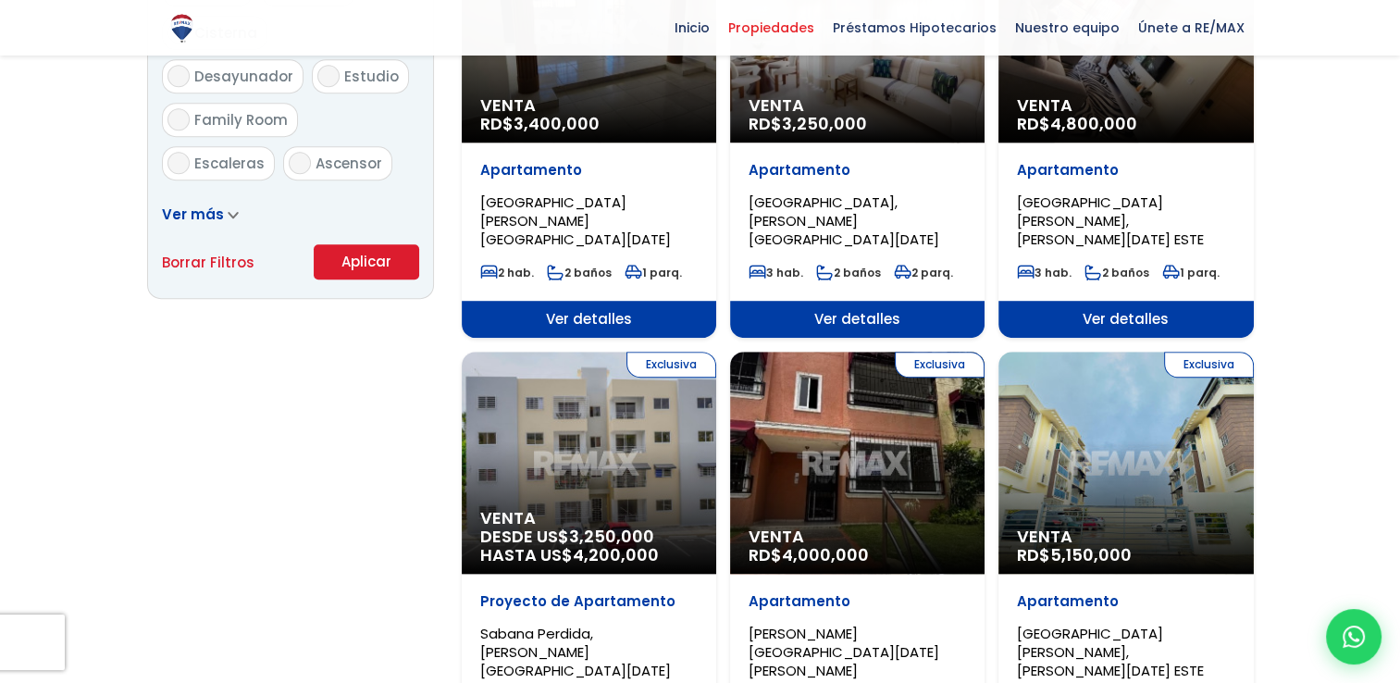
scroll to position [1223, 0]
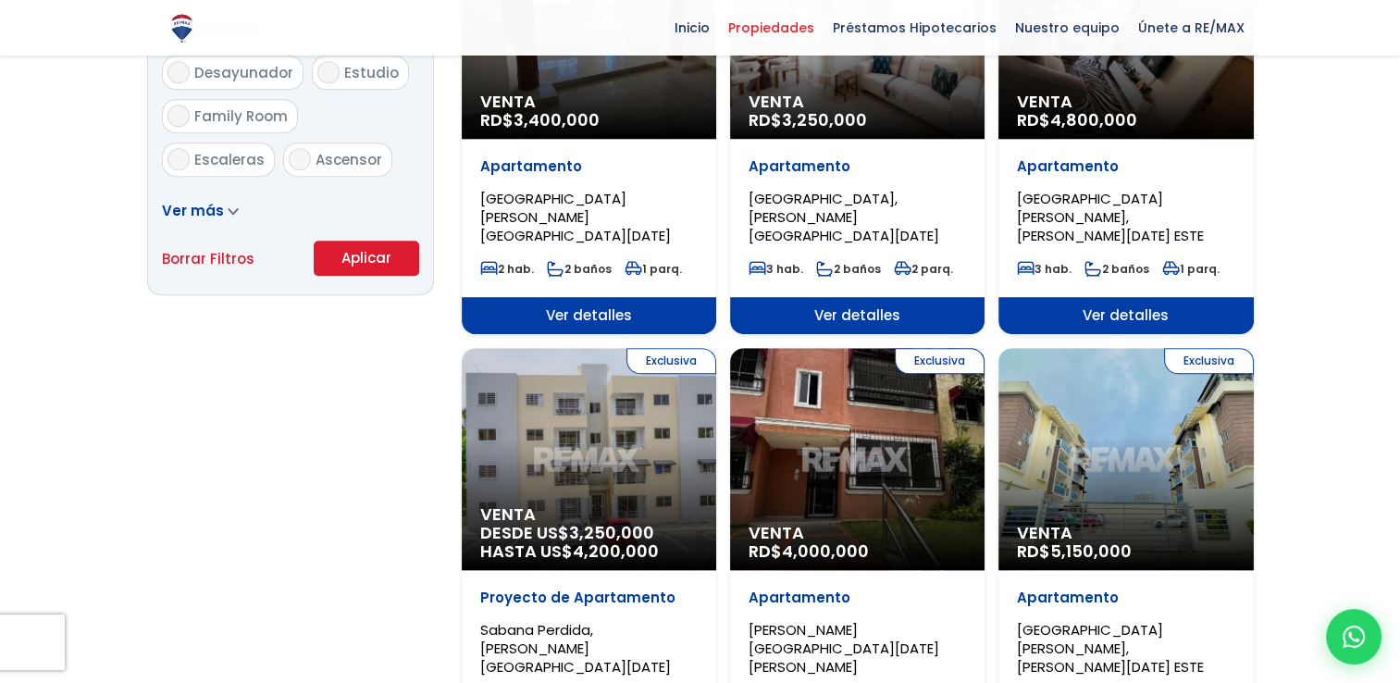
click at [340, 259] on button "Aplicar" at bounding box center [366, 257] width 105 height 35
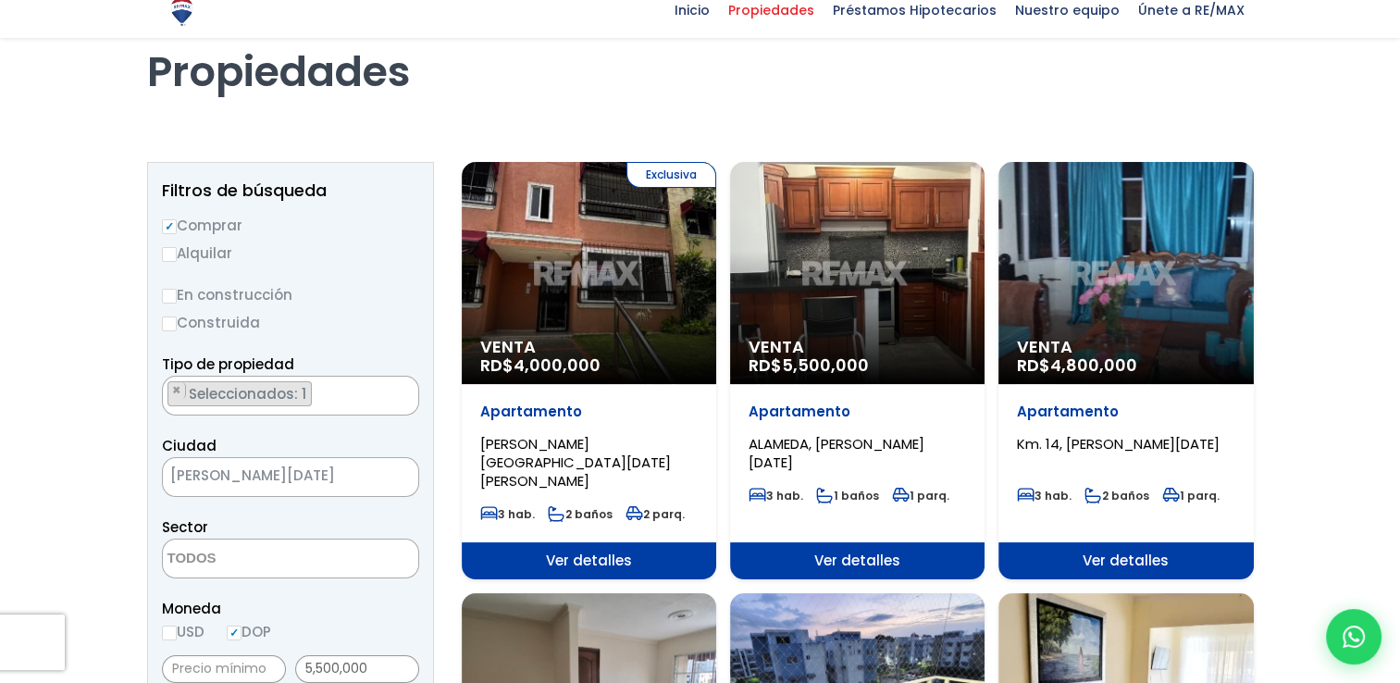
scroll to position [105, 0]
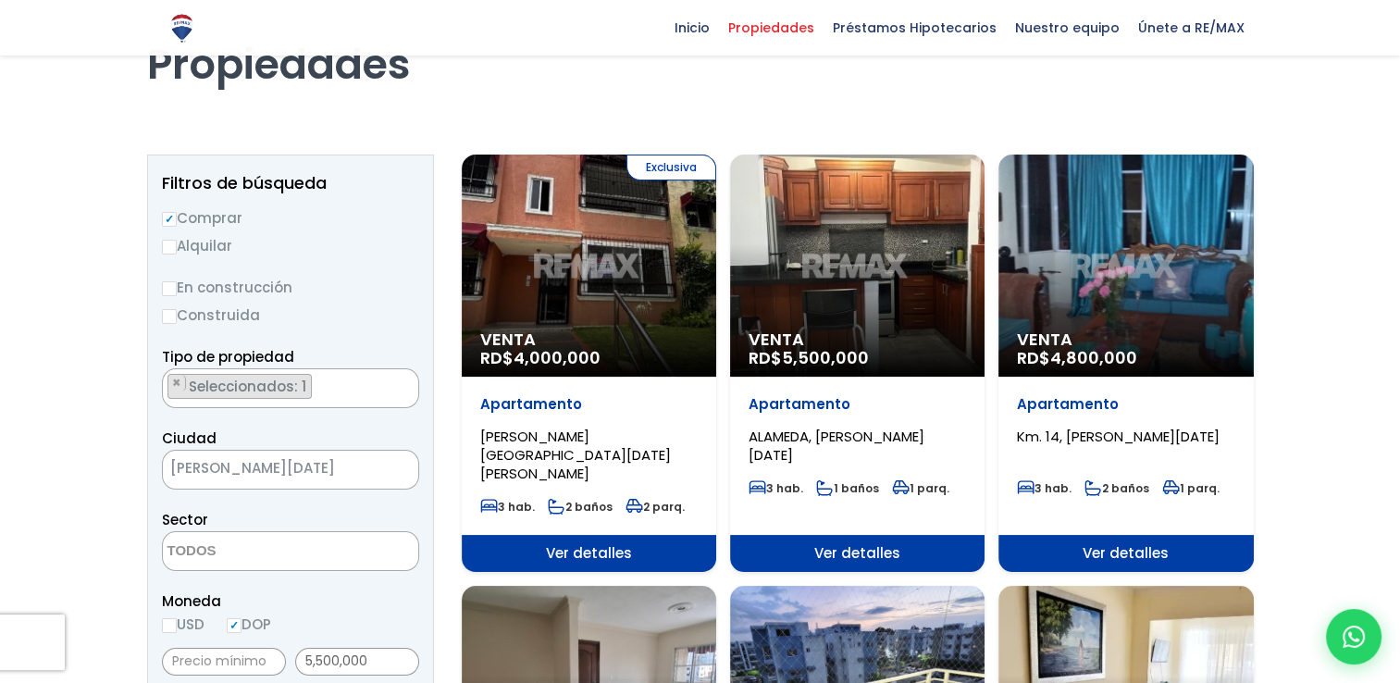
click at [1112, 221] on div "Venta RD$ 4,800,000" at bounding box center [1125, 265] width 254 height 222
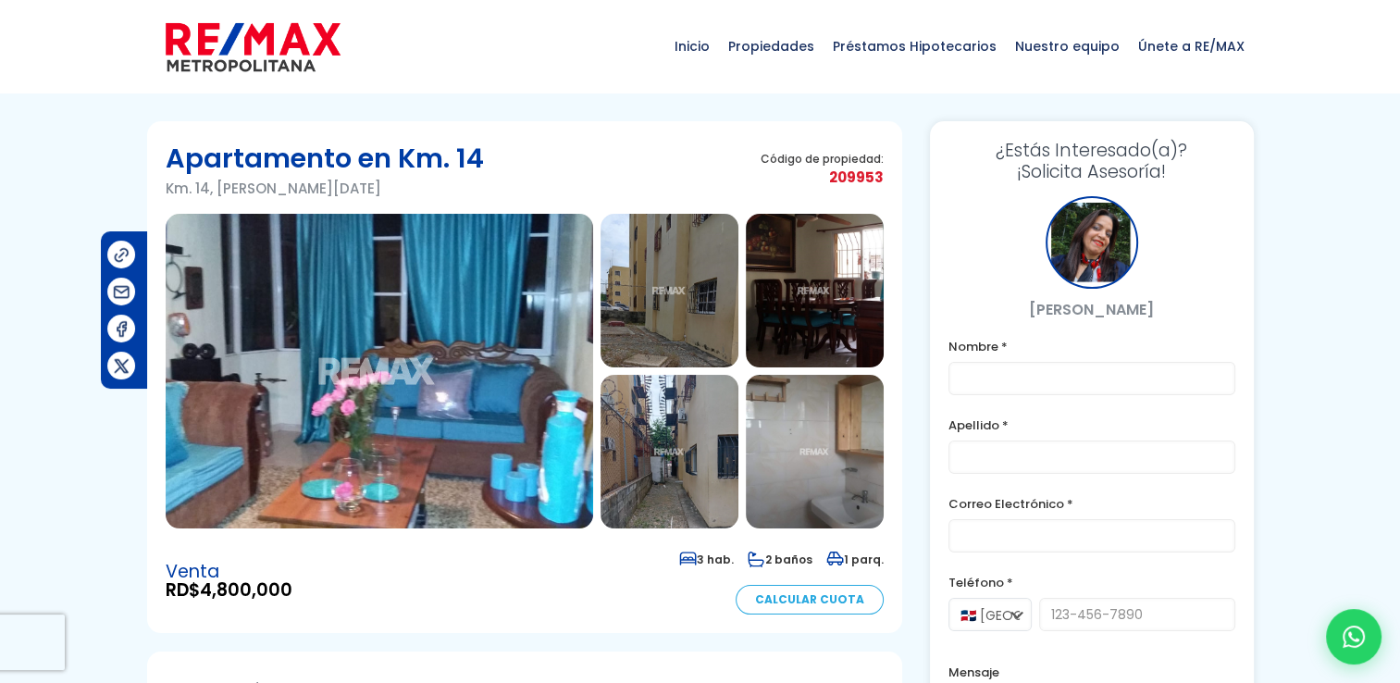
click at [431, 356] on img at bounding box center [379, 371] width 427 height 314
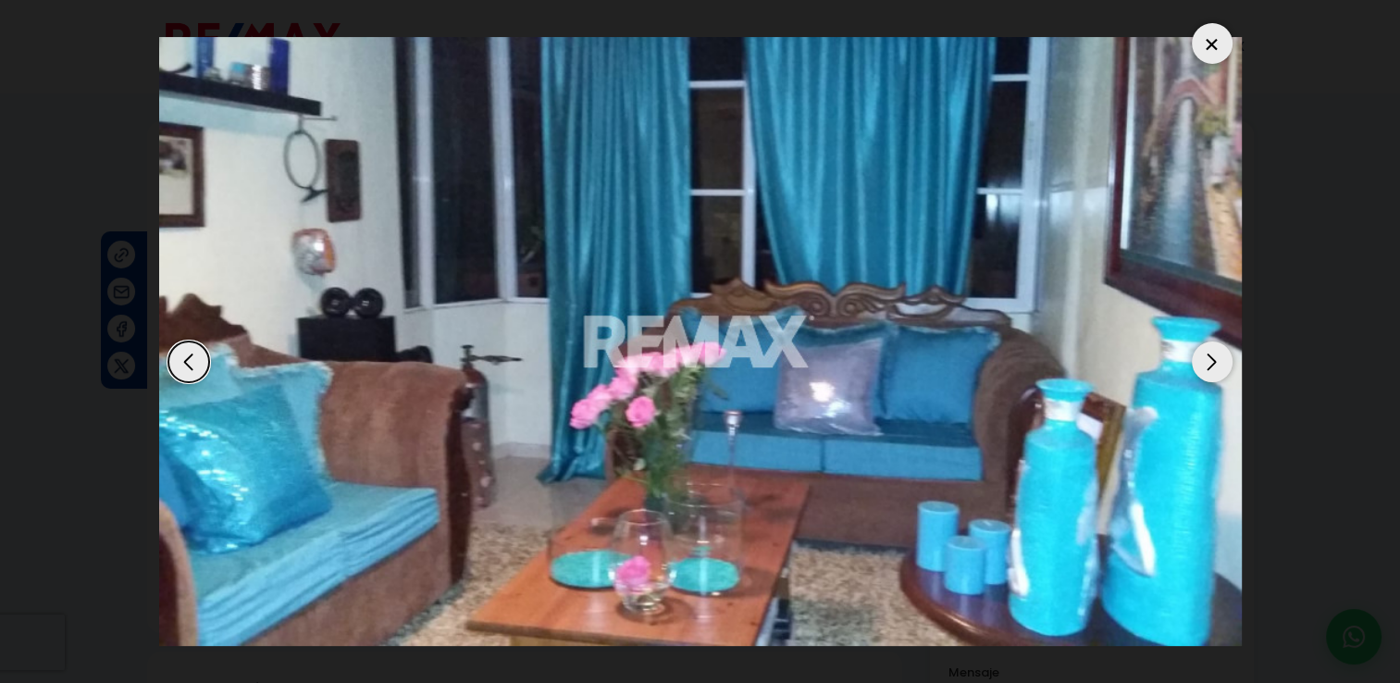
click at [1217, 348] on div "Next slide" at bounding box center [1211, 361] width 41 height 41
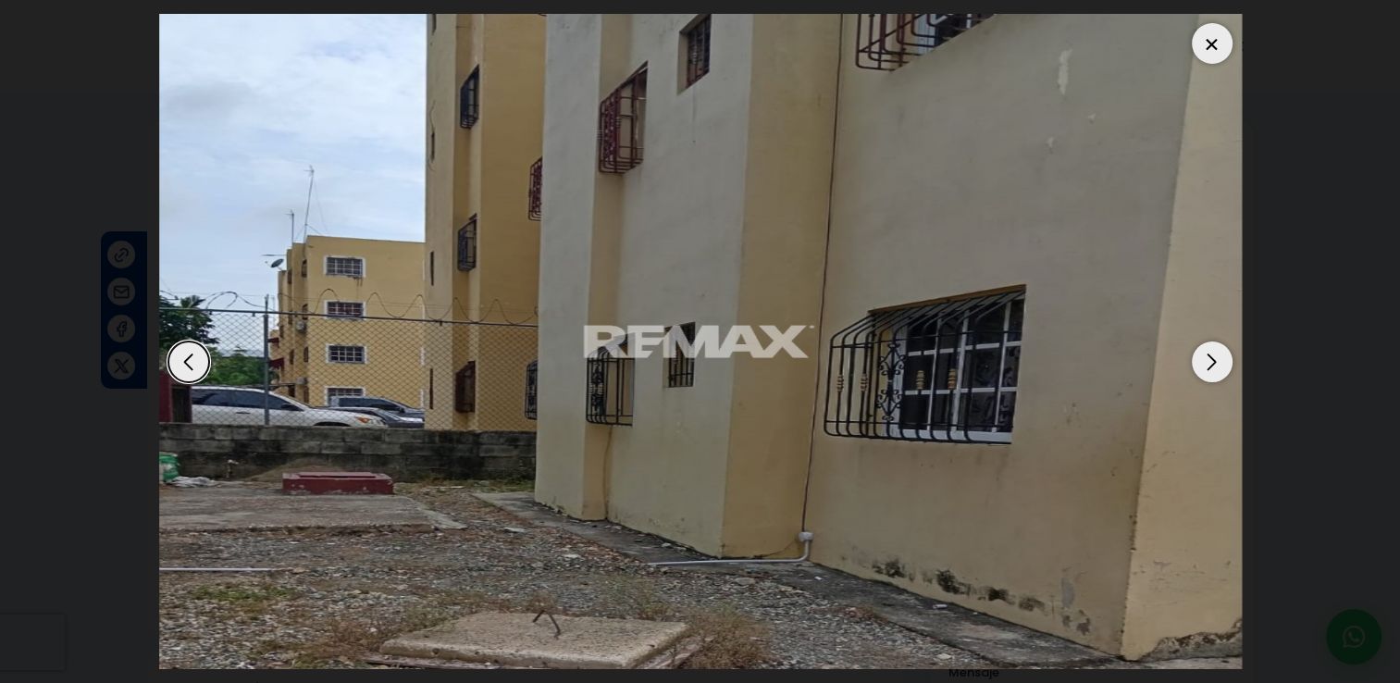
click at [1217, 348] on div "Next slide" at bounding box center [1211, 361] width 41 height 41
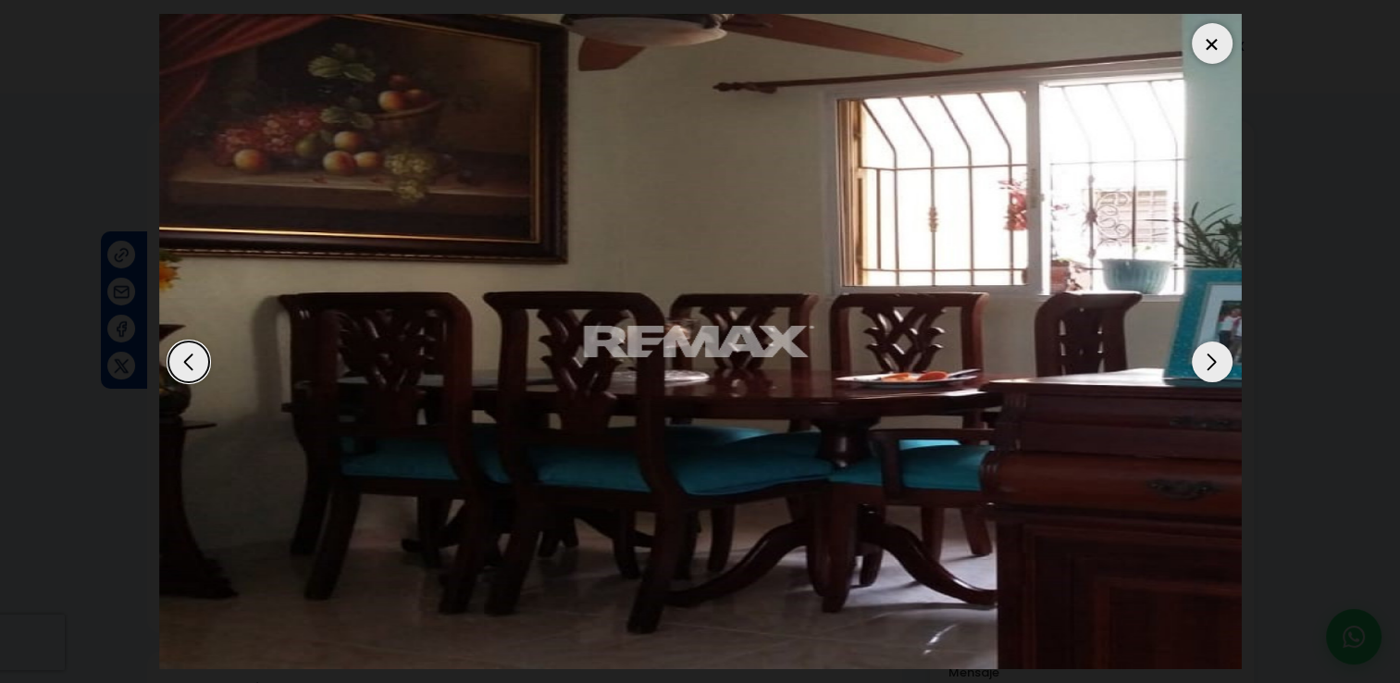
click at [1217, 348] on div "Next slide" at bounding box center [1211, 361] width 41 height 41
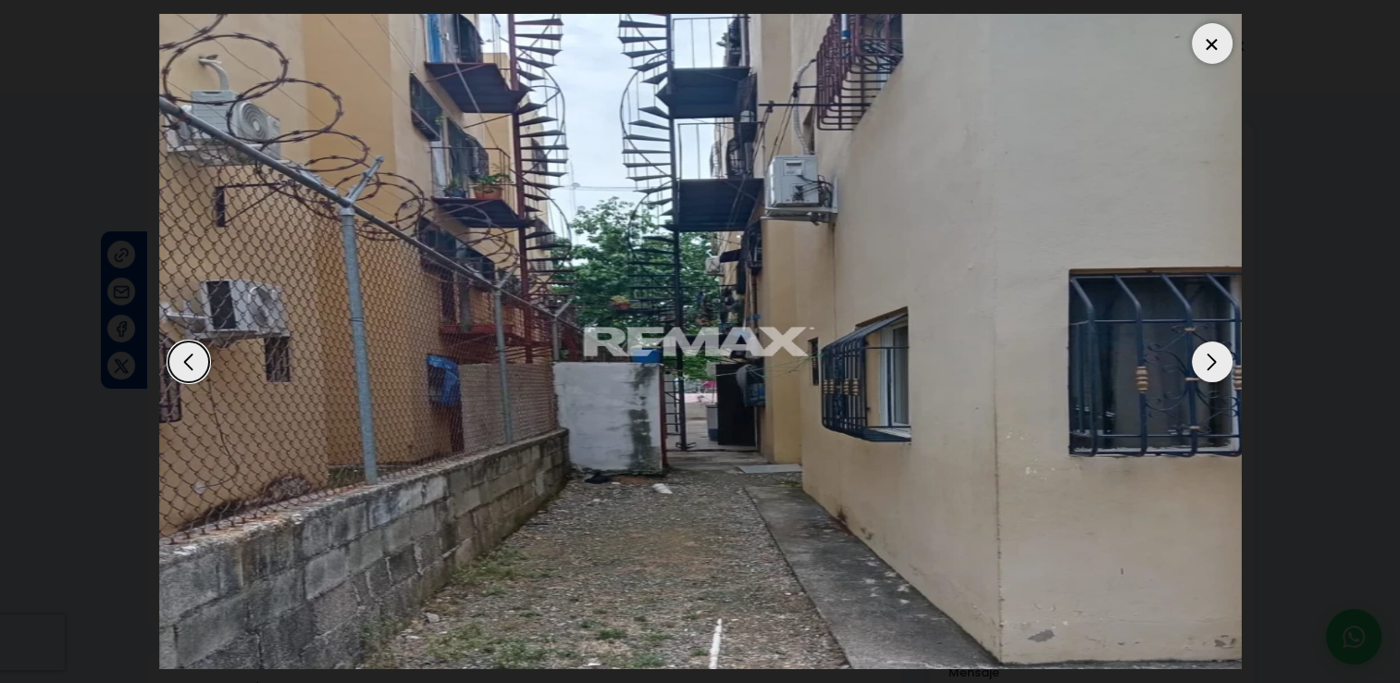
click at [1217, 349] on div "Next slide" at bounding box center [1211, 361] width 41 height 41
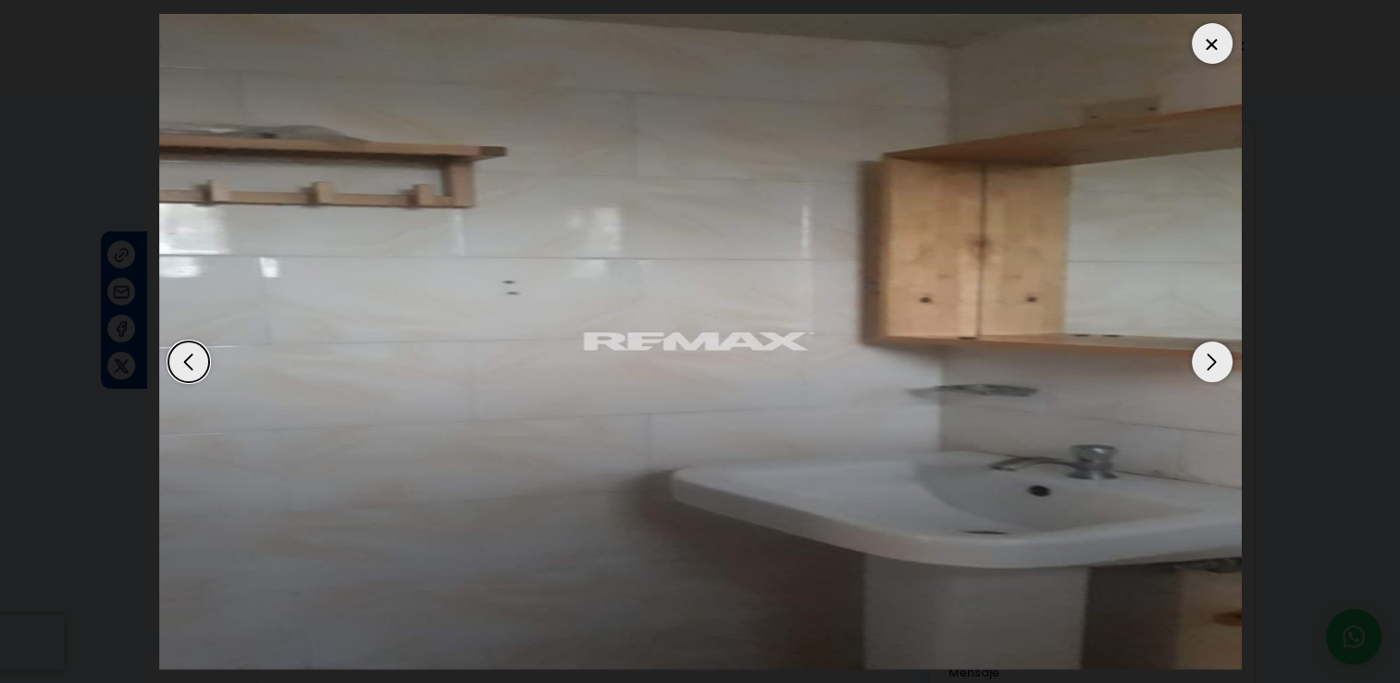
click at [1217, 349] on div "Next slide" at bounding box center [1211, 361] width 41 height 41
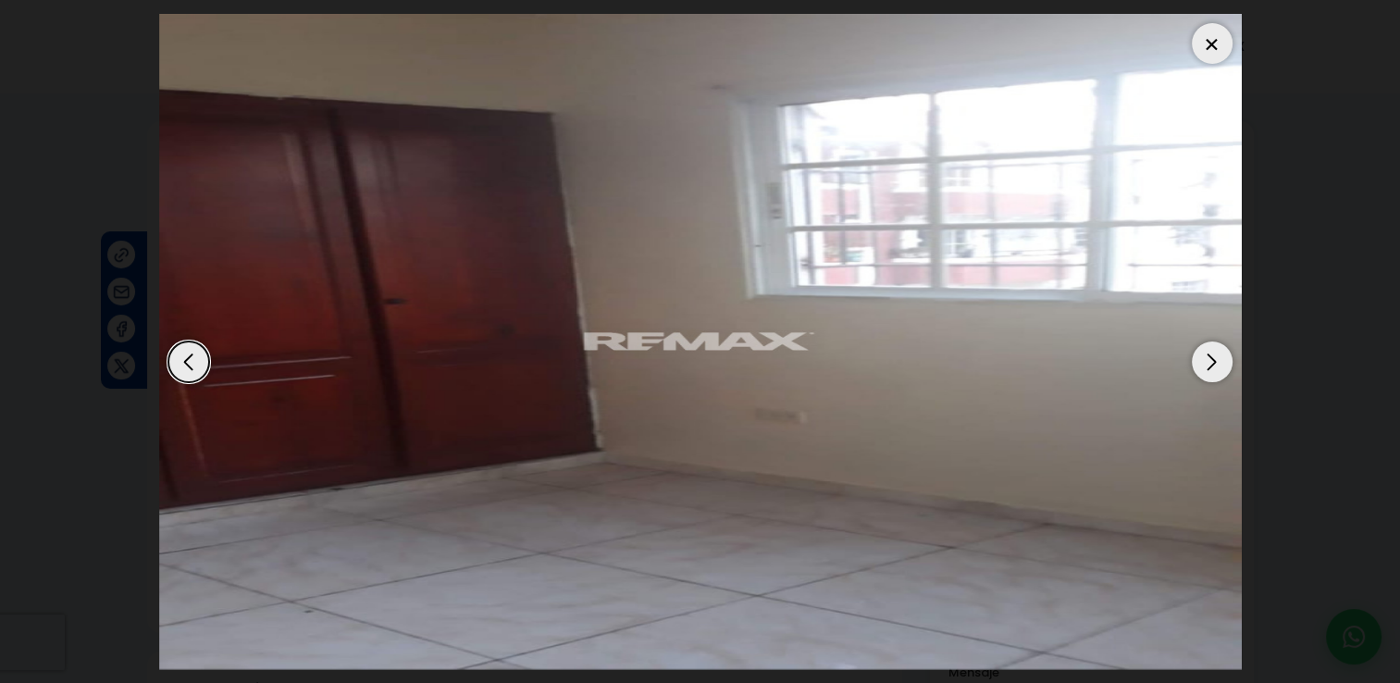
click at [1217, 349] on div "Next slide" at bounding box center [1211, 361] width 41 height 41
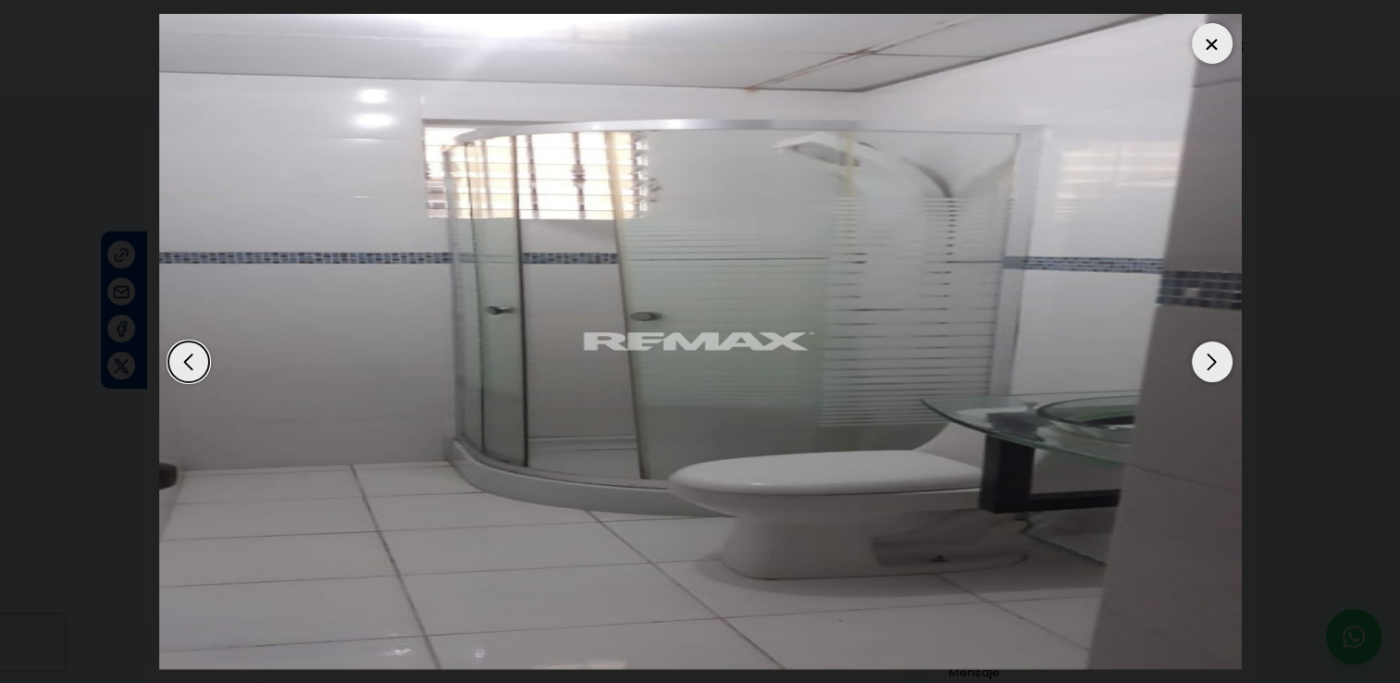
click at [1225, 57] on div at bounding box center [1211, 43] width 41 height 41
